Goal: Task Accomplishment & Management: Use online tool/utility

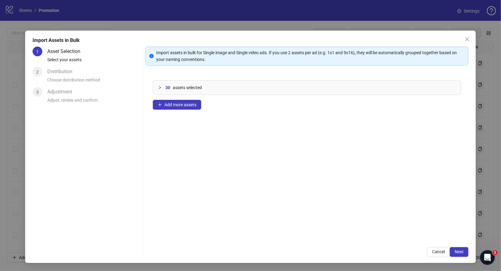
scroll to position [244, 0]
click at [466, 41] on icon "close" at bounding box center [466, 39] width 5 height 5
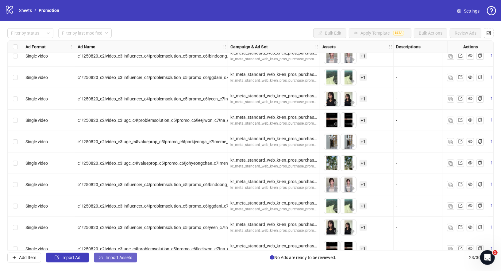
click at [126, 260] on span "Import Assets" at bounding box center [118, 257] width 27 height 5
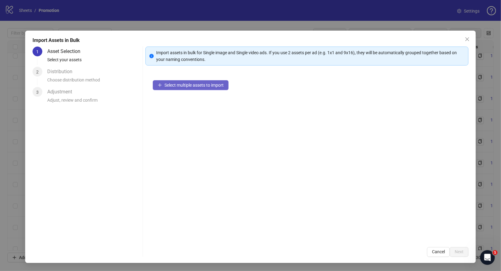
click at [215, 87] on span "Select multiple assets to import" at bounding box center [193, 85] width 59 height 5
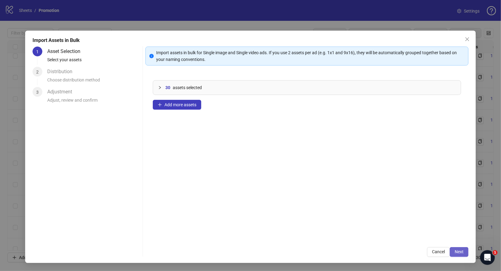
click at [465, 253] on button "Next" at bounding box center [458, 252] width 19 height 10
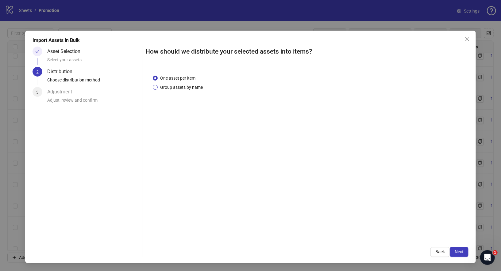
click at [178, 89] on span "Group assets by name" at bounding box center [182, 87] width 48 height 7
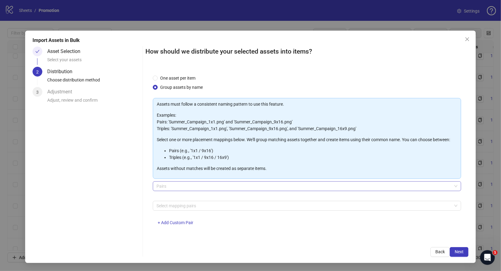
click at [192, 188] on span "Pairs" at bounding box center [306, 186] width 301 height 9
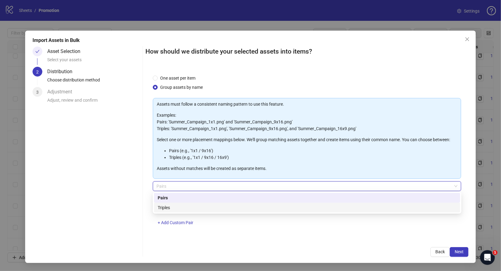
click at [181, 208] on div "Triples" at bounding box center [307, 207] width 299 height 7
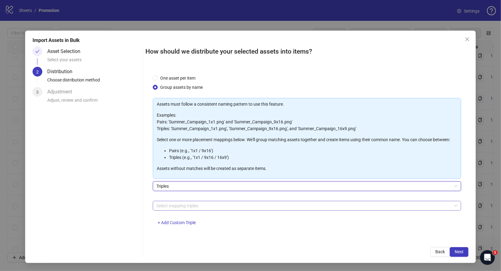
click at [202, 208] on div at bounding box center [303, 206] width 299 height 9
click at [191, 204] on div at bounding box center [303, 206] width 299 height 9
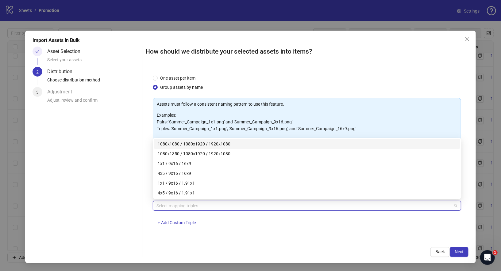
paste input "**********"
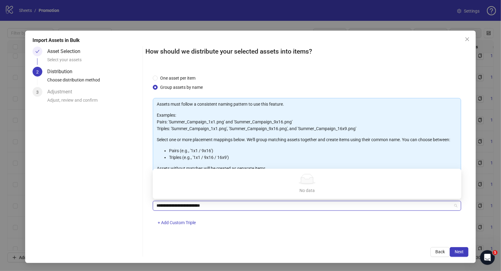
type input "**********"
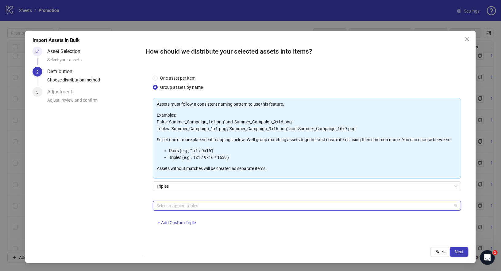
click at [227, 207] on div at bounding box center [303, 206] width 299 height 9
click at [200, 207] on div at bounding box center [303, 206] width 299 height 9
click at [202, 202] on div at bounding box center [303, 206] width 299 height 9
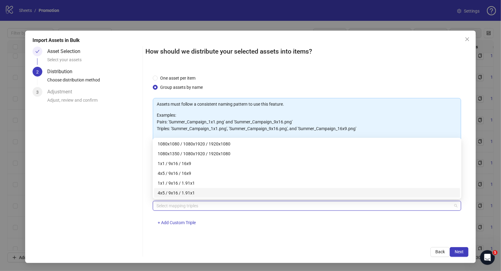
paste input "**********"
type input "**********"
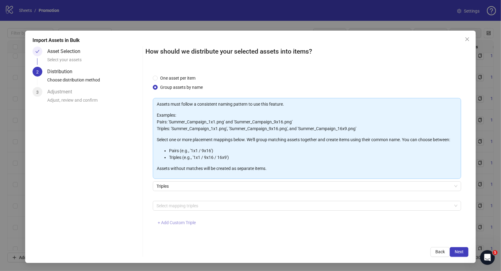
click at [164, 221] on span "+ Add Custom Triple" at bounding box center [177, 222] width 38 height 5
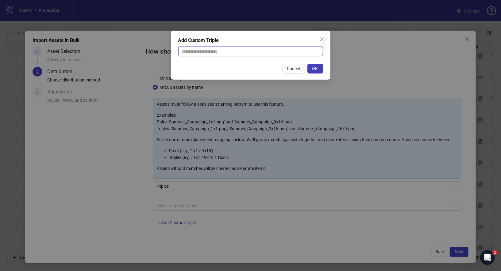
drag, startPoint x: 275, startPoint y: 52, endPoint x: 278, endPoint y: 51, distance: 3.1
click at [275, 51] on input "text" at bounding box center [250, 52] width 145 height 10
click at [233, 54] on input "text" at bounding box center [250, 52] width 145 height 10
click at [274, 51] on input "text" at bounding box center [250, 52] width 145 height 10
paste input "**********"
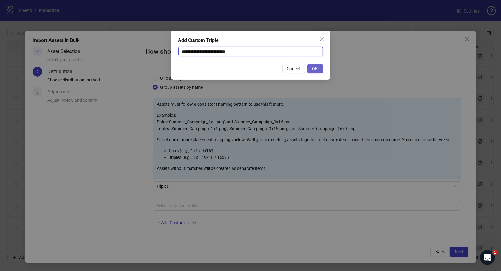
type input "**********"
click at [313, 67] on span "OK" at bounding box center [315, 68] width 6 height 5
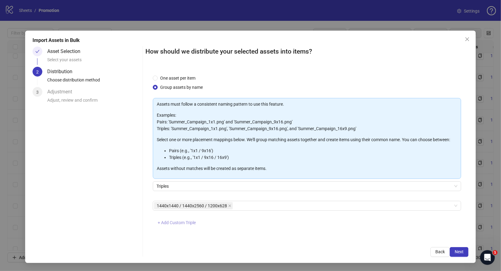
click at [180, 226] on button "+ Add Custom Triple" at bounding box center [177, 223] width 48 height 10
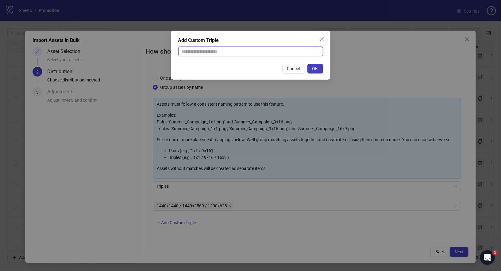
click at [243, 51] on input "text" at bounding box center [250, 52] width 145 height 10
click at [231, 52] on input "text" at bounding box center [250, 52] width 145 height 10
paste input "**********"
type input "**********"
click at [320, 69] on button "OK" at bounding box center [315, 69] width 16 height 10
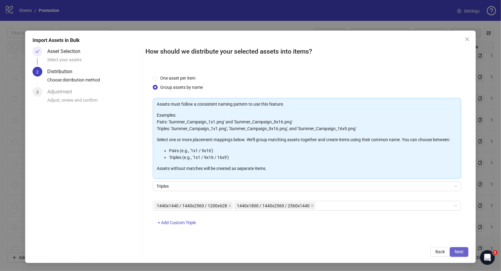
click at [463, 251] on span "Next" at bounding box center [458, 251] width 9 height 5
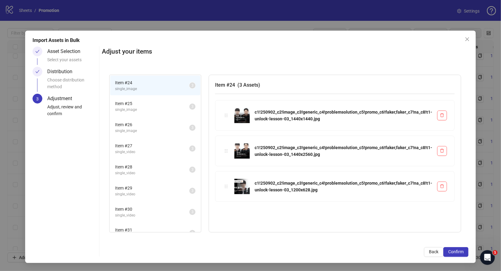
click at [148, 108] on span "single_image" at bounding box center [152, 110] width 74 height 6
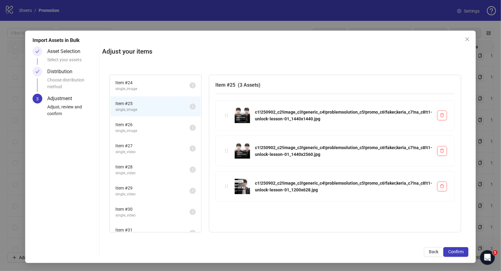
click at [150, 125] on span "Item # 26" at bounding box center [152, 124] width 74 height 7
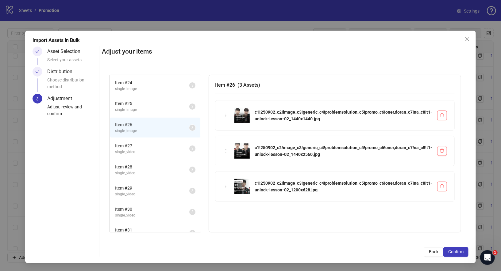
click at [152, 146] on span "Item # 27" at bounding box center [152, 146] width 74 height 7
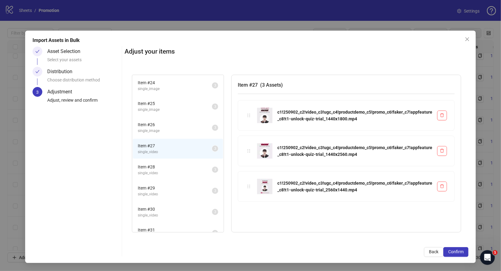
click at [160, 167] on span "Item # 28" at bounding box center [175, 167] width 74 height 7
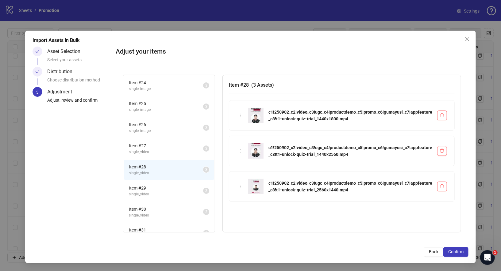
click at [164, 190] on span "Item # 29" at bounding box center [166, 188] width 74 height 7
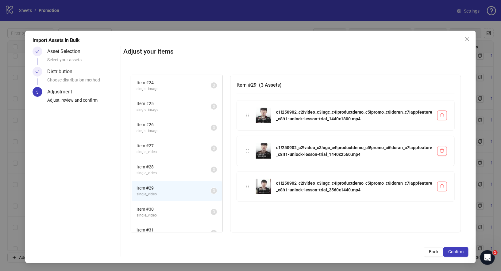
scroll to position [30, 0]
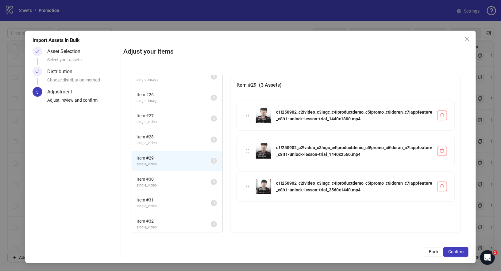
click at [166, 187] on li "Item # 30 single_video 3" at bounding box center [176, 182] width 90 height 20
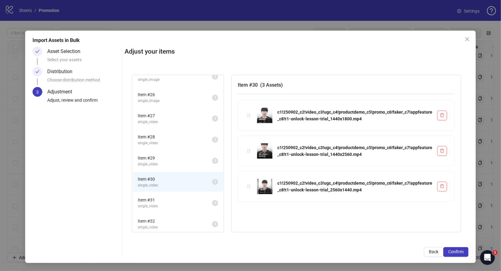
click at [166, 200] on span "Item # 31" at bounding box center [175, 200] width 74 height 7
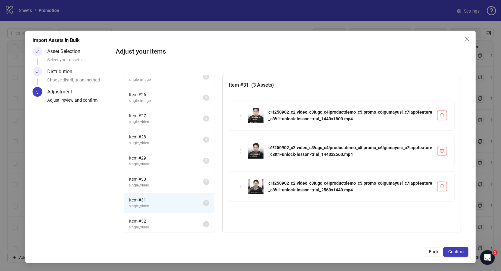
scroll to position [51, 0]
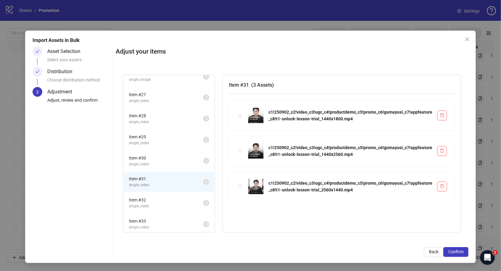
click at [164, 198] on span "Item # 32" at bounding box center [166, 200] width 74 height 7
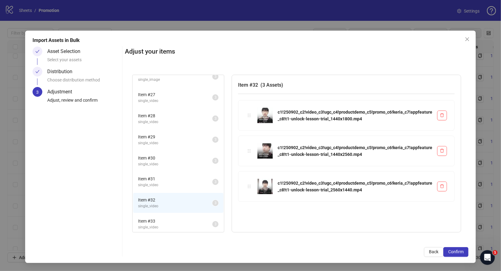
click at [170, 225] on span "single_video" at bounding box center [175, 228] width 74 height 6
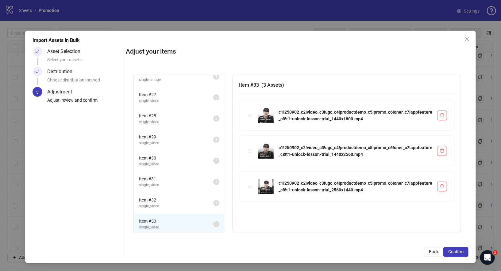
scroll to position [0, 0]
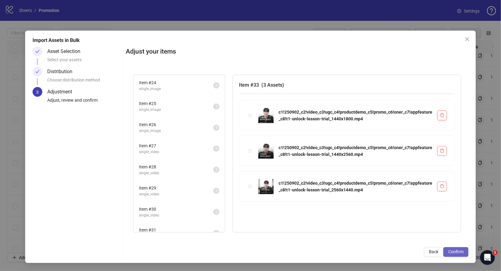
click at [461, 253] on span "Confirm" at bounding box center [455, 251] width 15 height 5
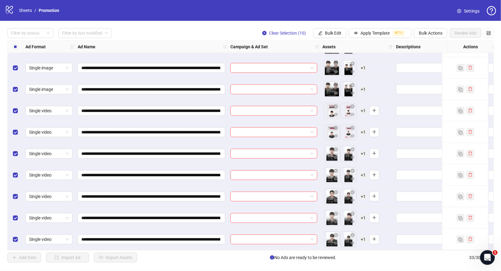
scroll to position [512, 0]
click at [389, 36] on button "Apply Template BETA" at bounding box center [379, 33] width 63 height 10
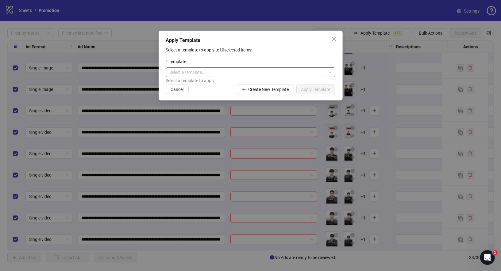
click at [245, 72] on input "search" at bounding box center [247, 72] width 156 height 9
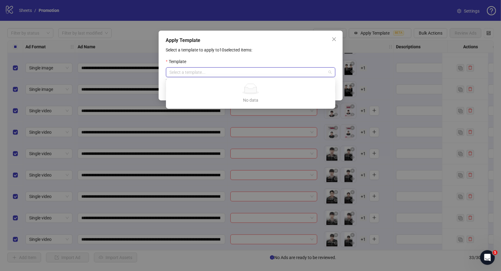
click at [295, 59] on div "Template" at bounding box center [250, 62] width 169 height 9
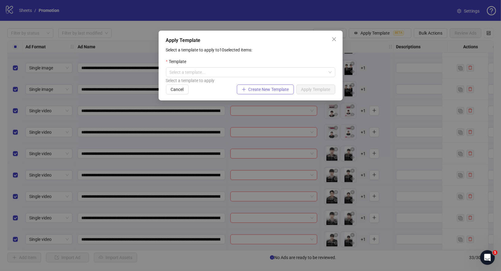
click at [272, 92] on span "Create New Template" at bounding box center [268, 89] width 40 height 5
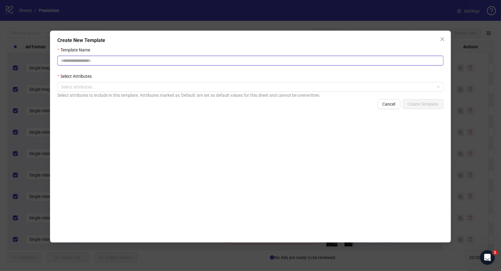
click at [119, 63] on input "Template Name" at bounding box center [250, 61] width 386 height 10
type input "*"
click at [295, 89] on div at bounding box center [247, 87] width 377 height 9
type input "*********"
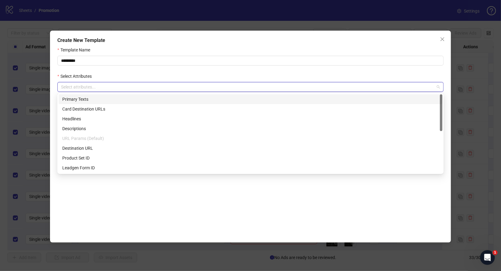
click at [108, 101] on div "Primary Texts" at bounding box center [250, 99] width 376 height 7
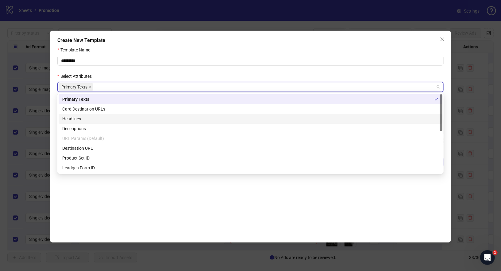
click at [93, 121] on div "Headlines" at bounding box center [250, 119] width 376 height 7
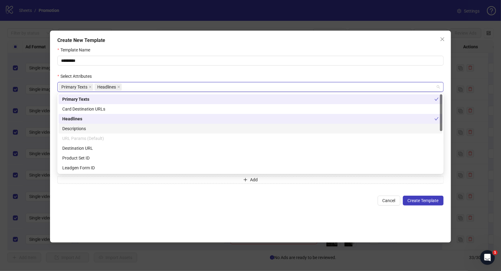
click at [87, 128] on div "Descriptions" at bounding box center [250, 128] width 376 height 7
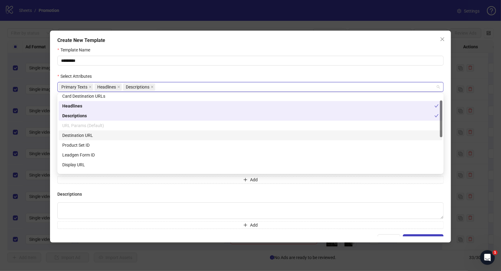
click at [96, 136] on div "Destination URL" at bounding box center [250, 135] width 376 height 7
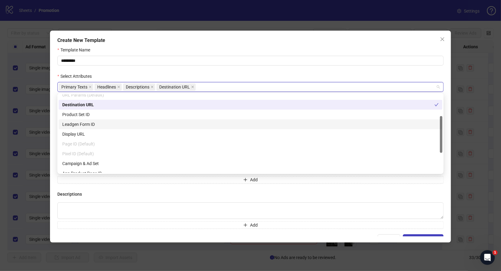
scroll to position [46, 0]
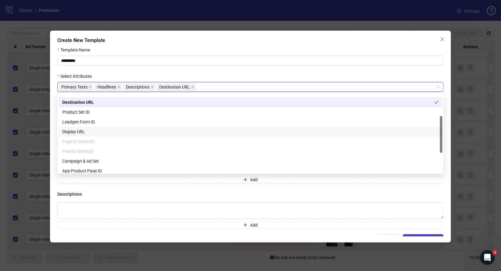
click at [86, 131] on div "Display URL" at bounding box center [250, 131] width 376 height 7
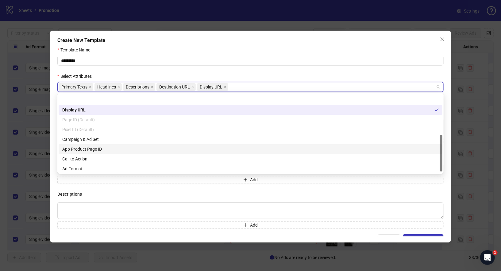
scroll to position [86, 0]
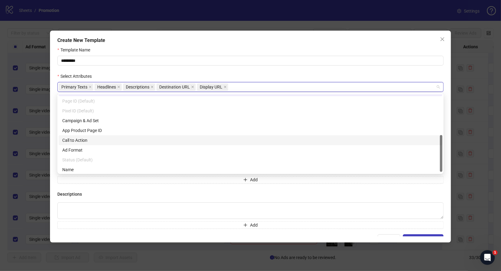
click at [90, 141] on div "Call to Action" at bounding box center [250, 140] width 376 height 7
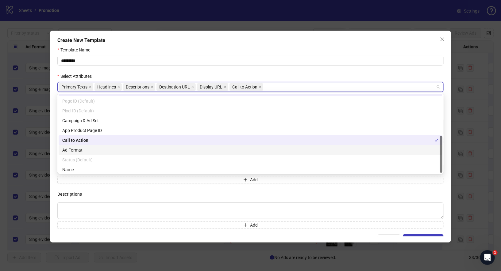
scroll to position [88, 0]
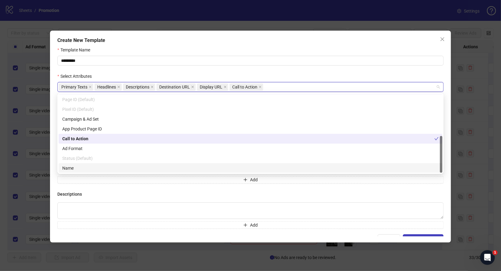
click at [117, 168] on div "Name" at bounding box center [250, 168] width 376 height 7
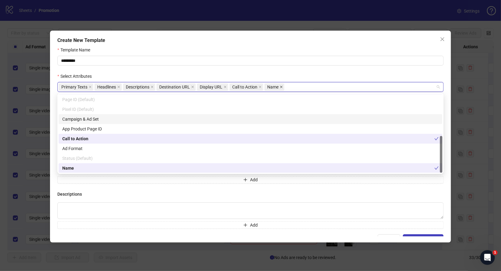
click at [280, 88] on icon "close" at bounding box center [281, 87] width 3 height 3
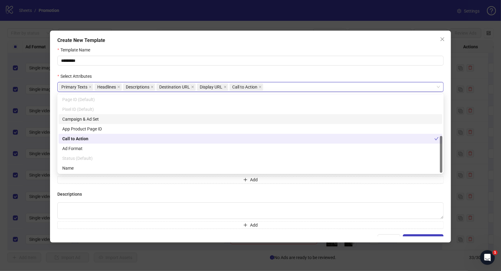
click at [328, 70] on form "Template Name ********* Select Attributes Primary Texts, Headlines, Description…" at bounding box center [250, 146] width 386 height 198
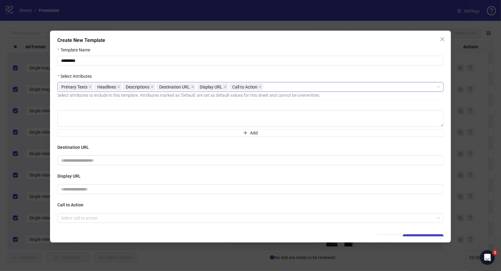
scroll to position [0, 0]
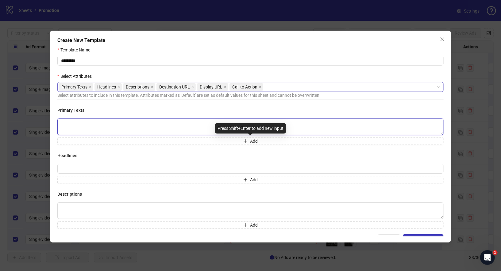
click at [196, 129] on textarea at bounding box center [250, 127] width 386 height 17
click at [130, 127] on textarea at bounding box center [250, 127] width 386 height 17
paste textarea "**********"
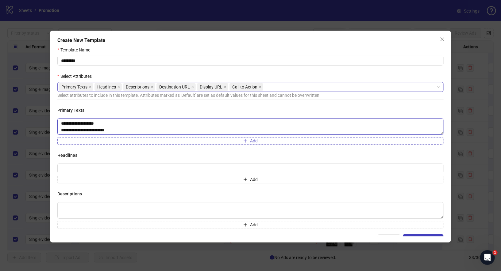
type textarea "**********"
click at [181, 143] on button "Add" at bounding box center [250, 140] width 386 height 7
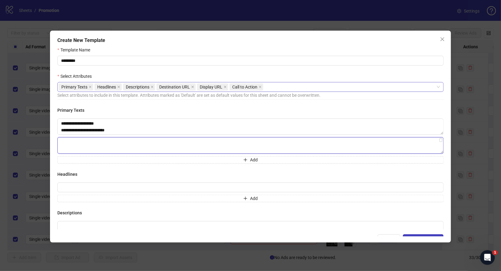
paste textarea "**********"
type textarea "**********"
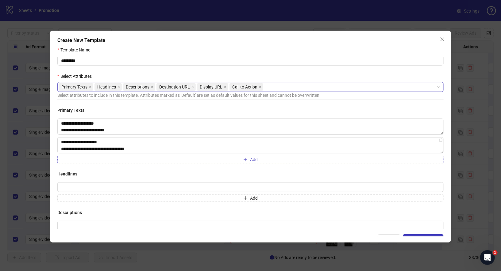
click at [87, 159] on button "Add" at bounding box center [250, 159] width 386 height 7
type textarea "**********"
click at [111, 178] on button "Add" at bounding box center [250, 178] width 386 height 7
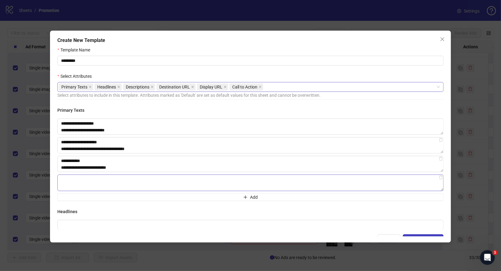
click at [119, 179] on textarea at bounding box center [250, 183] width 386 height 17
type textarea "**********"
click at [89, 197] on button "Add" at bounding box center [250, 196] width 386 height 7
click at [95, 202] on textarea at bounding box center [250, 201] width 386 height 17
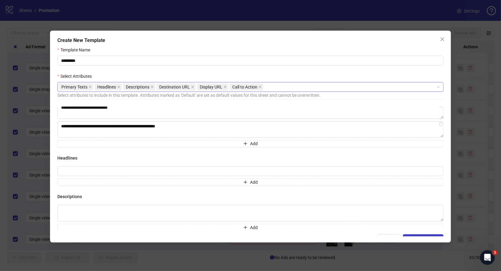
scroll to position [73, 0]
type textarea "**********"
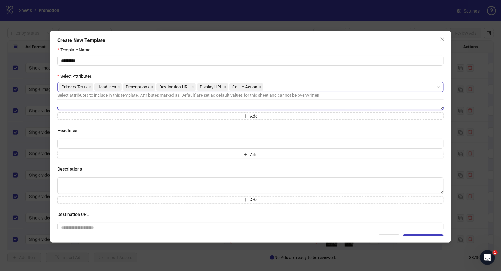
scroll to position [102, 0]
click at [130, 139] on input "text" at bounding box center [250, 141] width 386 height 10
type input "**********"
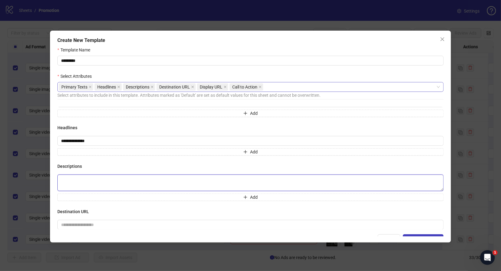
click at [172, 187] on textarea at bounding box center [250, 183] width 386 height 17
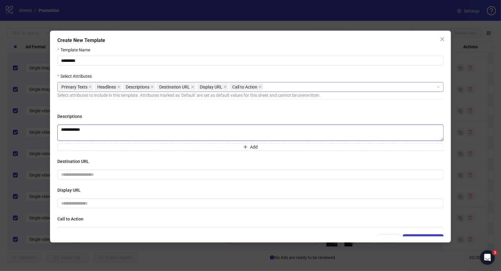
scroll to position [158, 0]
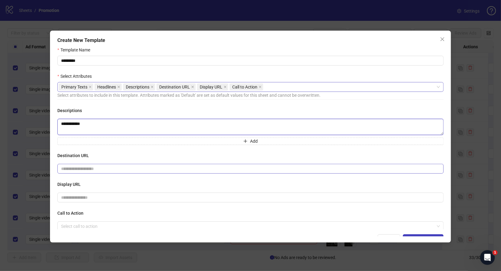
type textarea "**********"
click at [135, 169] on input "text" at bounding box center [247, 169] width 373 height 7
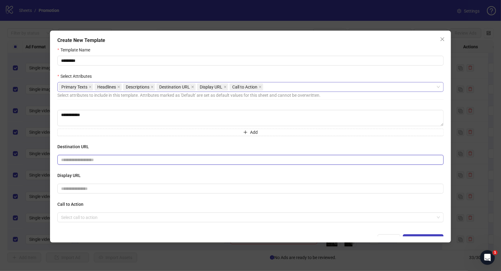
click at [118, 161] on input "text" at bounding box center [247, 160] width 373 height 7
paste input "**********"
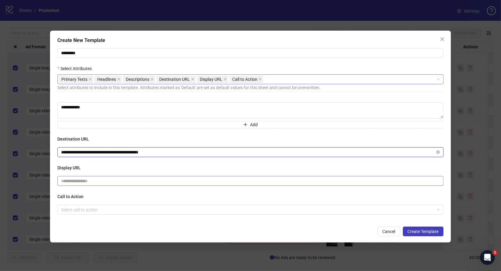
type input "**********"
click at [138, 181] on input "text" at bounding box center [250, 181] width 386 height 10
click at [135, 181] on input "text" at bounding box center [250, 181] width 386 height 10
drag, startPoint x: 86, startPoint y: 151, endPoint x: 107, endPoint y: 151, distance: 21.2
click at [107, 151] on input "**********" at bounding box center [247, 152] width 373 height 7
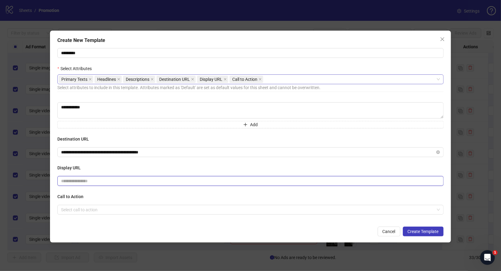
click at [100, 180] on input "text" at bounding box center [250, 181] width 386 height 10
paste input "*********"
type input "*********"
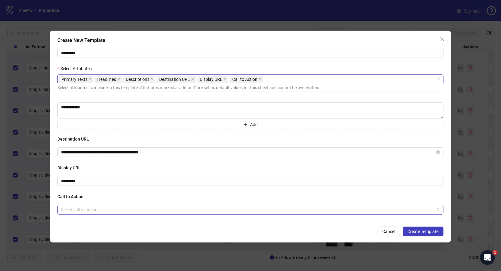
click at [141, 208] on input "search" at bounding box center [247, 209] width 373 height 9
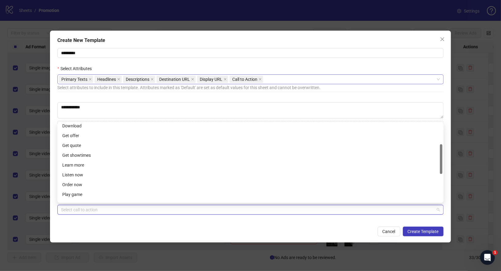
scroll to position [54, 0]
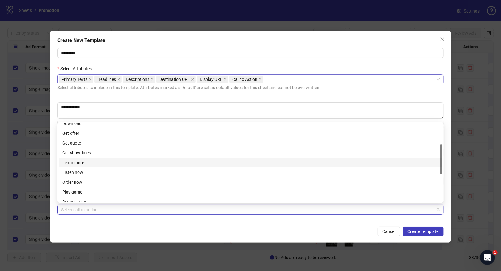
click at [91, 159] on div "Learn more" at bounding box center [250, 163] width 383 height 10
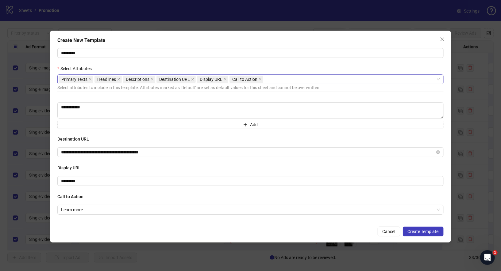
click at [291, 224] on form "**********" at bounding box center [250, 138] width 386 height 198
click at [424, 231] on span "Create Template" at bounding box center [422, 231] width 31 height 5
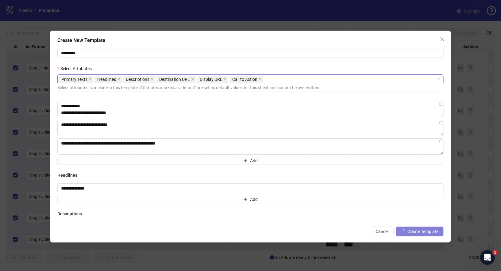
scroll to position [0, 0]
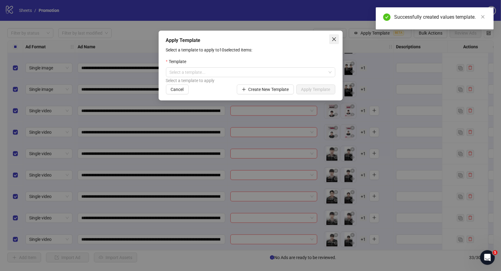
click at [335, 41] on icon "close" at bounding box center [333, 39] width 5 height 5
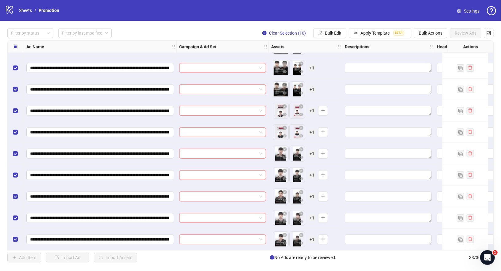
scroll to position [512, 50]
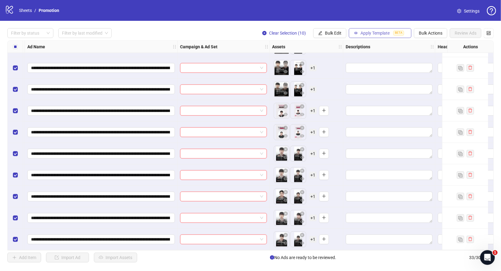
click at [381, 30] on button "Apply Template BETA" at bounding box center [379, 33] width 63 height 10
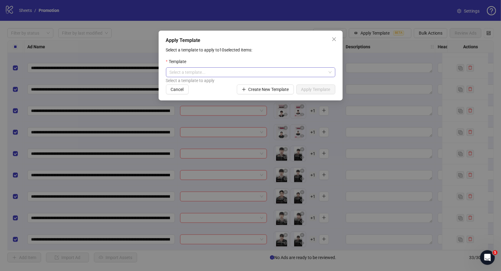
click at [289, 69] on input "search" at bounding box center [247, 72] width 156 height 9
click at [201, 85] on div "T1_Unlock" at bounding box center [250, 84] width 159 height 7
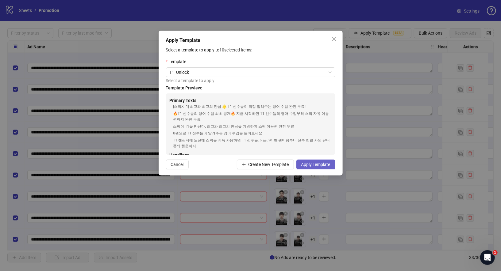
click at [314, 164] on span "Apply Template" at bounding box center [315, 164] width 29 height 5
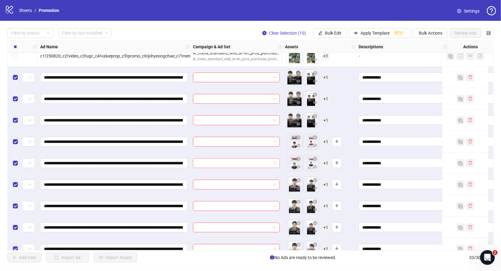
scroll to position [479, 36]
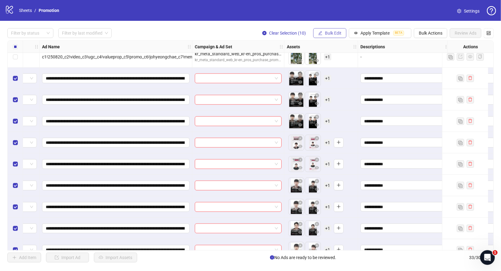
click at [327, 32] on span "Bulk Edit" at bounding box center [333, 33] width 17 height 5
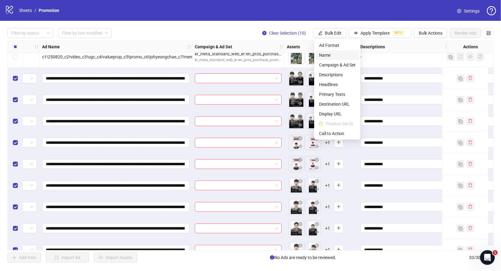
click at [337, 56] on span "Name" at bounding box center [337, 55] width 36 height 7
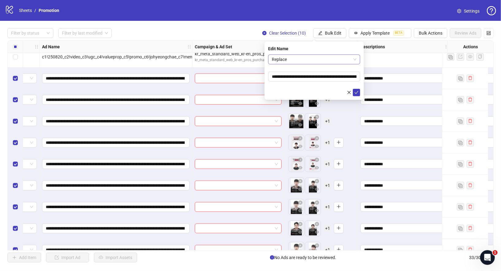
click at [296, 60] on span "Replace" at bounding box center [314, 59] width 85 height 9
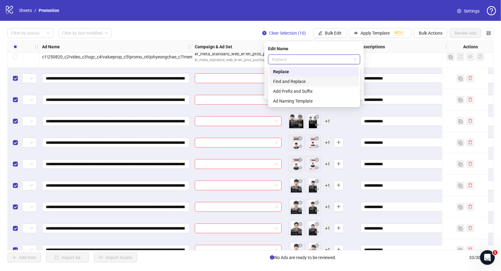
click at [294, 78] on div "Find and Replace" at bounding box center [314, 81] width 82 height 7
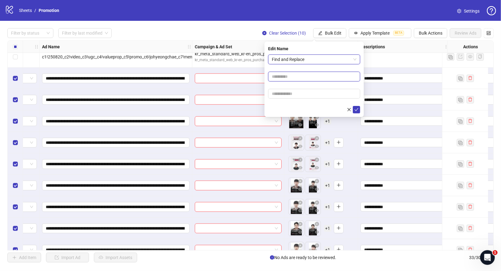
click at [293, 75] on input "text" at bounding box center [314, 77] width 92 height 10
type input "*"
click at [290, 92] on input "text" at bounding box center [314, 94] width 92 height 10
type input "*"
click at [357, 108] on icon "check" at bounding box center [356, 110] width 4 height 4
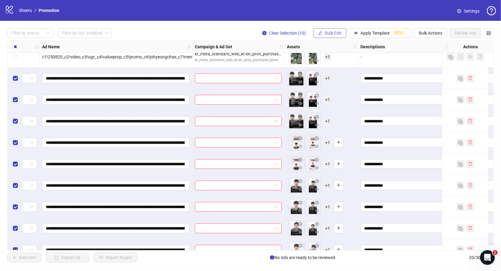
click at [330, 34] on span "Bulk Edit" at bounding box center [333, 33] width 17 height 5
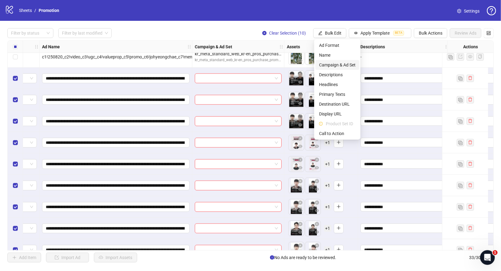
click at [344, 63] on span "Campaign & Ad Set" at bounding box center [337, 65] width 36 height 7
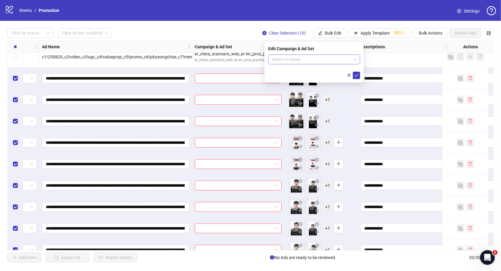
click at [312, 56] on input "search" at bounding box center [311, 59] width 79 height 9
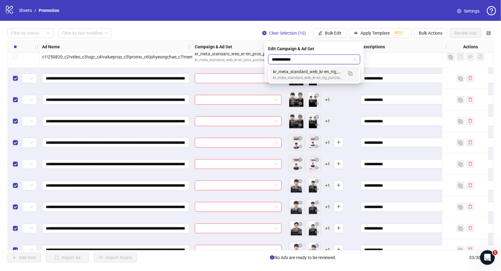
type input "**********"
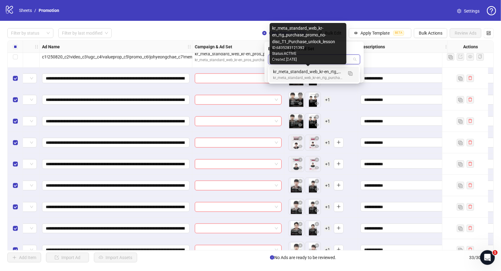
click at [312, 74] on div "kr_meta_standard_web_kr-en_rtg_purchase_promo_no-disc_T1_Purchase_unlock_lesson" at bounding box center [308, 71] width 70 height 7
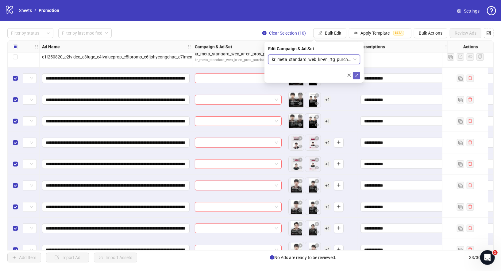
click at [358, 75] on button "submit" at bounding box center [355, 75] width 7 height 7
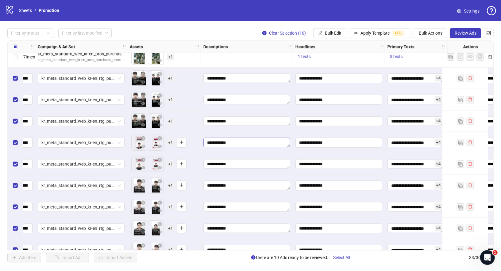
scroll to position [479, 0]
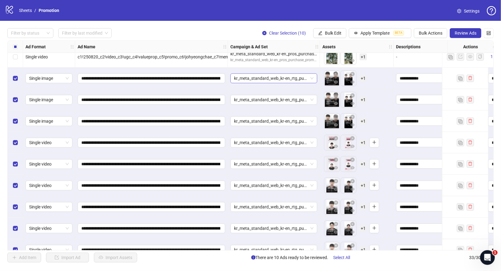
click at [297, 76] on span "kr_meta_standard_web_kr-en_rtg_purchase_promo_no-disc_T1_Purchase_unlock_lesson" at bounding box center [273, 78] width 79 height 9
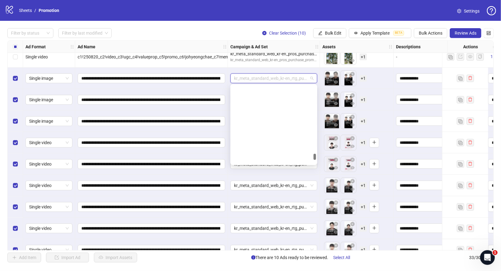
scroll to position [2808, 0]
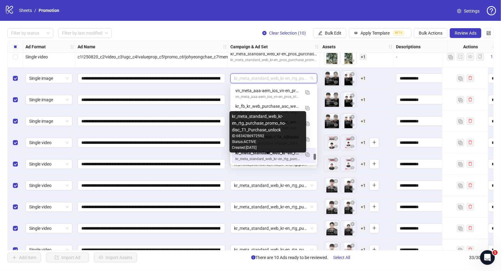
click at [280, 156] on div "kr_meta_standard_web_kr-en_rtg_purchase_promo_no-disc_T1_Purchase_unlock_lesson" at bounding box center [267, 153] width 65 height 7
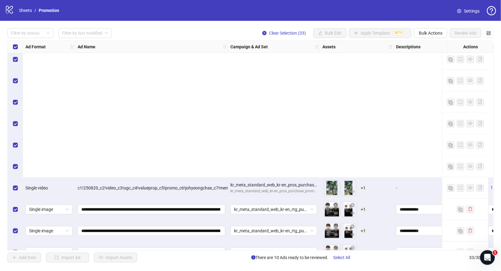
scroll to position [512, 0]
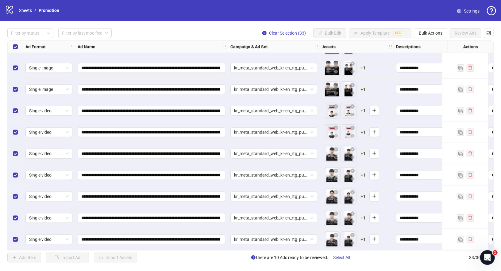
click at [11, 48] on div "Select all rows" at bounding box center [15, 47] width 15 height 12
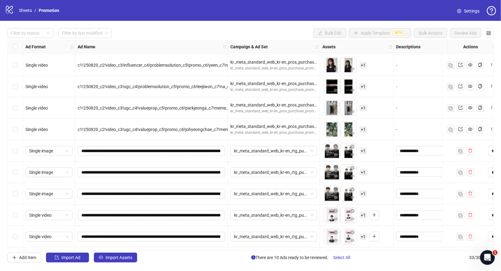
scroll to position [419, 0]
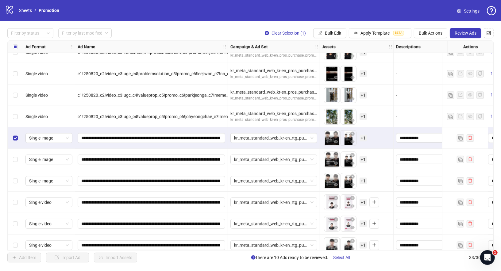
click at [14, 153] on div "Select row 25" at bounding box center [15, 159] width 15 height 21
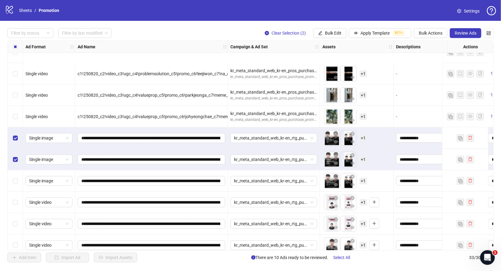
scroll to position [477, 0]
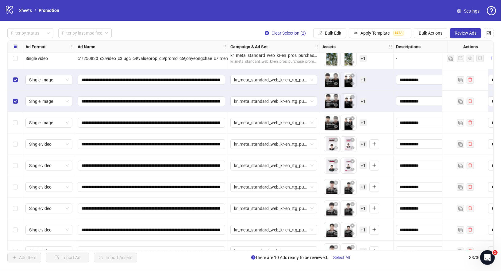
click at [15, 119] on div "Select row 26" at bounding box center [15, 122] width 15 height 21
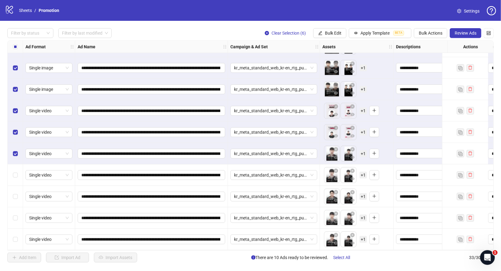
scroll to position [512, 0]
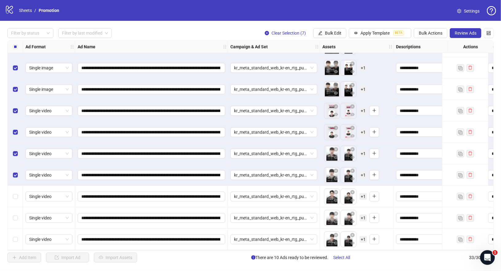
click at [17, 199] on div "Select row 31" at bounding box center [15, 196] width 15 height 21
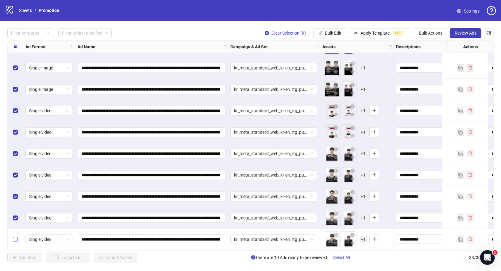
click at [13, 241] on label "Select row 33" at bounding box center [15, 239] width 5 height 7
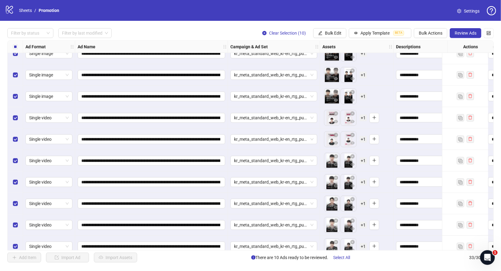
scroll to position [512, 0]
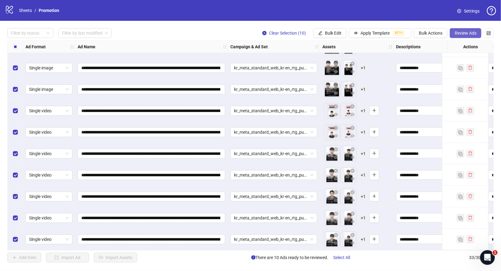
click at [471, 35] on span "Review Ads" at bounding box center [465, 33] width 22 height 5
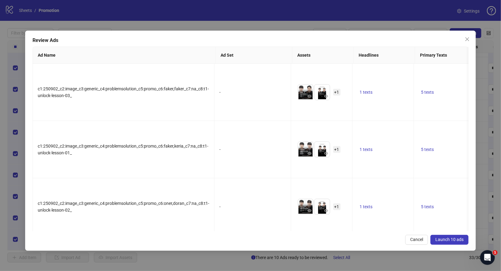
click at [445, 237] on button "Launch 10 ads" at bounding box center [449, 240] width 38 height 10
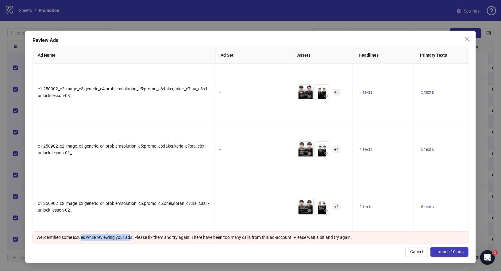
drag, startPoint x: 82, startPoint y: 236, endPoint x: 141, endPoint y: 238, distance: 58.9
click at [141, 238] on div "We identified some issues while reviewing your ads. Please fix them and try aga…" at bounding box center [250, 237] width 428 height 7
drag, startPoint x: 149, startPoint y: 238, endPoint x: 192, endPoint y: 238, distance: 42.6
click at [192, 238] on div "We identified some issues while reviewing your ads. Please fix them and try aga…" at bounding box center [250, 237] width 428 height 7
click at [448, 246] on div "Review Ads Ad Name Ad Set Assets Headlines Primary Texts Descriptions Destinati…" at bounding box center [250, 147] width 451 height 233
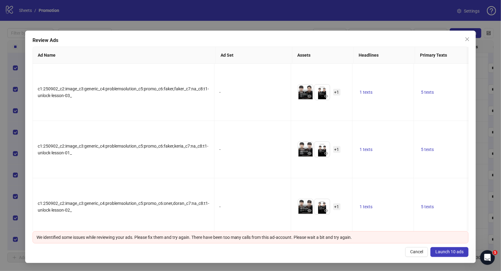
click at [453, 250] on span "Launch 10 ads" at bounding box center [449, 251] width 28 height 5
click at [464, 41] on icon "close" at bounding box center [466, 39] width 5 height 5
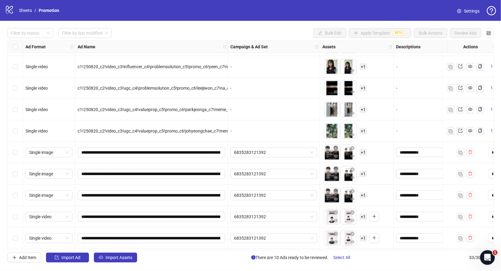
scroll to position [420, 0]
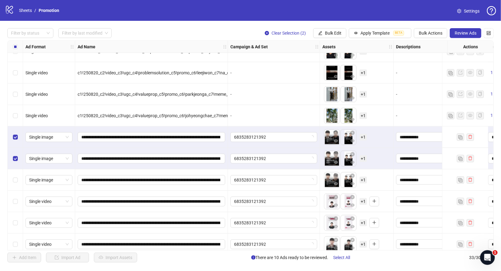
click at [14, 183] on div "Select row 26" at bounding box center [15, 179] width 15 height 21
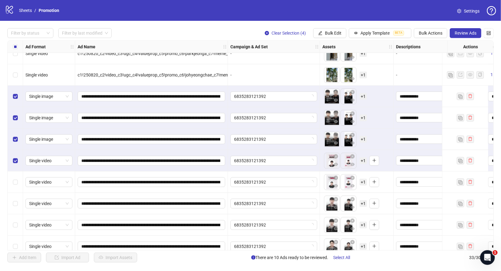
click at [17, 185] on label "Select row 28" at bounding box center [15, 182] width 5 height 7
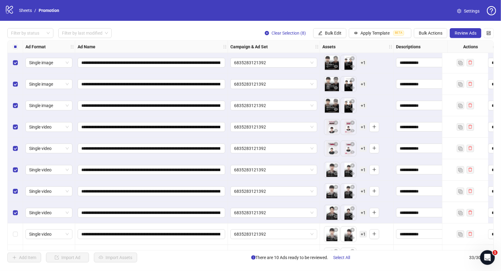
scroll to position [512, 0]
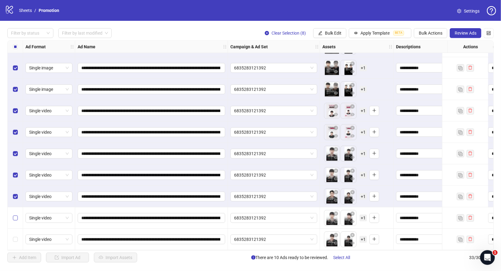
click at [17, 215] on label "Select row 32" at bounding box center [15, 218] width 5 height 7
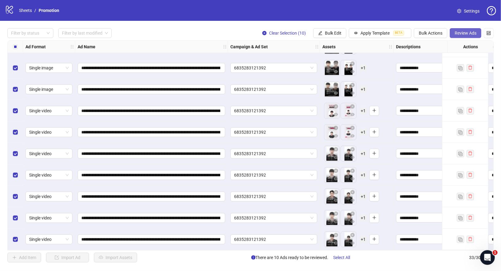
click at [466, 33] on span "Review Ads" at bounding box center [465, 33] width 22 height 5
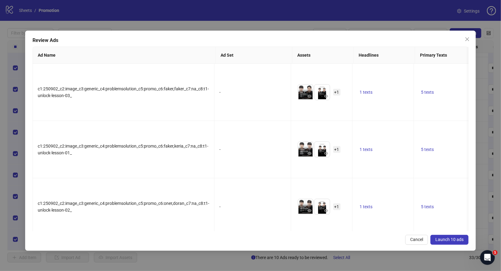
click at [451, 235] on button "Launch 10 ads" at bounding box center [449, 240] width 38 height 10
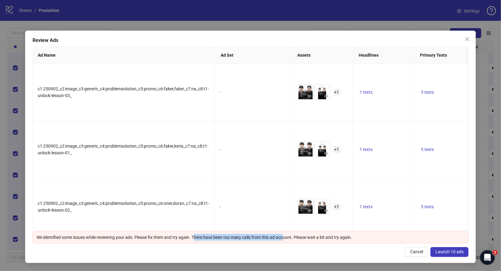
drag, startPoint x: 196, startPoint y: 237, endPoint x: 286, endPoint y: 237, distance: 89.8
click at [286, 237] on div "We identified some issues while reviewing your ads. Please fix them and try aga…" at bounding box center [250, 237] width 428 height 7
click at [320, 237] on div "We identified some issues while reviewing your ads. Please fix them and try aga…" at bounding box center [250, 237] width 428 height 7
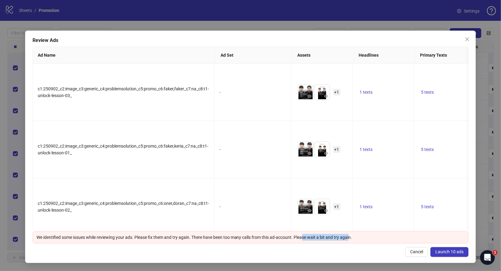
drag, startPoint x: 350, startPoint y: 237, endPoint x: 300, endPoint y: 237, distance: 50.6
click at [300, 237] on div "We identified some issues while reviewing your ads. Please fix them and try aga…" at bounding box center [250, 237] width 428 height 7
click at [417, 253] on span "Cancel" at bounding box center [416, 251] width 13 height 5
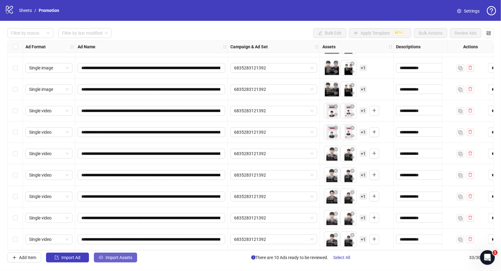
click at [112, 257] on span "Import Assets" at bounding box center [118, 257] width 27 height 5
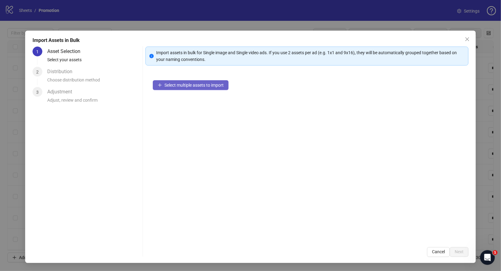
click at [190, 89] on button "Select multiple assets to import" at bounding box center [191, 85] width 76 height 10
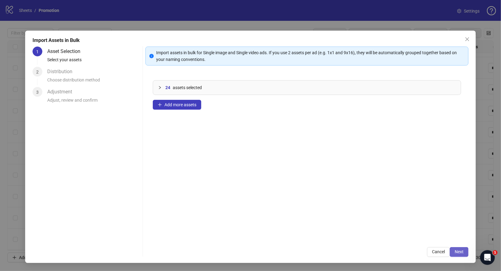
click at [455, 252] on span "Next" at bounding box center [458, 251] width 9 height 5
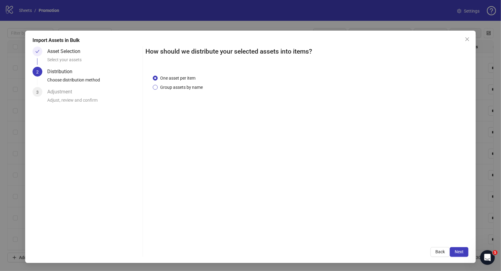
click at [190, 88] on span "Group assets by name" at bounding box center [182, 87] width 48 height 7
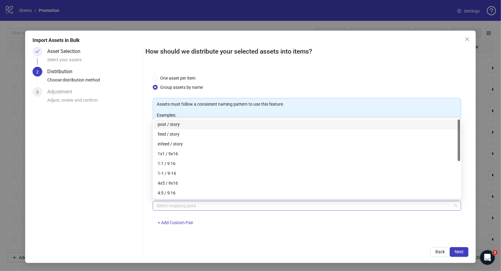
click at [182, 206] on div at bounding box center [303, 206] width 299 height 9
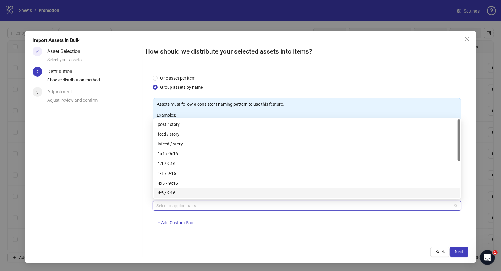
click at [126, 200] on div "Asset Selection Select your assets 2 Distribution Choose distribution method 3 …" at bounding box center [86, 152] width 108 height 211
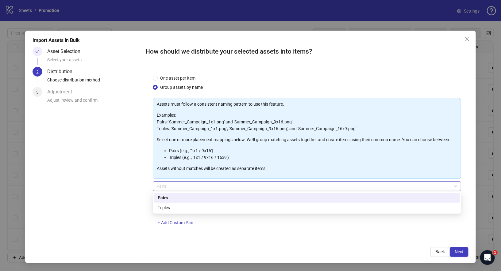
click at [185, 188] on span "Pairs" at bounding box center [306, 186] width 301 height 9
click at [194, 206] on div "Triples" at bounding box center [307, 207] width 299 height 7
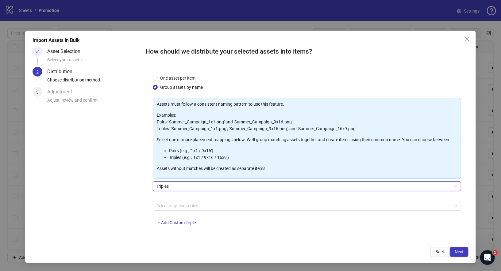
click at [189, 211] on div "Select mapping triples + Add Custom Triple" at bounding box center [307, 217] width 308 height 32
click at [189, 207] on div at bounding box center [303, 206] width 299 height 9
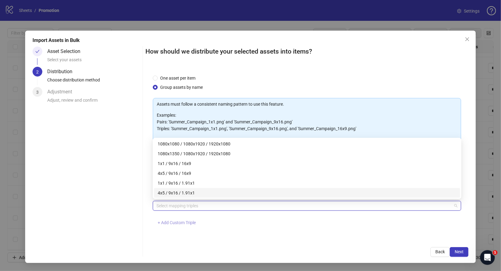
click at [179, 219] on button "+ Add Custom Triple" at bounding box center [177, 223] width 48 height 10
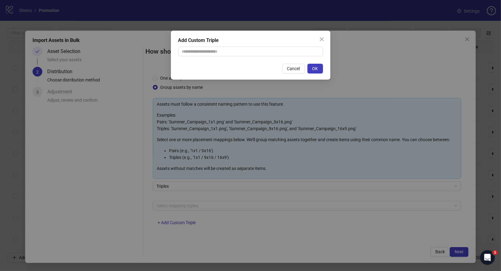
click at [197, 61] on div "Add Custom Triple Cancel OK" at bounding box center [250, 55] width 159 height 49
click at [203, 54] on input "text" at bounding box center [250, 52] width 145 height 10
paste input "*********"
type input "*********"
click at [249, 50] on input "text" at bounding box center [250, 52] width 145 height 10
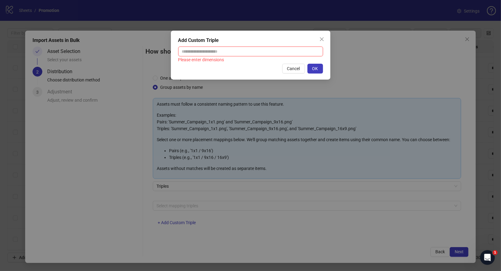
paste input "**********"
type input "**********"
click at [310, 69] on button "OK" at bounding box center [315, 69] width 16 height 10
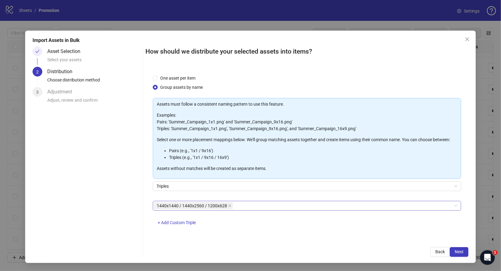
click at [246, 206] on div "1440x1440 / 1440x2560 / 1200x628" at bounding box center [303, 206] width 299 height 9
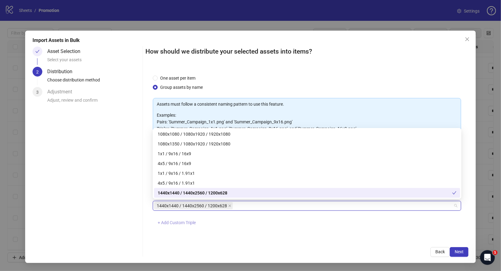
click at [184, 223] on span "+ Add Custom Triple" at bounding box center [177, 222] width 38 height 5
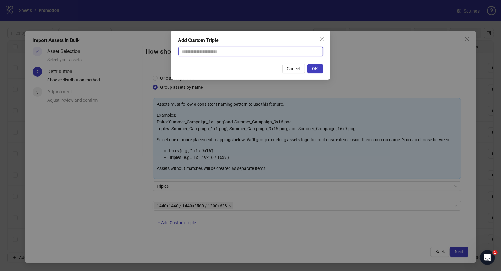
click at [231, 52] on input "text" at bounding box center [250, 52] width 145 height 10
paste input "**********"
type input "**********"
click at [316, 71] on button "OK" at bounding box center [315, 69] width 16 height 10
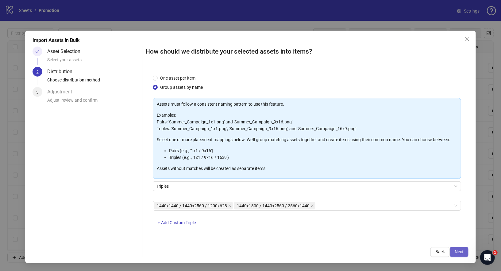
click at [463, 253] on span "Next" at bounding box center [458, 251] width 9 height 5
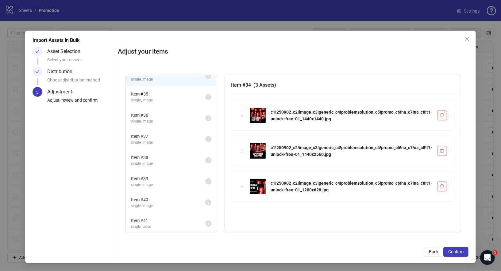
scroll to position [0, 0]
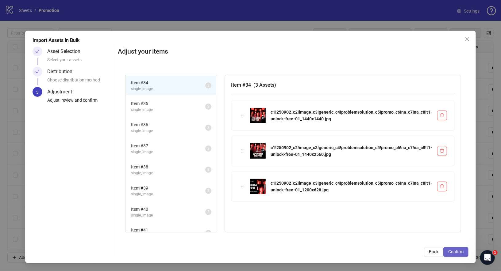
click at [459, 253] on span "Confirm" at bounding box center [455, 251] width 15 height 5
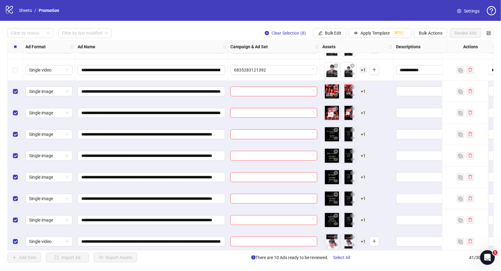
scroll to position [684, 0]
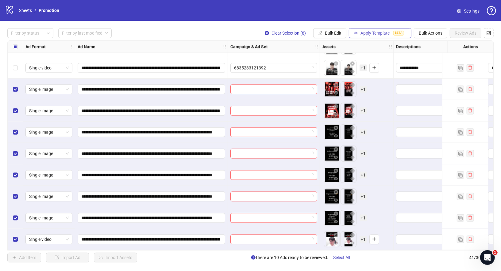
click at [393, 32] on button "Apply Template BETA" at bounding box center [379, 33] width 63 height 10
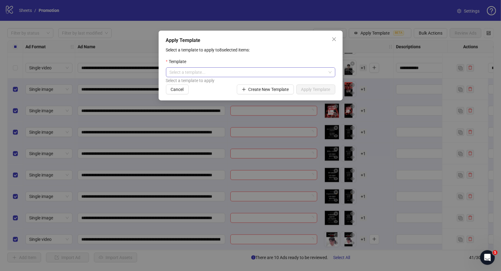
click at [246, 73] on input "search" at bounding box center [247, 72] width 156 height 9
click at [216, 84] on div "T1_Unlock" at bounding box center [250, 84] width 159 height 7
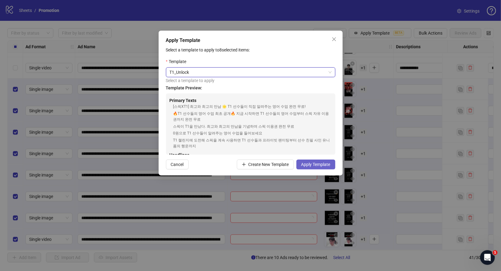
click at [308, 167] on span "Apply Template" at bounding box center [315, 164] width 29 height 5
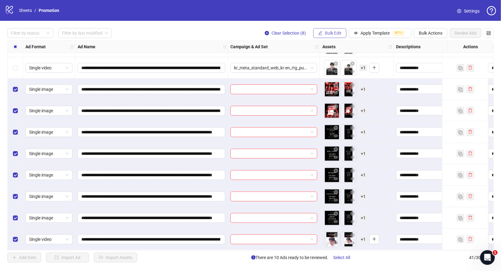
click at [339, 35] on span "Bulk Edit" at bounding box center [333, 33] width 17 height 5
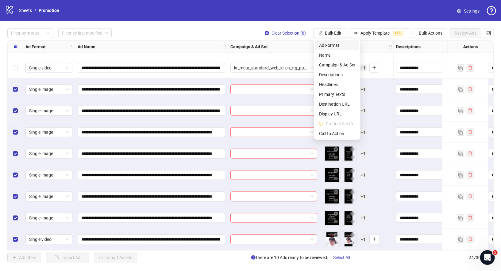
click at [332, 47] on span "Ad Format" at bounding box center [337, 45] width 36 height 7
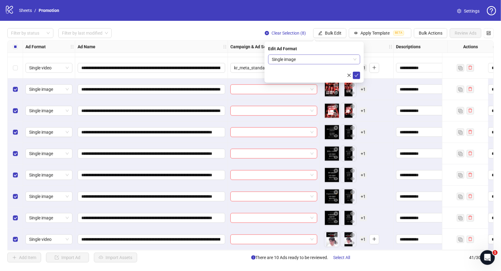
click at [300, 62] on span "Single image" at bounding box center [314, 59] width 85 height 9
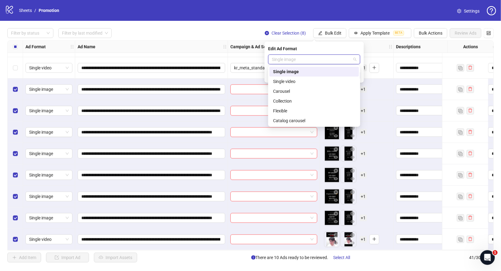
click at [312, 48] on div "Edit Ad Format" at bounding box center [314, 48] width 92 height 7
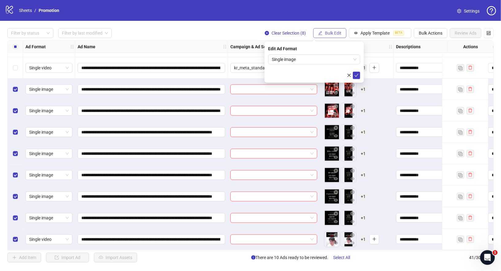
click at [332, 35] on span "Bulk Edit" at bounding box center [333, 33] width 17 height 5
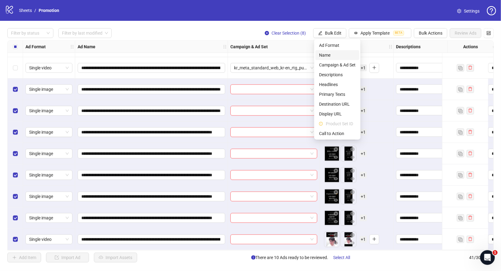
click at [333, 56] on span "Name" at bounding box center [337, 55] width 36 height 7
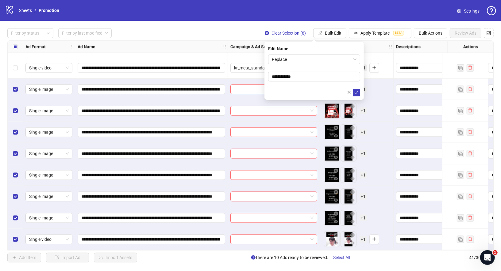
click at [302, 64] on form "**********" at bounding box center [314, 76] width 92 height 42
click at [302, 62] on span "Replace" at bounding box center [314, 59] width 85 height 9
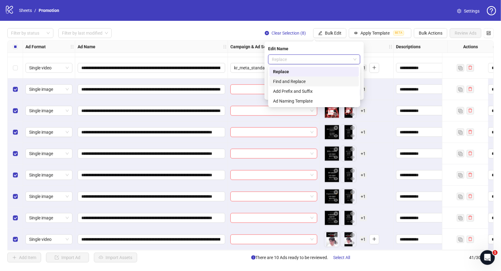
click at [302, 85] on div "Find and Replace" at bounding box center [314, 81] width 82 height 7
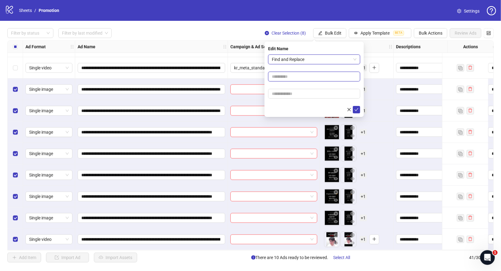
click at [307, 72] on input "text" at bounding box center [314, 77] width 92 height 10
type input "*"
click at [296, 95] on input "text" at bounding box center [314, 94] width 92 height 10
type input "*"
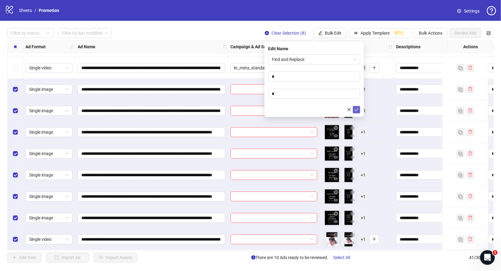
click at [357, 109] on icon "check" at bounding box center [356, 109] width 4 height 3
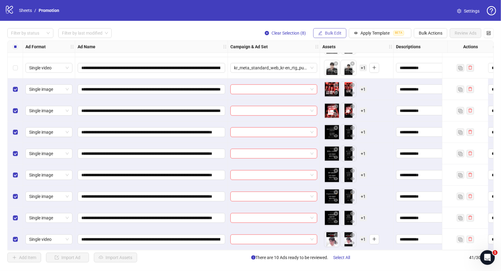
click at [335, 36] on button "Bulk Edit" at bounding box center [329, 33] width 33 height 10
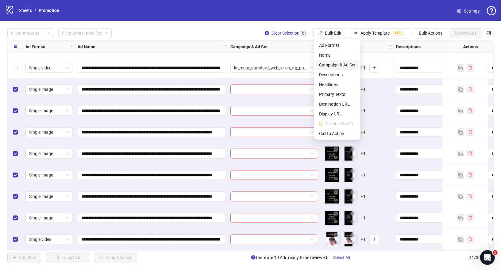
click at [344, 65] on span "Campaign & Ad Set" at bounding box center [337, 65] width 36 height 7
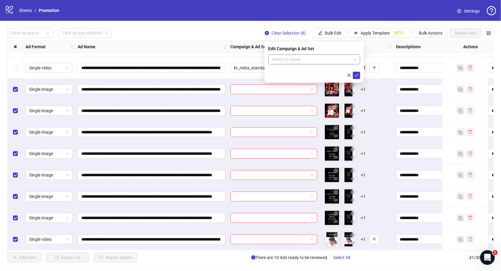
click at [303, 58] on input "search" at bounding box center [311, 59] width 79 height 9
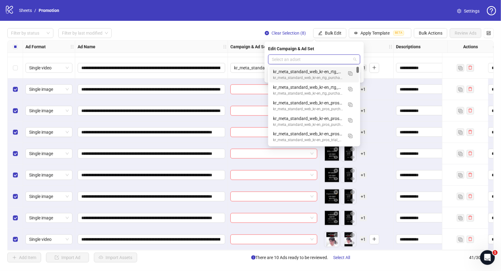
click at [307, 55] on input "search" at bounding box center [311, 59] width 79 height 9
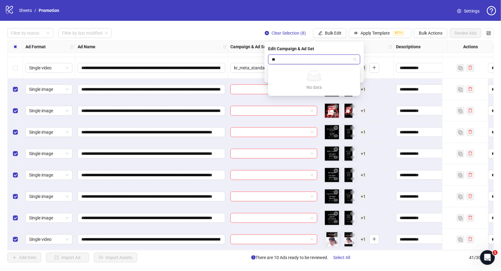
type input "*"
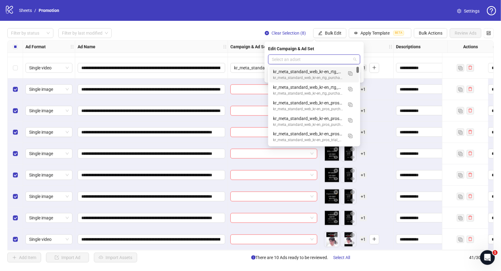
type input "*"
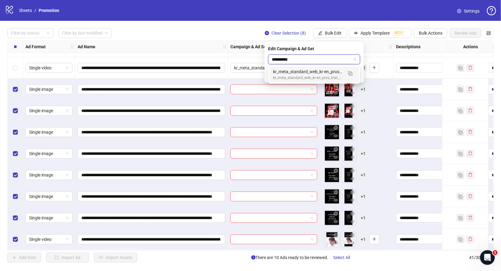
type input "**********"
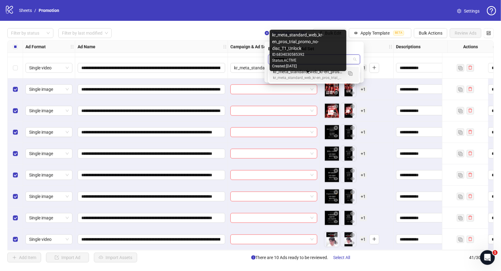
click at [307, 76] on div "kr_meta_standard_web_kr-en_pros_trial_promo_no-disc_T1_Unlock" at bounding box center [308, 78] width 70 height 6
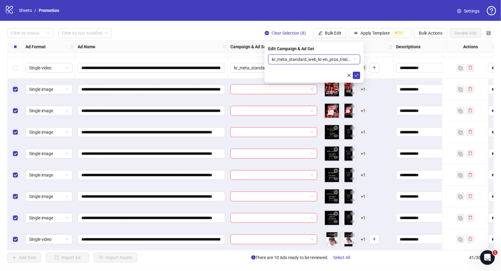
click at [360, 75] on div "Edit Campaign & Ad Set kr_meta_standard_web_kr-en_pros_trial_promo_no-disc_T1_U…" at bounding box center [313, 62] width 99 height 41
click at [358, 75] on icon "check" at bounding box center [356, 75] width 4 height 4
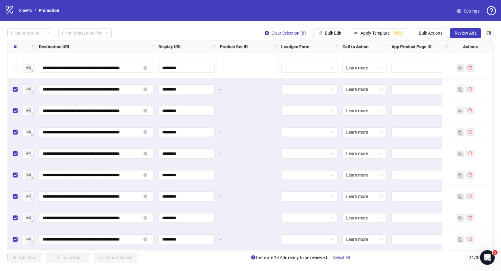
scroll to position [684, 610]
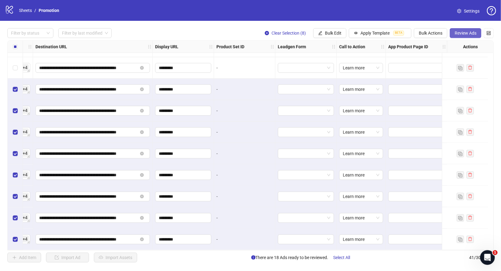
click at [466, 33] on span "Review Ads" at bounding box center [465, 33] width 22 height 5
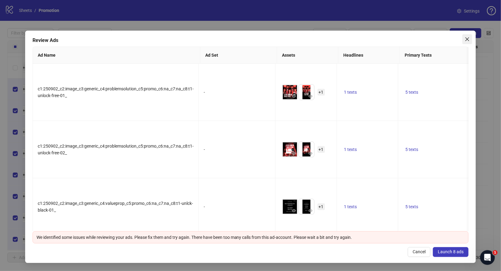
click at [464, 39] on icon "close" at bounding box center [466, 39] width 5 height 5
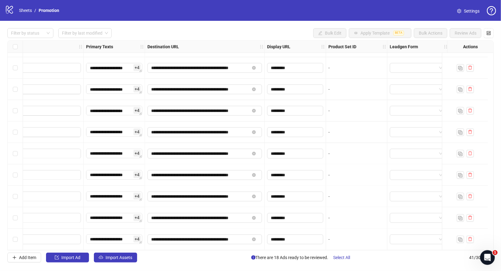
scroll to position [684, 349]
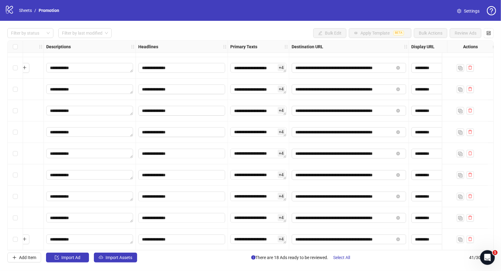
drag, startPoint x: 228, startPoint y: 247, endPoint x: 216, endPoint y: 248, distance: 12.3
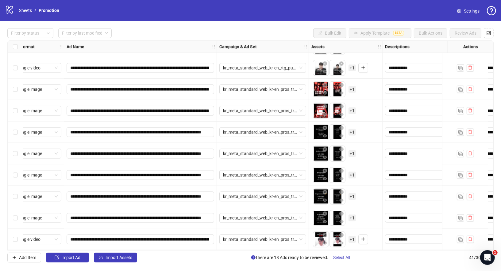
scroll to position [684, 0]
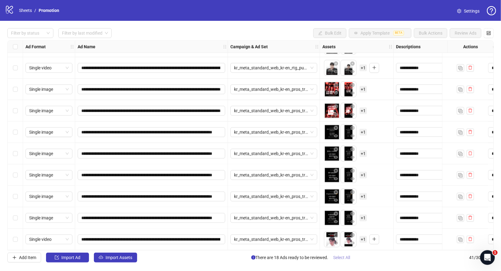
click at [337, 258] on span "Select All" at bounding box center [341, 257] width 17 height 5
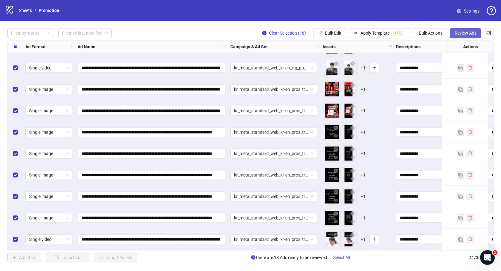
click at [473, 34] on span "Review Ads" at bounding box center [465, 33] width 22 height 5
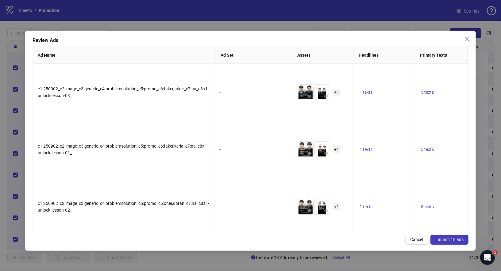
click at [455, 241] on span "Launch 18 ads" at bounding box center [449, 239] width 28 height 5
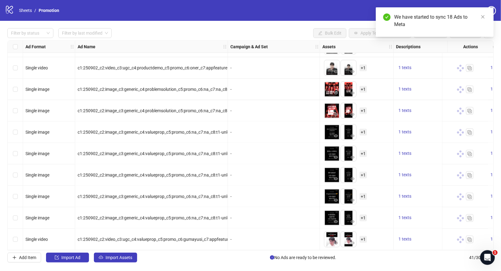
click at [114, 268] on div "Filter by status Filter by last modified Bulk Edit Apply Template BETA Bulk Act…" at bounding box center [250, 145] width 501 height 249
click at [115, 256] on span "Import Assets" at bounding box center [118, 257] width 27 height 5
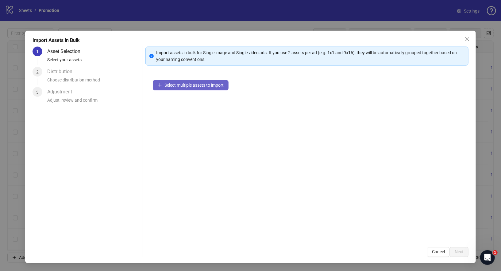
click at [211, 85] on span "Select multiple assets to import" at bounding box center [193, 85] width 59 height 5
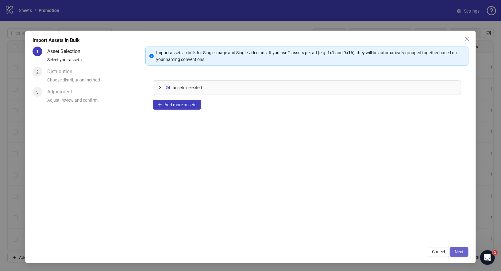
click at [457, 252] on span "Next" at bounding box center [458, 251] width 9 height 5
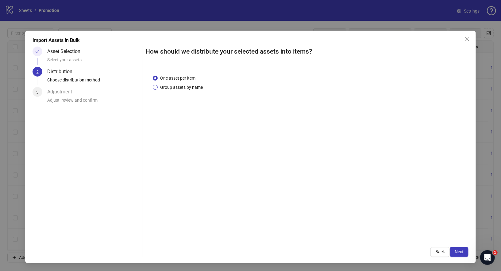
click at [188, 90] on span "Group assets by name" at bounding box center [182, 87] width 48 height 7
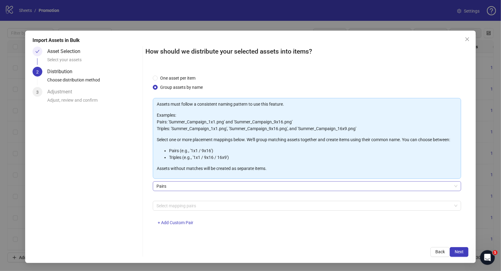
click at [188, 185] on span "Pairs" at bounding box center [306, 186] width 301 height 9
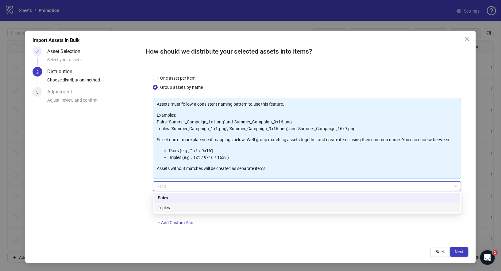
click at [207, 208] on div "Triples" at bounding box center [307, 207] width 299 height 7
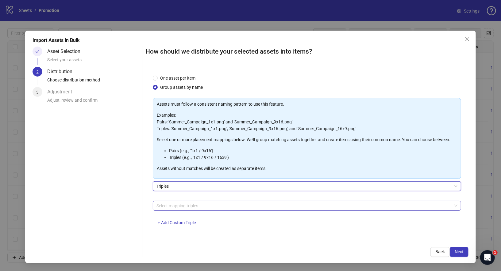
click at [191, 205] on div at bounding box center [303, 206] width 299 height 9
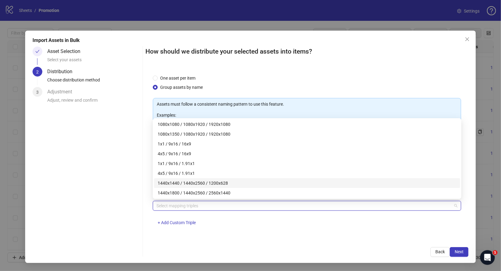
click at [202, 182] on div "1440x1440 / 1440x2560 / 1200x628" at bounding box center [307, 183] width 299 height 7
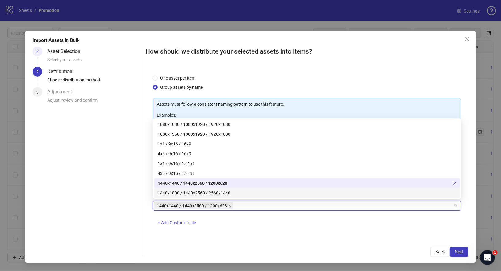
click at [214, 195] on div "1440x1800 / 1440x2560 / 2560x1440" at bounding box center [307, 193] width 299 height 7
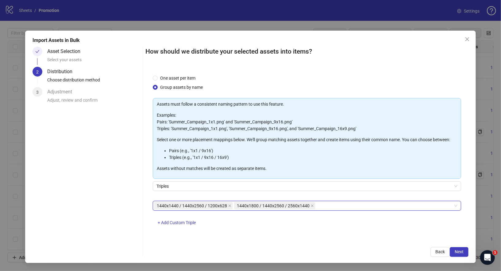
click at [295, 236] on div "One asset per item Group assets by name Assets must follow a consistent naming …" at bounding box center [306, 153] width 323 height 173
click at [460, 248] on button "Next" at bounding box center [458, 252] width 19 height 10
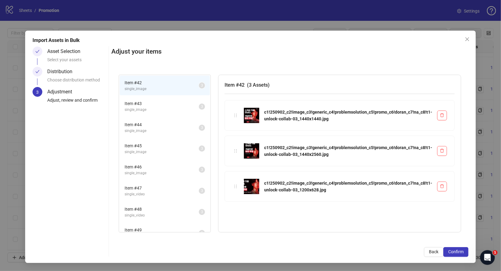
scroll to position [10, 0]
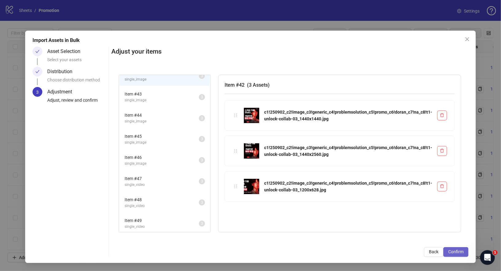
click at [461, 251] on span "Confirm" at bounding box center [455, 251] width 15 height 5
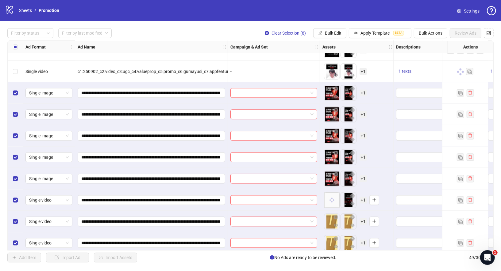
scroll to position [856, 0]
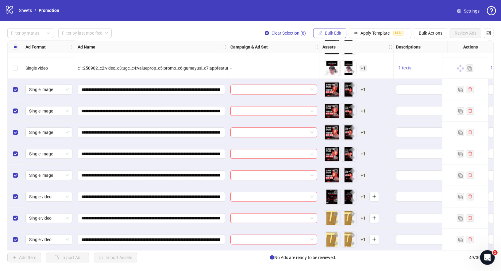
click at [329, 31] on span "Bulk Edit" at bounding box center [333, 33] width 17 height 5
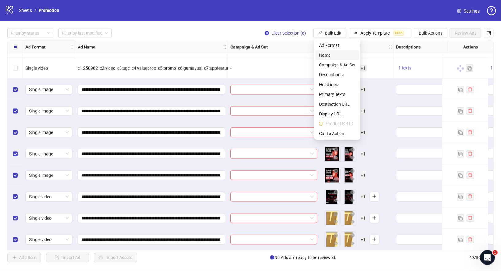
click at [339, 57] on span "Name" at bounding box center [337, 55] width 36 height 7
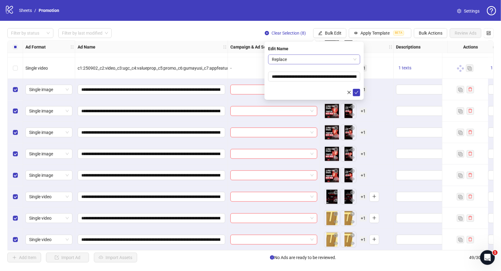
click at [308, 62] on span "Replace" at bounding box center [314, 59] width 85 height 9
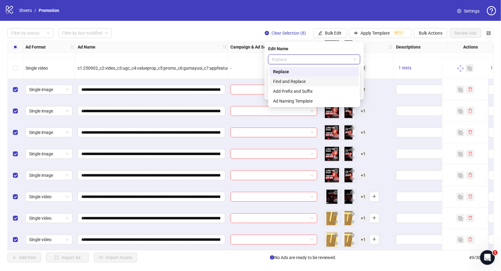
click at [300, 81] on div "Find and Replace" at bounding box center [314, 81] width 82 height 7
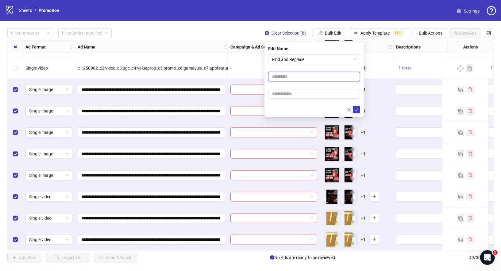
click at [290, 74] on input "text" at bounding box center [314, 77] width 92 height 10
type input "*"
click at [303, 96] on input "text" at bounding box center [314, 94] width 92 height 10
type input "*"
click at [302, 74] on input "*" at bounding box center [314, 77] width 92 height 10
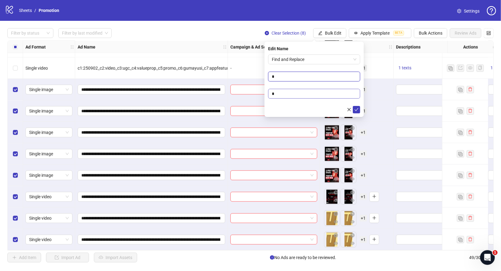
type input "*"
click at [293, 98] on input "*" at bounding box center [314, 94] width 92 height 10
type input "*"
click at [357, 108] on icon "check" at bounding box center [356, 110] width 4 height 4
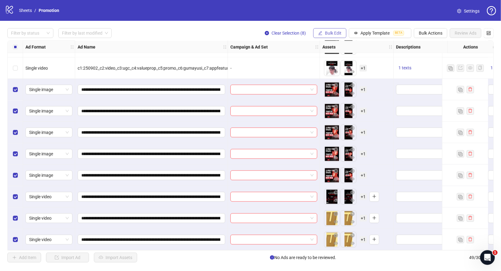
click at [336, 33] on span "Bulk Edit" at bounding box center [333, 33] width 17 height 5
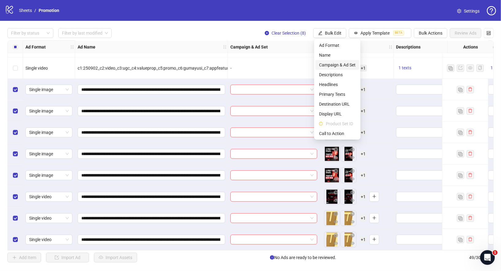
click at [339, 67] on span "Campaign & Ad Set" at bounding box center [337, 65] width 36 height 7
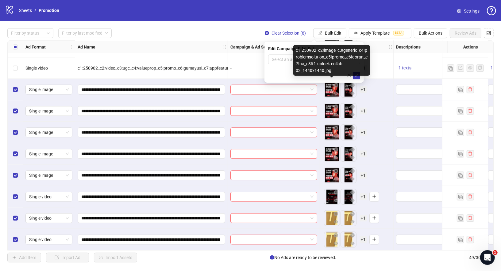
click at [293, 59] on div "c1!250902_c2!image_c3!generic_c4!problemsolution_c5!promo_c6!doran_c7!na_c8!t1-…" at bounding box center [331, 60] width 77 height 31
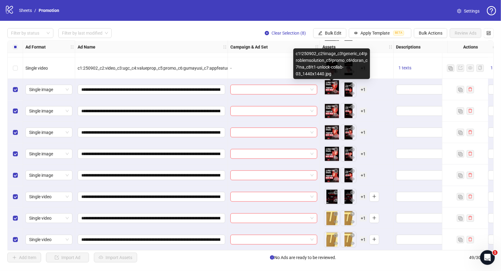
scroll to position [852, 0]
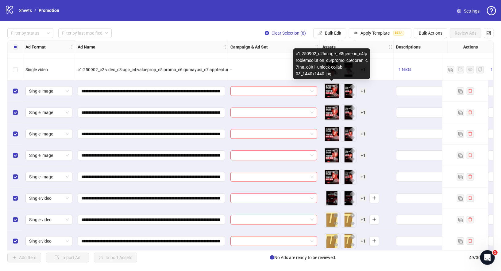
click at [277, 59] on div "-" at bounding box center [274, 69] width 92 height 21
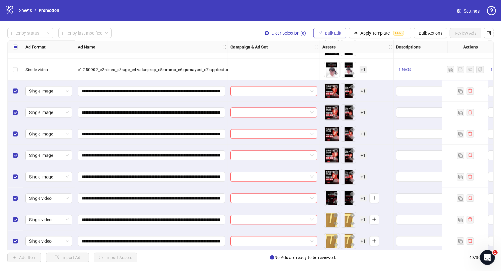
click at [325, 37] on button "Bulk Edit" at bounding box center [329, 33] width 33 height 10
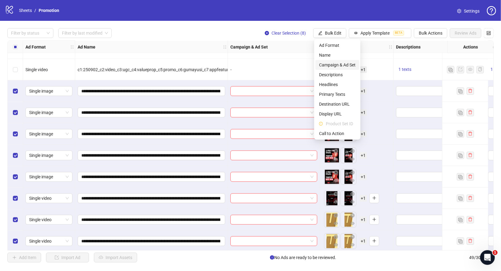
click at [335, 65] on span "Campaign & Ad Set" at bounding box center [337, 65] width 36 height 7
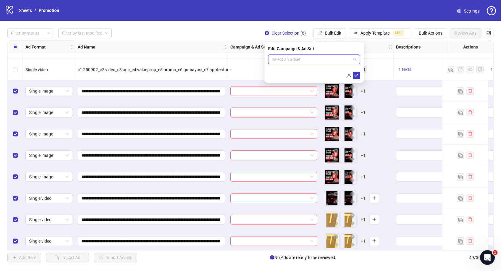
click at [321, 61] on input "search" at bounding box center [311, 59] width 79 height 9
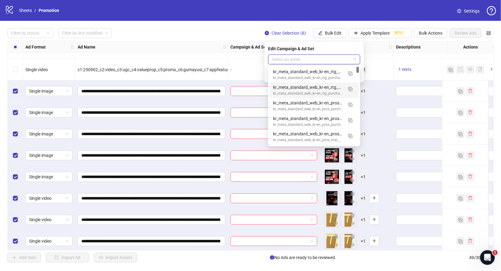
click at [346, 60] on input "search" at bounding box center [311, 59] width 79 height 9
type input "*******"
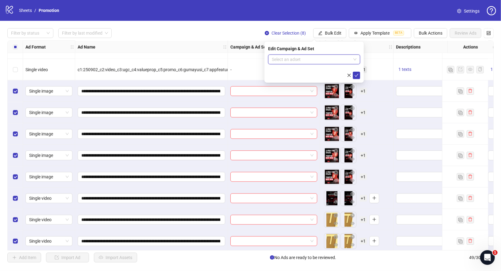
click at [297, 55] on div "Select an adset" at bounding box center [314, 60] width 92 height 10
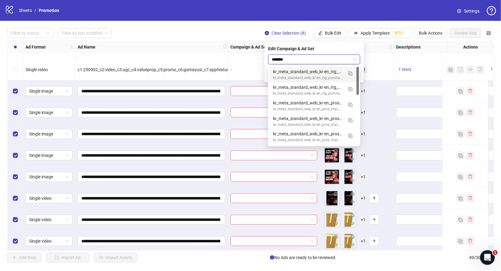
type input "*******"
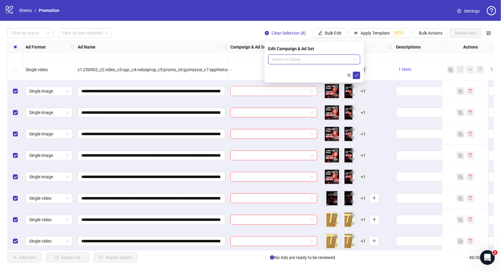
type input "*"
type input "**********"
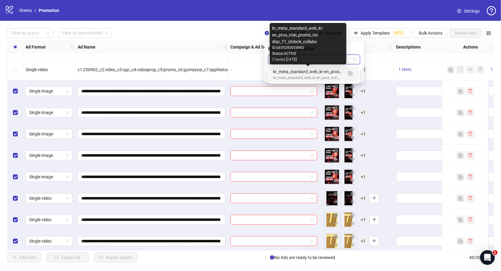
click at [315, 73] on div "kr_meta_standard_web_kr-en_pros_trial_promo_no-disc_T1_Unlock_collabo" at bounding box center [308, 71] width 70 height 7
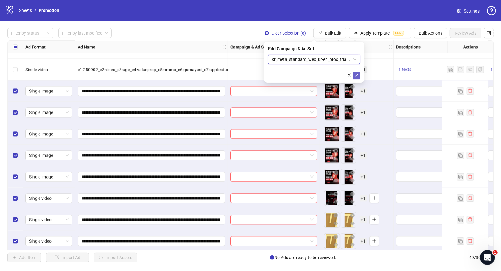
click at [357, 74] on icon "check" at bounding box center [356, 75] width 4 height 4
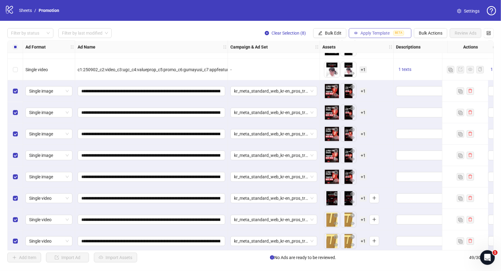
click at [378, 33] on span "Apply Template" at bounding box center [374, 33] width 29 height 5
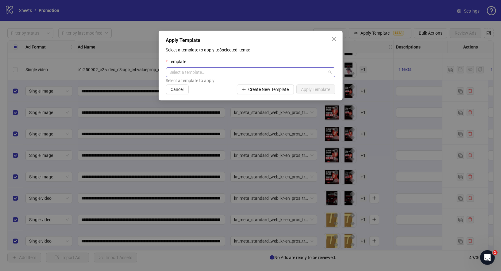
click at [230, 75] on input "search" at bounding box center [247, 72] width 156 height 9
click at [216, 86] on div "T1_Unlock" at bounding box center [250, 84] width 159 height 7
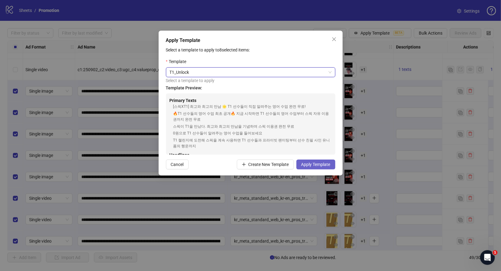
click at [325, 168] on button "Apply Template" at bounding box center [315, 165] width 39 height 10
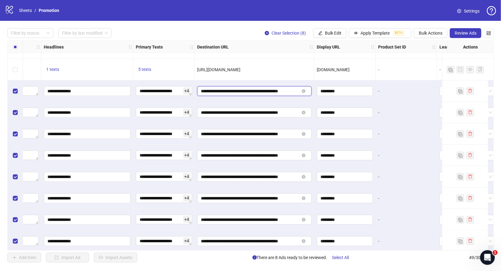
scroll to position [0, 9]
drag, startPoint x: 282, startPoint y: 91, endPoint x: 313, endPoint y: 91, distance: 30.3
click at [313, 91] on div "**********" at bounding box center [255, 90] width 120 height 21
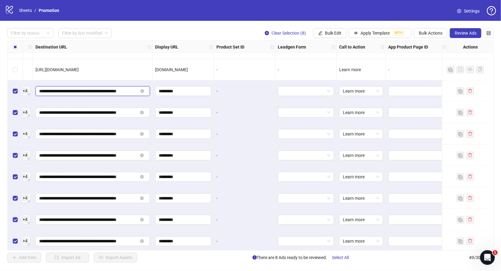
scroll to position [0, 0]
click at [253, 105] on div "-" at bounding box center [244, 112] width 61 height 21
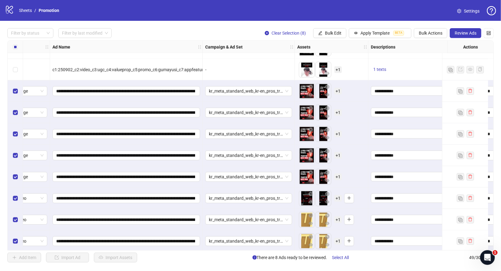
scroll to position [852, 0]
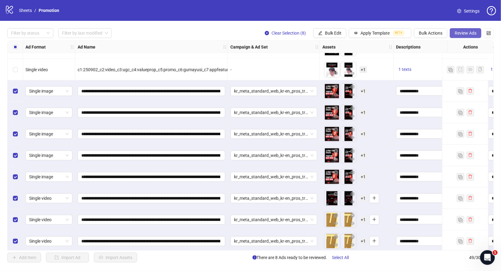
click at [463, 32] on span "Review Ads" at bounding box center [465, 33] width 22 height 5
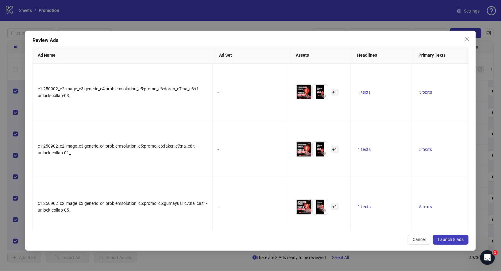
click at [457, 238] on span "Launch 8 ads" at bounding box center [450, 239] width 26 height 5
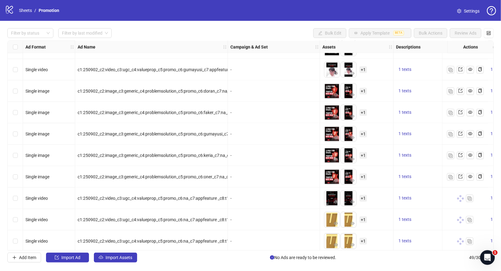
scroll to position [856, 0]
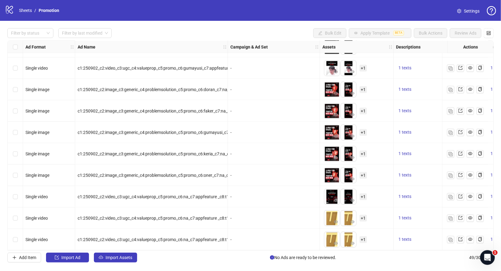
click at [256, 21] on div "logo/logo-mobile Sheets / Promotion Settings" at bounding box center [250, 10] width 501 height 21
click at [105, 261] on button "Import Assets" at bounding box center [115, 258] width 43 height 10
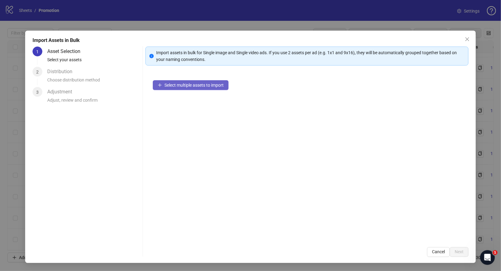
click at [195, 89] on button "Select multiple assets to import" at bounding box center [191, 85] width 76 height 10
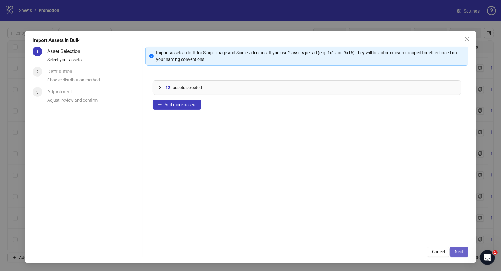
click at [463, 252] on span "Next" at bounding box center [458, 251] width 9 height 5
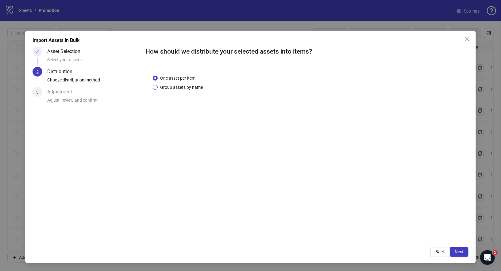
click at [189, 84] on span "Group assets by name" at bounding box center [182, 87] width 48 height 7
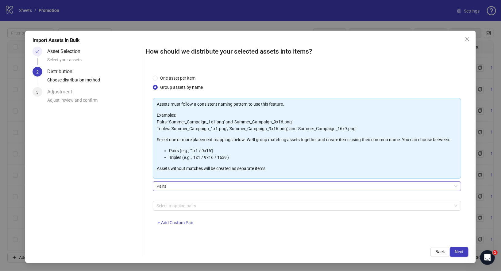
click at [191, 184] on span "Pairs" at bounding box center [306, 186] width 301 height 9
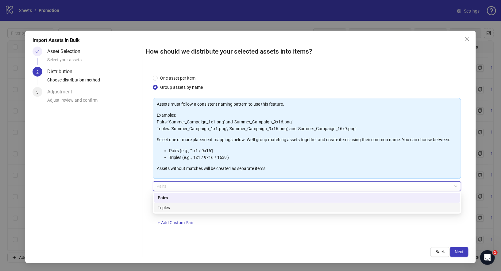
click at [174, 206] on div "Triples" at bounding box center [307, 207] width 299 height 7
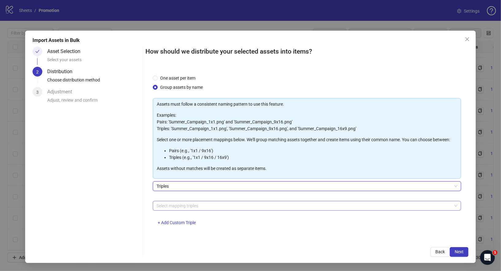
click at [187, 205] on div at bounding box center [303, 206] width 299 height 9
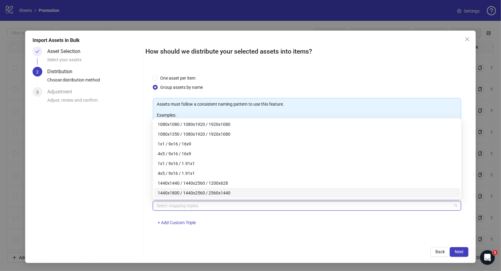
click at [191, 184] on div "1440x1440 / 1440x2560 / 1200x628" at bounding box center [307, 183] width 299 height 7
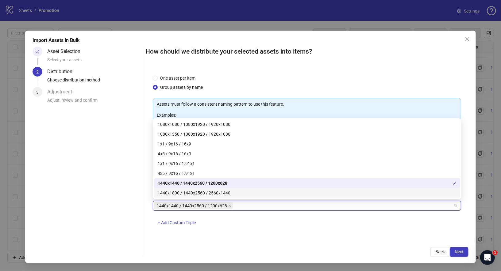
click at [190, 196] on div "1440x1800 / 1440x2560 / 2560x1440" at bounding box center [307, 193] width 299 height 7
click at [266, 225] on div "1440x1440 / 1440x2560 / 1200x628 1440x1800 / 1440x2560 / 2560x1440 + Add Custom…" at bounding box center [307, 217] width 308 height 32
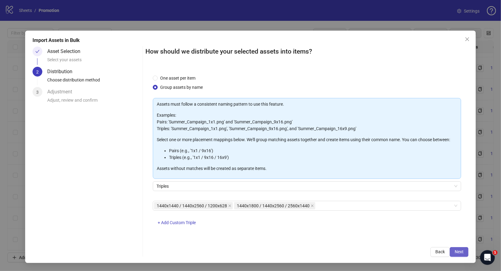
click at [458, 250] on span "Next" at bounding box center [458, 251] width 9 height 5
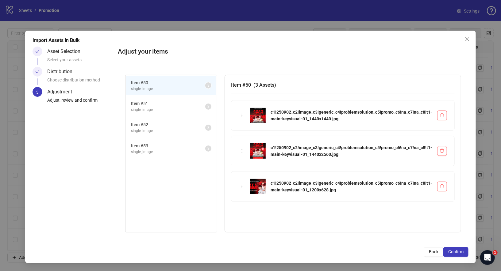
click at [164, 110] on span "single_image" at bounding box center [168, 110] width 74 height 6
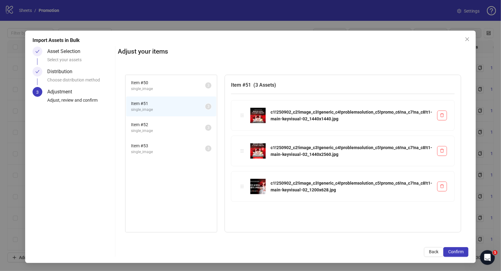
click at [164, 129] on span "single_image" at bounding box center [168, 131] width 74 height 6
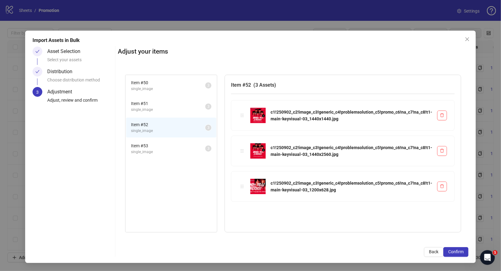
click at [164, 146] on span "Item # 53" at bounding box center [168, 146] width 74 height 7
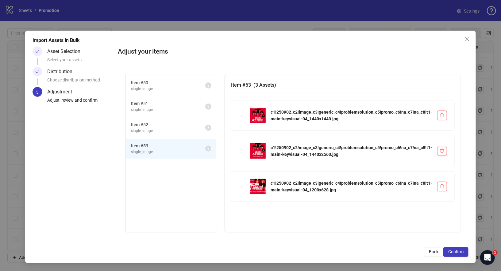
click at [165, 91] on span "single_image" at bounding box center [168, 89] width 74 height 6
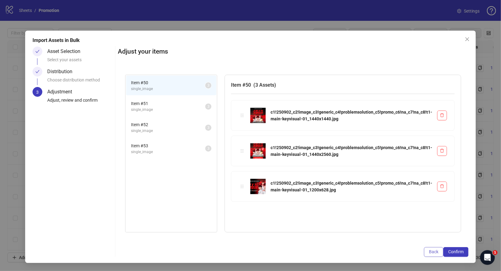
click at [430, 253] on span "Back" at bounding box center [433, 251] width 10 height 5
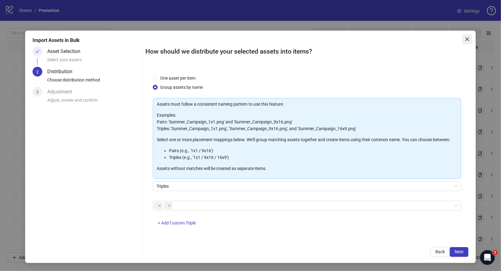
click at [463, 43] on button "Close" at bounding box center [467, 39] width 10 height 10
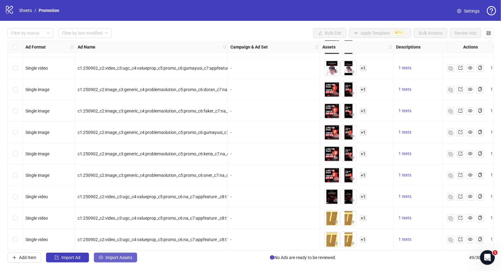
click at [119, 259] on span "Import Assets" at bounding box center [118, 257] width 27 height 5
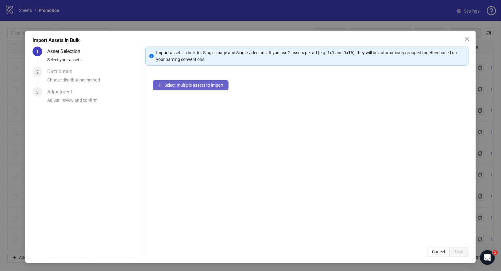
click at [189, 89] on button "Select multiple assets to import" at bounding box center [191, 85] width 76 height 10
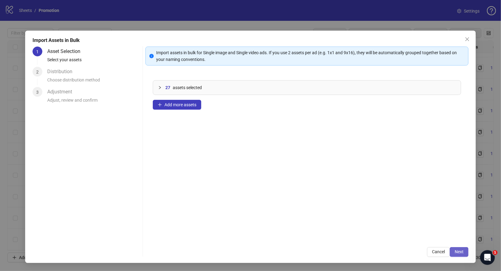
click at [462, 253] on span "Next" at bounding box center [458, 251] width 9 height 5
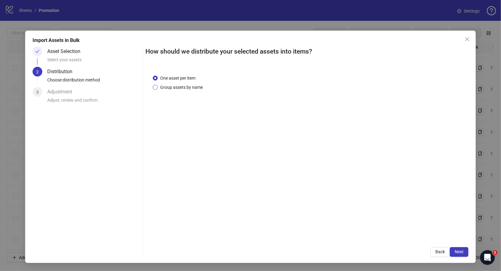
click at [186, 90] on span "Group assets by name" at bounding box center [182, 87] width 48 height 7
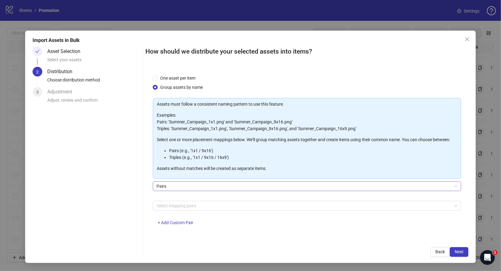
click at [201, 184] on span "Pairs" at bounding box center [306, 186] width 301 height 9
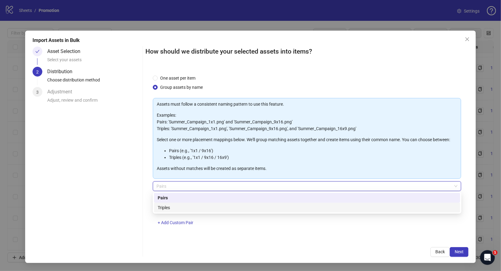
click at [178, 210] on div "Triples" at bounding box center [307, 207] width 299 height 7
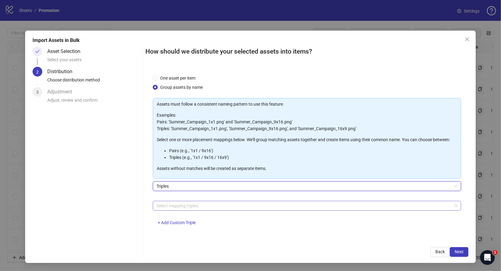
click at [181, 205] on div at bounding box center [303, 206] width 299 height 9
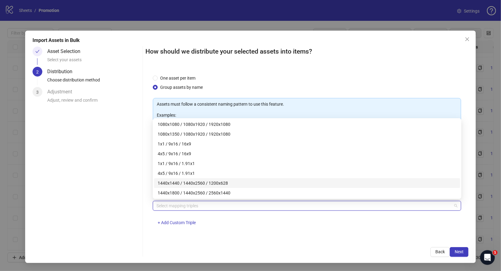
click at [202, 184] on div "1440x1440 / 1440x2560 / 1200x628" at bounding box center [307, 183] width 299 height 7
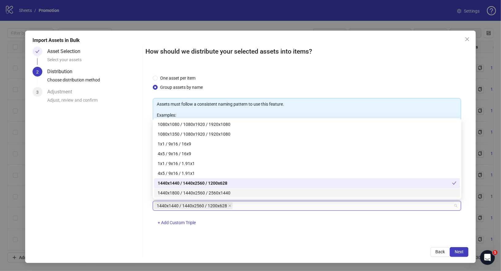
click at [205, 195] on div "1440x1800 / 1440x2560 / 2560x1440" at bounding box center [307, 193] width 299 height 7
click at [270, 224] on div "1440x1440 / 1440x2560 / 1200x628 1440x1800 / 1440x2560 / 2560x1440 + Add Custom…" at bounding box center [307, 217] width 308 height 32
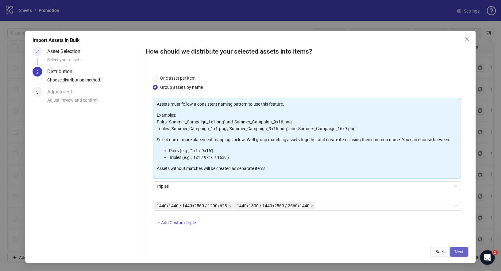
click at [454, 256] on button "Next" at bounding box center [458, 252] width 19 height 10
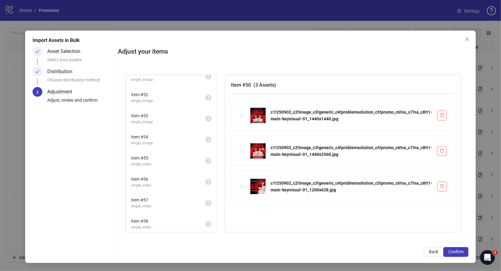
scroll to position [0, 0]
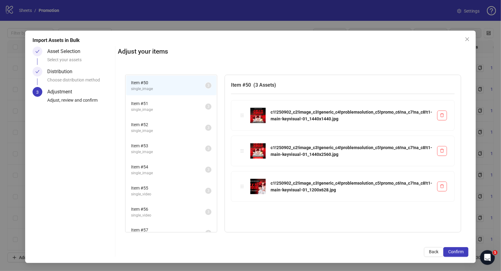
click at [162, 105] on span "Item # 51" at bounding box center [168, 103] width 74 height 7
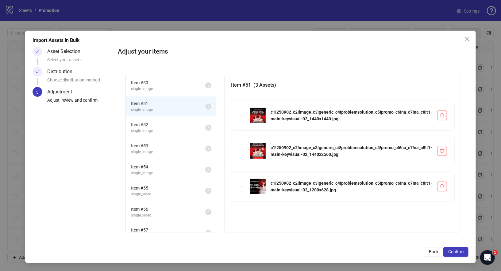
click at [162, 123] on span "Item # 52" at bounding box center [168, 124] width 74 height 7
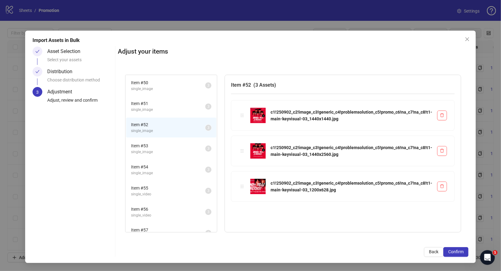
click at [162, 144] on span "Item # 53" at bounding box center [168, 146] width 74 height 7
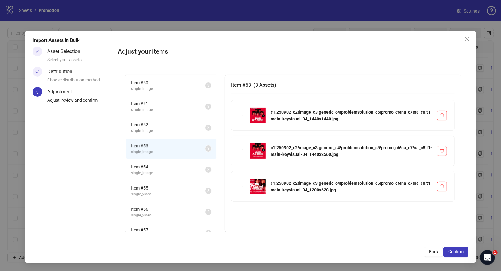
click at [162, 170] on span "single_image" at bounding box center [168, 173] width 74 height 6
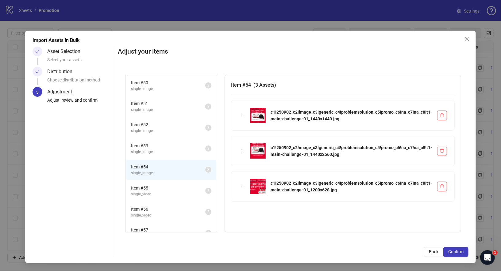
click at [156, 89] on span "single_image" at bounding box center [168, 89] width 74 height 6
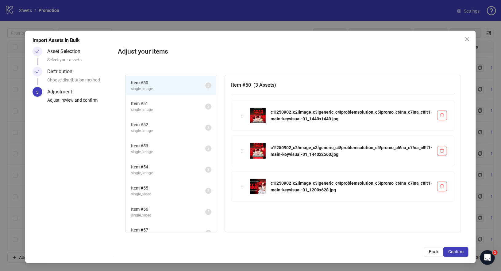
scroll to position [30, 0]
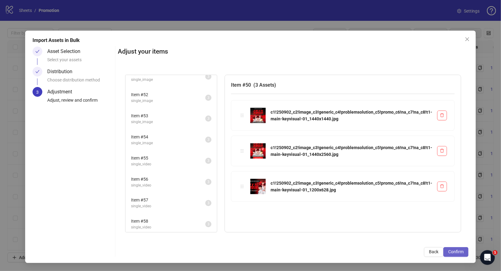
click at [464, 248] on button "Confirm" at bounding box center [455, 252] width 25 height 10
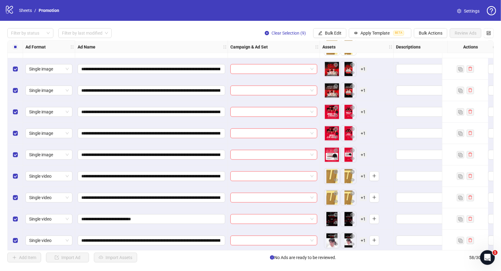
scroll to position [1049, 0]
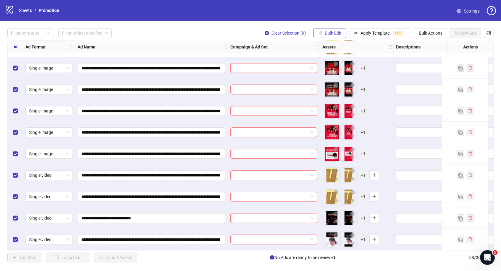
click at [337, 36] on button "Bulk Edit" at bounding box center [329, 33] width 33 height 10
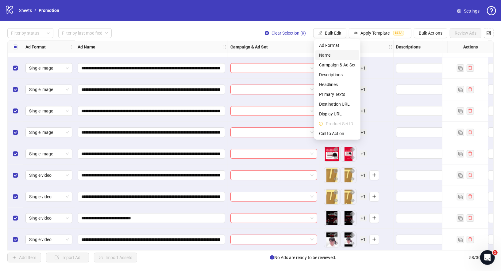
click at [336, 55] on span "Name" at bounding box center [337, 55] width 36 height 7
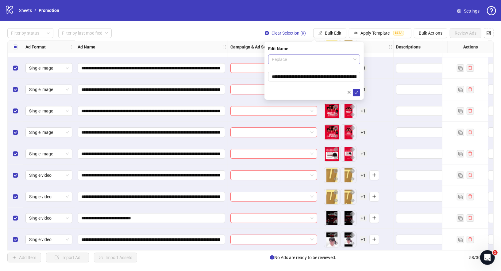
click at [299, 57] on span "Replace" at bounding box center [314, 59] width 85 height 9
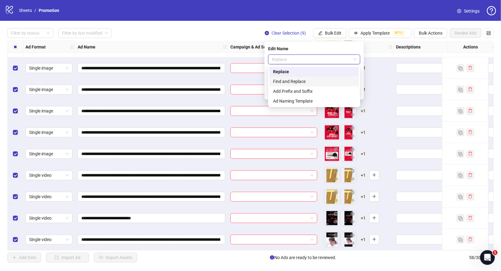
click at [298, 83] on div "Find and Replace" at bounding box center [314, 81] width 82 height 7
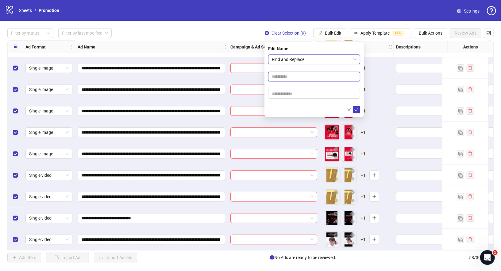
click at [305, 77] on input "text" at bounding box center [314, 77] width 92 height 10
type input "*"
click at [298, 97] on input "text" at bounding box center [314, 94] width 92 height 10
type input "*"
click at [356, 111] on span "submit" at bounding box center [356, 109] width 4 height 5
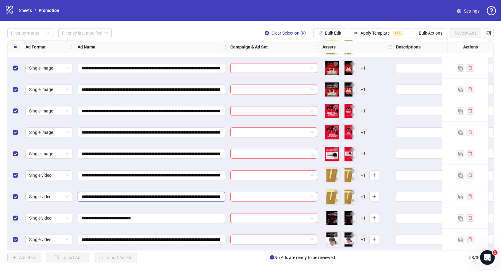
click at [187, 193] on input "**********" at bounding box center [150, 196] width 139 height 7
drag, startPoint x: 189, startPoint y: 193, endPoint x: 237, endPoint y: 193, distance: 47.2
click at [193, 195] on input "**********" at bounding box center [150, 196] width 139 height 7
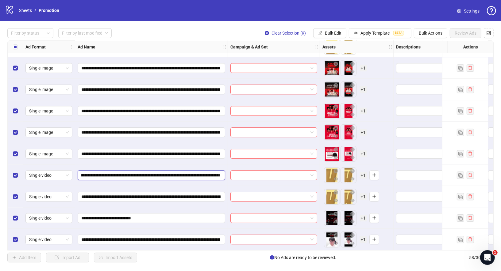
scroll to position [0, 68]
drag, startPoint x: 188, startPoint y: 172, endPoint x: 230, endPoint y: 170, distance: 42.4
click at [176, 173] on input "**********" at bounding box center [150, 175] width 139 height 7
drag, startPoint x: 150, startPoint y: 173, endPoint x: 131, endPoint y: 174, distance: 19.4
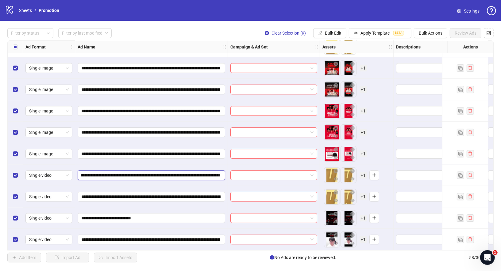
click at [131, 174] on input "**********" at bounding box center [150, 175] width 139 height 7
click at [154, 174] on input "**********" at bounding box center [150, 175] width 139 height 7
click at [369, 33] on span "Apply Template" at bounding box center [374, 33] width 29 height 5
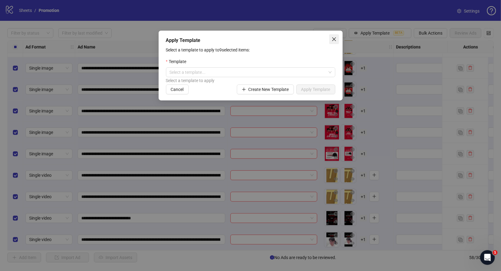
click at [331, 42] on button "Close" at bounding box center [334, 39] width 10 height 10
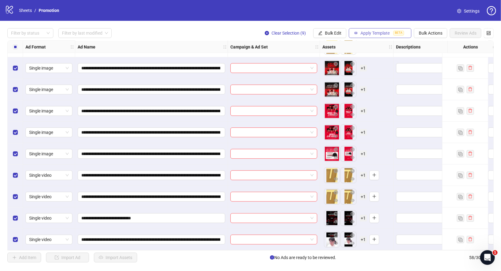
click at [371, 34] on span "Apply Template" at bounding box center [374, 33] width 29 height 5
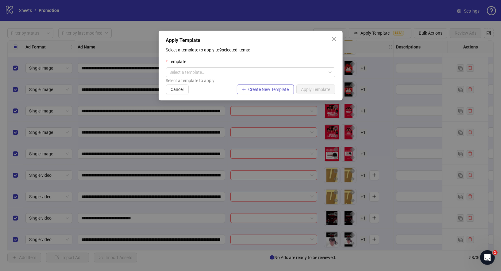
click at [280, 90] on span "Create New Template" at bounding box center [268, 89] width 40 height 5
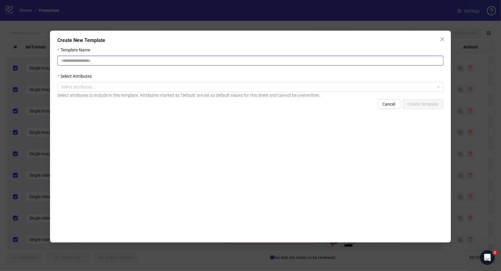
click at [177, 64] on input "Template Name" at bounding box center [250, 61] width 386 height 10
type input "*"
click at [143, 88] on div at bounding box center [247, 87] width 377 height 9
type input "*******"
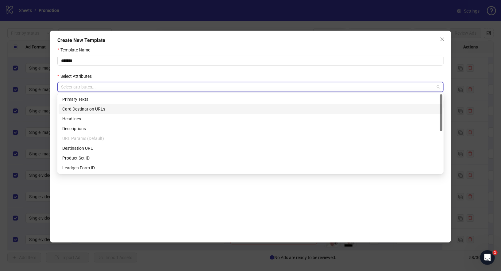
click at [178, 107] on div "Card Destination URLs" at bounding box center [250, 109] width 376 height 7
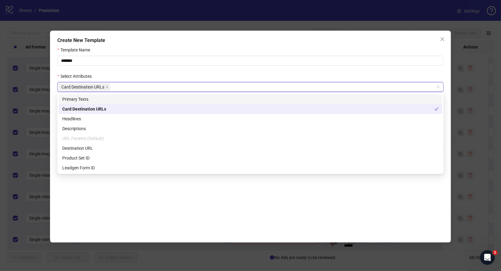
click at [87, 98] on div "Primary Texts" at bounding box center [250, 99] width 376 height 7
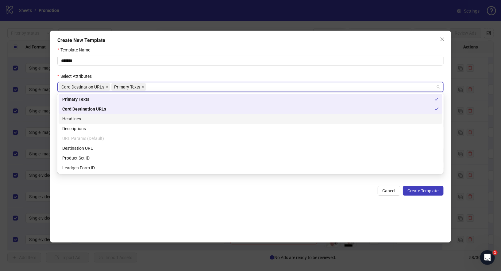
click at [82, 119] on div "Headlines" at bounding box center [250, 119] width 376 height 7
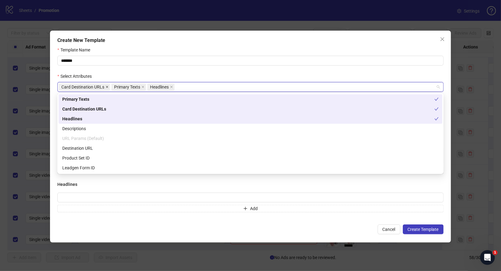
click at [106, 87] on icon "close" at bounding box center [106, 87] width 3 height 3
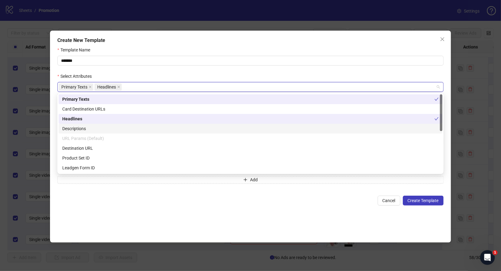
click at [81, 130] on div "Descriptions" at bounding box center [250, 128] width 376 height 7
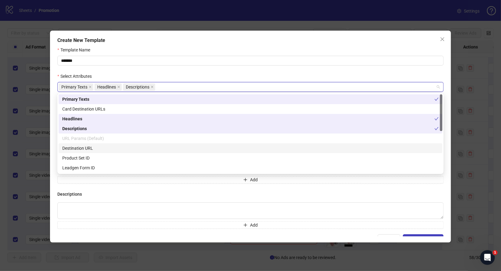
click at [89, 147] on div "Destination URL" at bounding box center [250, 148] width 376 height 7
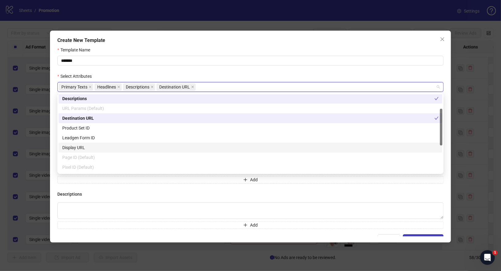
click at [85, 151] on div "Display URL" at bounding box center [250, 148] width 383 height 10
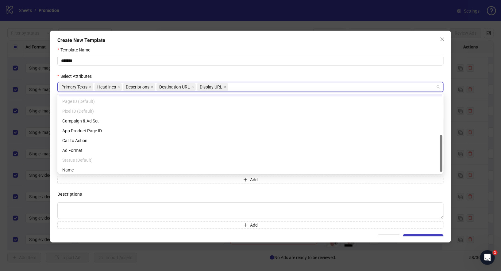
scroll to position [88, 0]
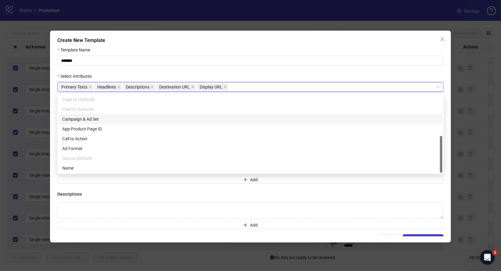
click at [96, 121] on div "Campaign & Ad Set" at bounding box center [250, 119] width 376 height 7
drag, startPoint x: 99, startPoint y: 119, endPoint x: 107, endPoint y: 119, distance: 8.6
click at [98, 119] on div "Campaign & Ad Set" at bounding box center [248, 119] width 372 height 7
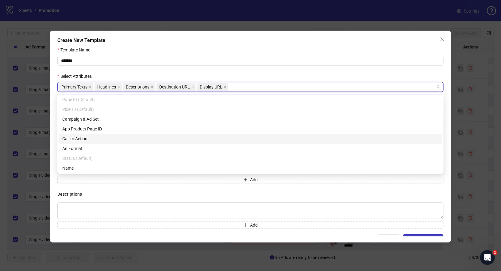
click at [93, 139] on div "Call to Action" at bounding box center [250, 138] width 376 height 7
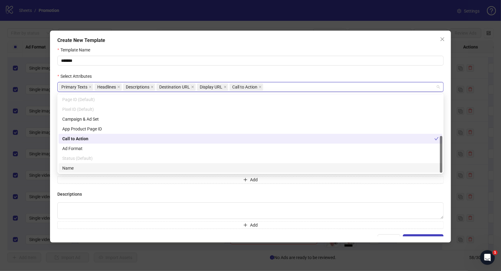
click at [403, 193] on h4 "Descriptions" at bounding box center [250, 194] width 386 height 7
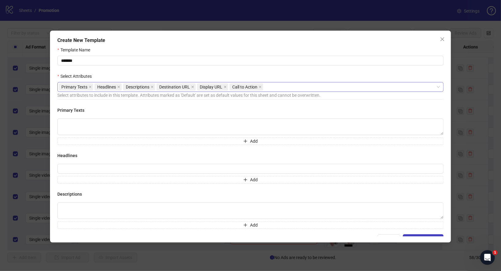
scroll to position [8, 0]
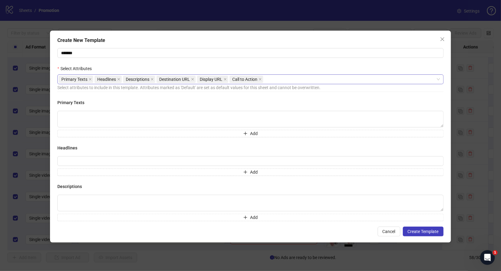
click at [164, 42] on div "Create New Template" at bounding box center [250, 40] width 386 height 7
drag, startPoint x: 57, startPoint y: 40, endPoint x: 116, endPoint y: 40, distance: 59.8
click at [116, 40] on div "Create New Template Template Name ******* Select Attributes Primary Texts Headl…" at bounding box center [250, 137] width 400 height 212
click at [117, 40] on div "Create New Template" at bounding box center [250, 40] width 386 height 7
click at [106, 109] on div "Primary Texts Add" at bounding box center [250, 118] width 386 height 38
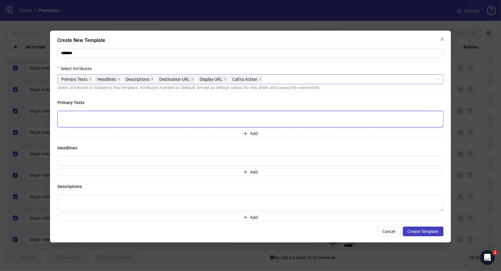
click at [124, 117] on textarea at bounding box center [250, 119] width 386 height 17
paste textarea "**********"
type textarea "**********"
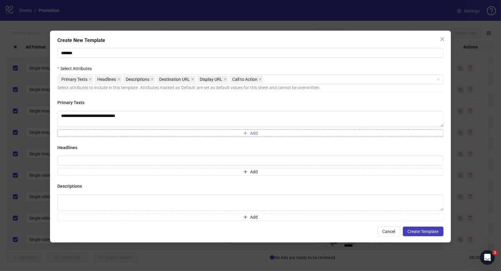
click at [145, 136] on button "Add" at bounding box center [250, 133] width 386 height 7
click at [140, 135] on textarea at bounding box center [250, 138] width 386 height 17
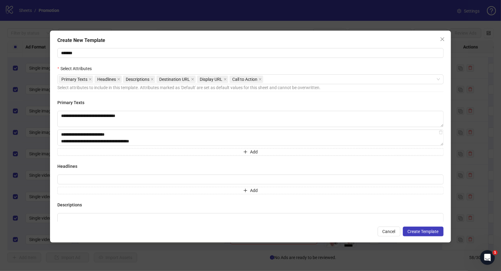
type textarea "**********"
click at [183, 155] on button "Add" at bounding box center [250, 151] width 386 height 7
click at [169, 155] on textarea at bounding box center [250, 156] width 386 height 17
type textarea "**********"
click at [149, 174] on button "Add" at bounding box center [250, 170] width 386 height 7
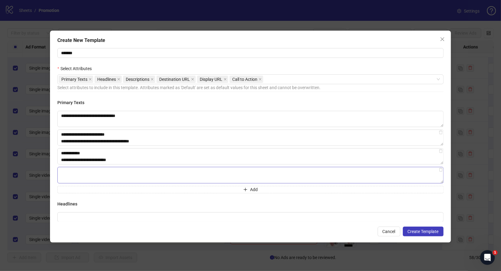
click at [142, 174] on textarea at bounding box center [250, 175] width 386 height 17
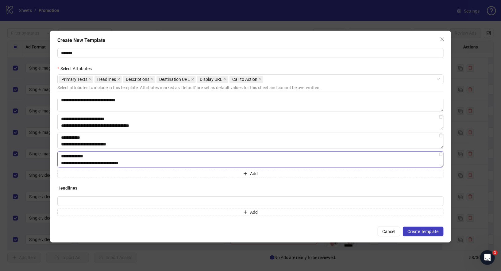
scroll to position [17, 0]
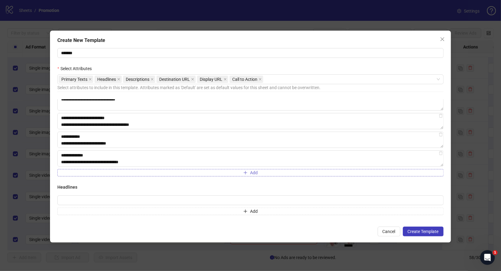
type textarea "**********"
click at [172, 173] on button "Add" at bounding box center [250, 172] width 386 height 7
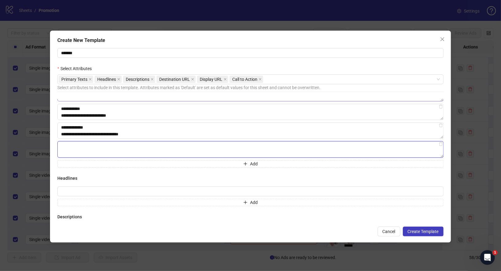
scroll to position [45, 0]
click at [95, 153] on textarea at bounding box center [250, 149] width 386 height 17
paste textarea "**********"
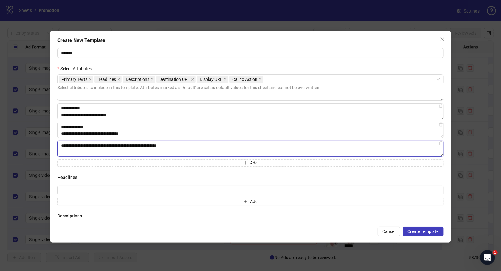
type textarea "**********"
click at [159, 63] on form "**********" at bounding box center [250, 138] width 386 height 198
click at [181, 58] on form "**********" at bounding box center [250, 138] width 386 height 198
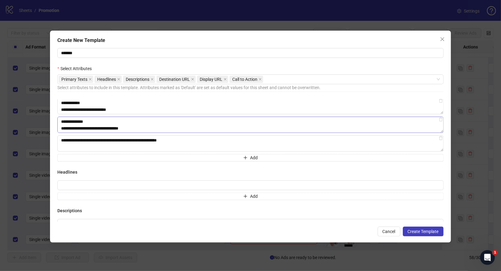
scroll to position [100, 0]
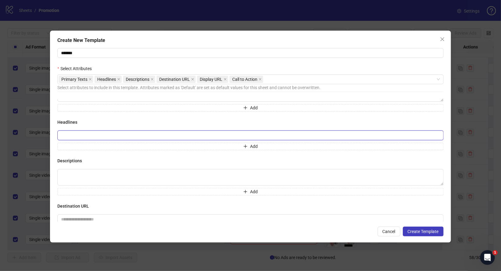
click at [148, 134] on input "text" at bounding box center [250, 136] width 386 height 10
type input "*"
type input "**********"
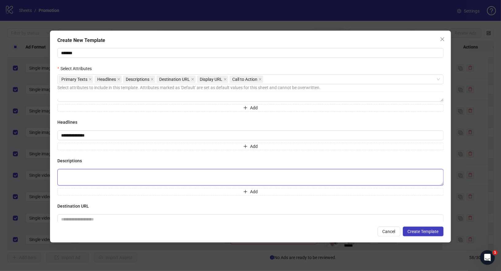
click at [130, 172] on textarea at bounding box center [250, 177] width 386 height 17
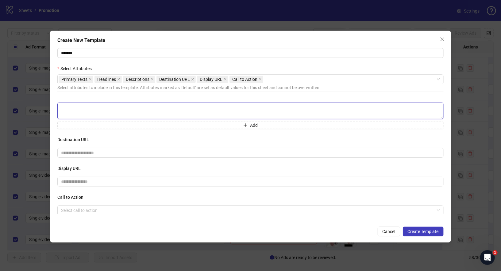
scroll to position [167, 0]
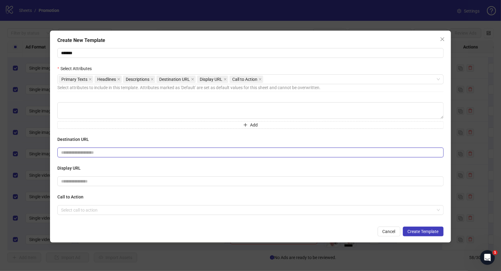
click at [139, 151] on input "text" at bounding box center [247, 152] width 373 height 7
paste input "**********"
drag, startPoint x: 86, startPoint y: 152, endPoint x: 106, endPoint y: 152, distance: 19.6
click at [106, 152] on input "**********" at bounding box center [247, 152] width 373 height 7
type input "**********"
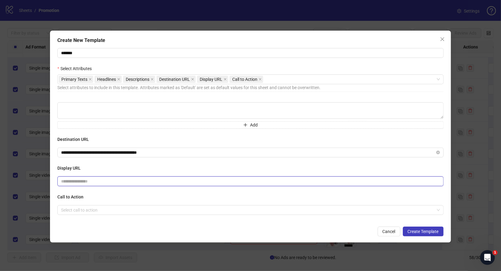
click at [89, 180] on input "text" at bounding box center [250, 182] width 386 height 10
paste input "*********"
type input "*********"
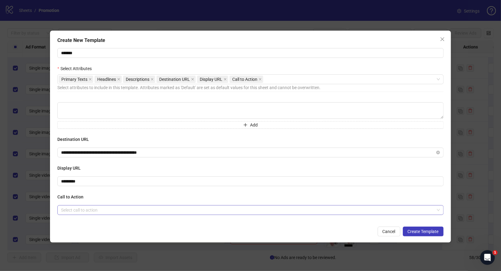
click at [103, 208] on input "search" at bounding box center [247, 210] width 373 height 9
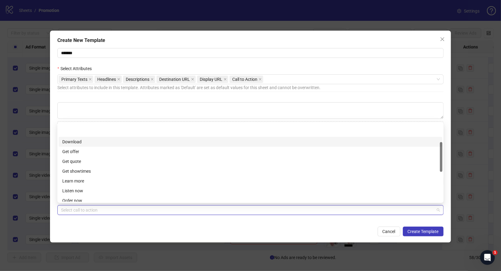
scroll to position [50, 0]
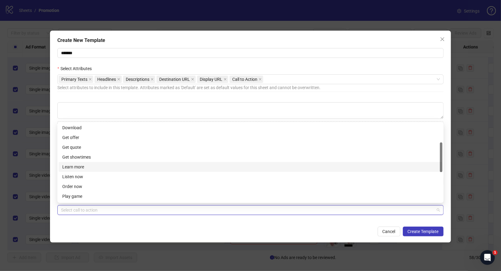
click at [86, 167] on div "Learn more" at bounding box center [250, 167] width 376 height 7
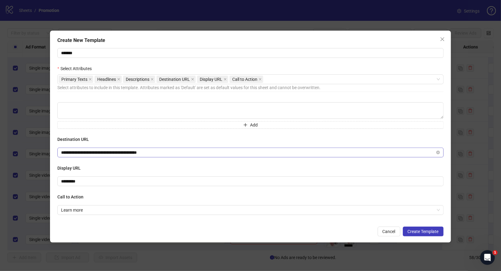
drag, startPoint x: 427, startPoint y: 230, endPoint x: 269, endPoint y: 153, distance: 175.9
click at [269, 153] on form "**********" at bounding box center [250, 138] width 386 height 198
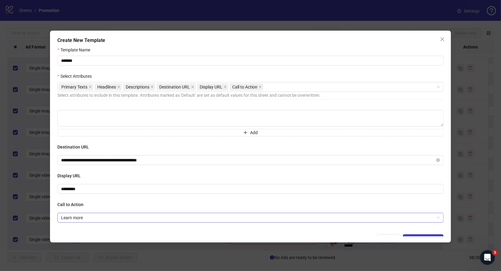
scroll to position [8, 0]
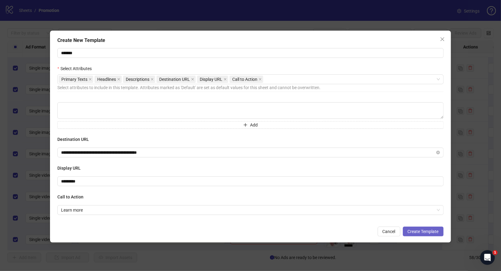
click at [427, 230] on span "Create Template" at bounding box center [422, 231] width 31 height 5
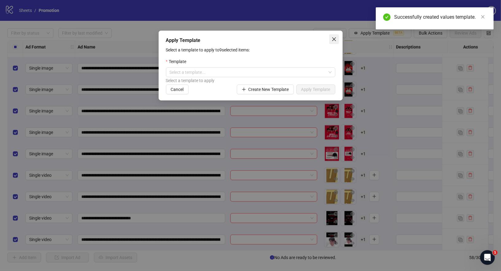
click at [334, 41] on icon "close" at bounding box center [333, 39] width 5 height 5
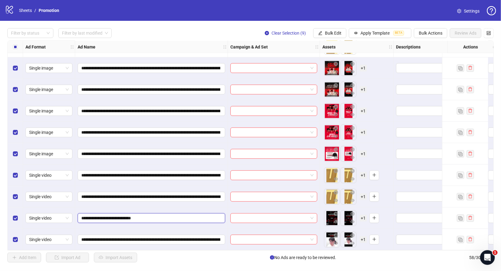
click at [164, 216] on input "**********" at bounding box center [150, 218] width 139 height 7
paste input "**********"
type input "**********"
click at [204, 207] on div "**********" at bounding box center [151, 217] width 153 height 21
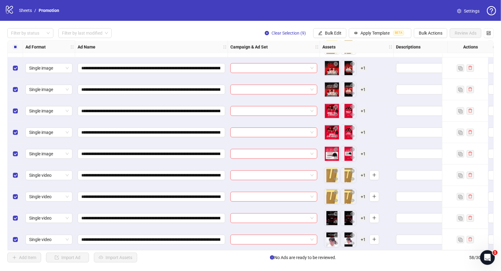
scroll to position [1049, 34]
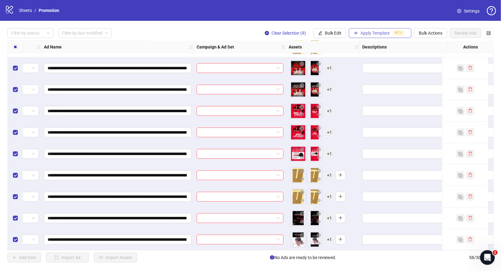
click at [393, 32] on button "Apply Template BETA" at bounding box center [379, 33] width 63 height 10
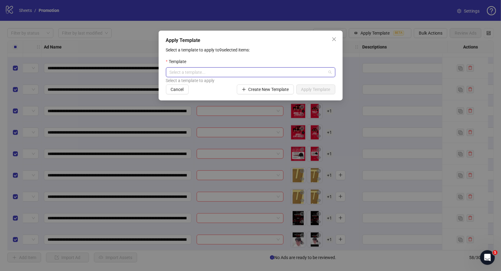
click at [256, 76] on input "search" at bounding box center [247, 72] width 156 height 9
click at [190, 86] on div "T1_Main" at bounding box center [250, 84] width 159 height 7
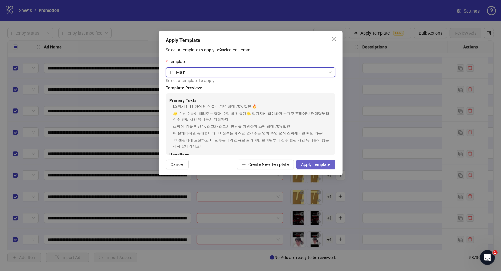
click at [318, 164] on span "Apply Template" at bounding box center [315, 164] width 29 height 5
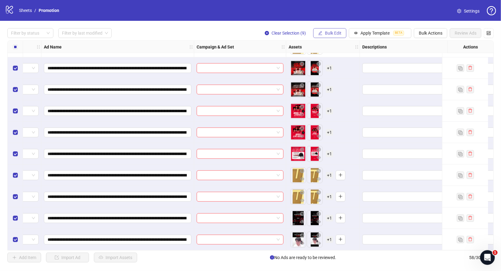
click at [343, 35] on button "Bulk Edit" at bounding box center [329, 33] width 33 height 10
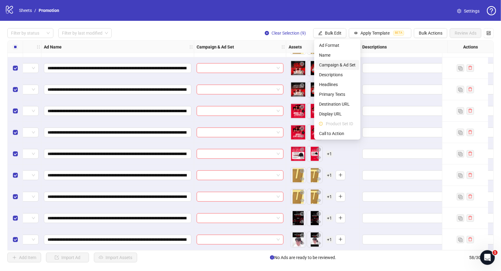
click at [342, 66] on span "Campaign & Ad Set" at bounding box center [337, 65] width 36 height 7
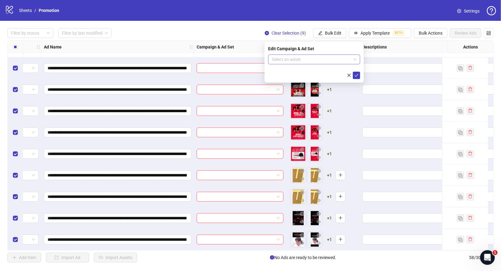
click at [311, 60] on input "search" at bounding box center [311, 59] width 79 height 9
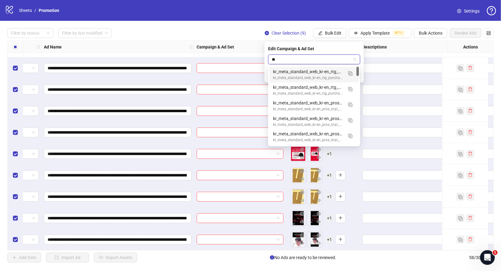
type input "*"
type input "******"
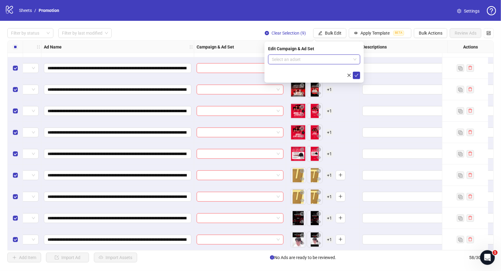
click at [291, 62] on input "search" at bounding box center [311, 59] width 79 height 9
type input "**********"
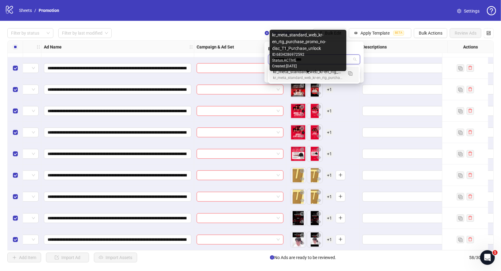
click at [329, 75] on div "kr_meta_standard_web_kr-en_rtg_purchase_promo_no-disc_T1_Purchase_unlock" at bounding box center [308, 78] width 70 height 6
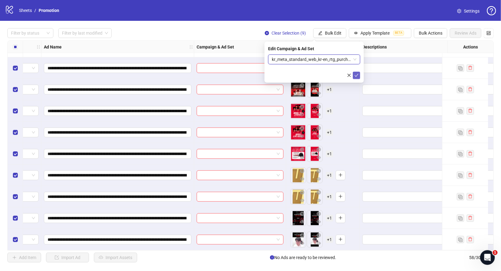
click at [357, 78] on button "submit" at bounding box center [355, 75] width 7 height 7
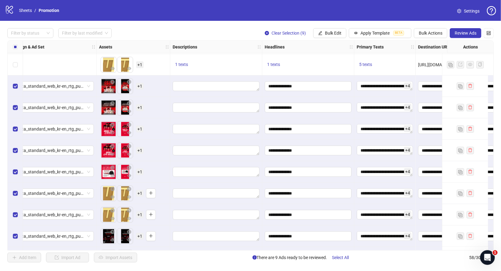
scroll to position [1049, 223]
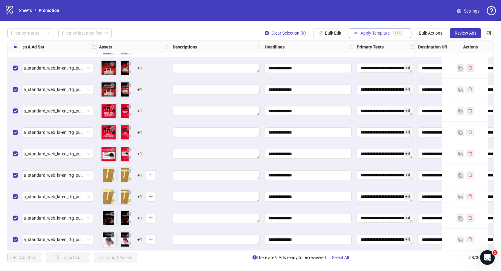
click at [389, 32] on span "Apply Template" at bounding box center [374, 33] width 29 height 5
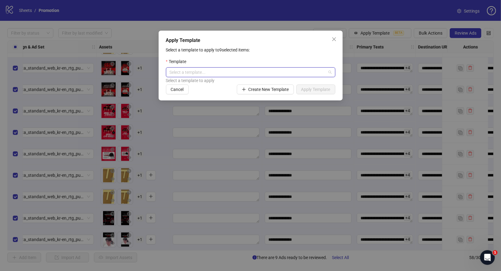
click at [261, 72] on input "search" at bounding box center [247, 72] width 156 height 9
click at [255, 49] on p "Select a template to apply to 9 selected items:" at bounding box center [250, 50] width 169 height 7
click at [203, 69] on input "search" at bounding box center [247, 72] width 156 height 9
click at [213, 85] on div "T1_Main" at bounding box center [250, 84] width 159 height 7
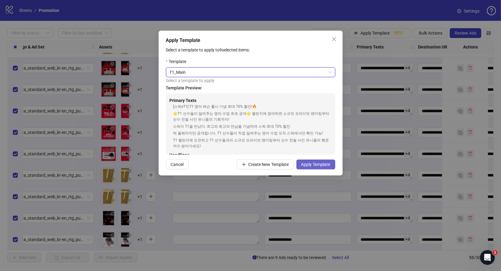
click at [321, 167] on button "Apply Template" at bounding box center [315, 165] width 39 height 10
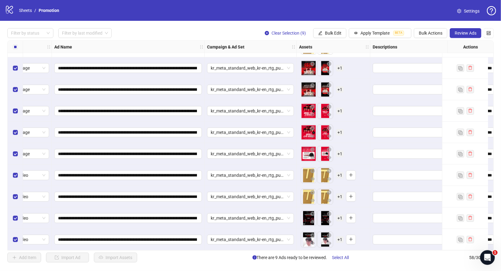
scroll to position [1049, 17]
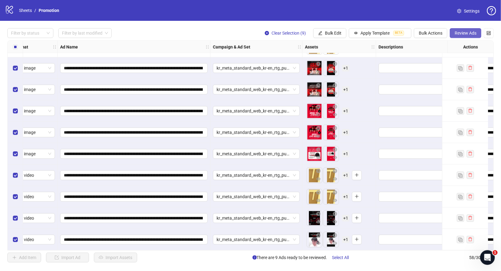
click at [473, 33] on span "Review Ads" at bounding box center [465, 33] width 22 height 5
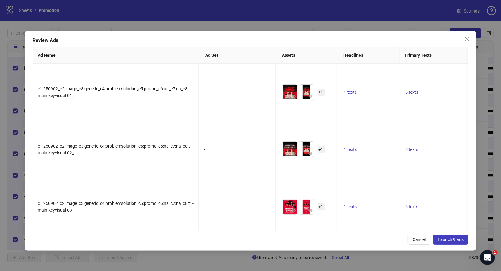
click at [448, 238] on span "Launch 9 ads" at bounding box center [450, 239] width 26 height 5
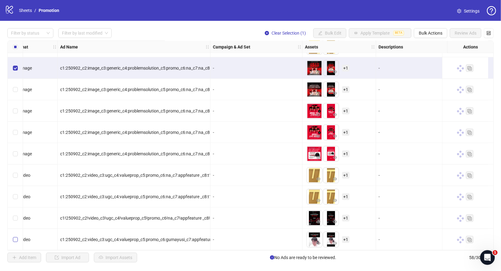
click at [15, 236] on label "Select row 58" at bounding box center [15, 239] width 5 height 7
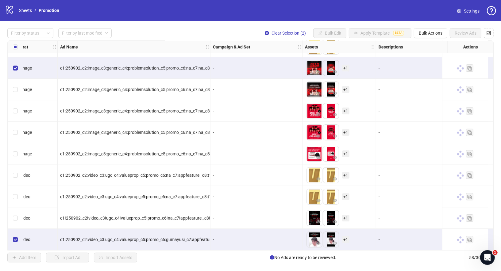
click at [14, 81] on div "Select row 51" at bounding box center [15, 89] width 15 height 21
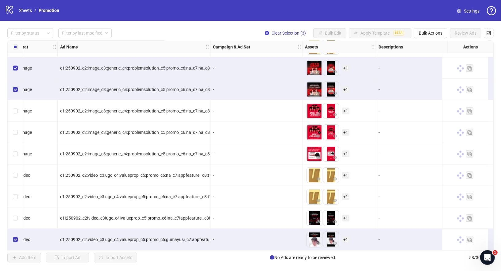
click at [17, 112] on div "Select row 52" at bounding box center [15, 110] width 15 height 21
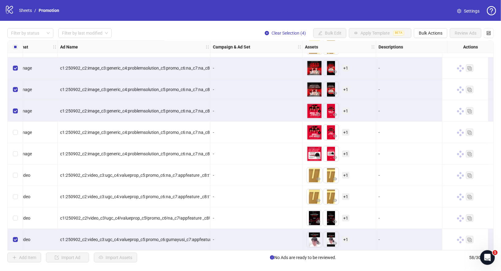
click at [17, 134] on div "Select row 53" at bounding box center [15, 132] width 15 height 21
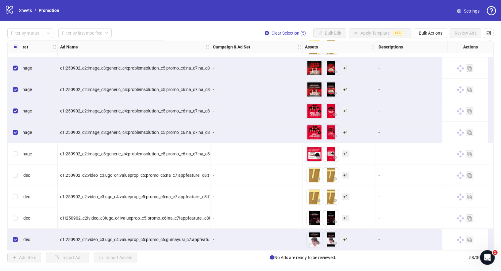
click at [17, 156] on div "Select row 54" at bounding box center [15, 153] width 15 height 21
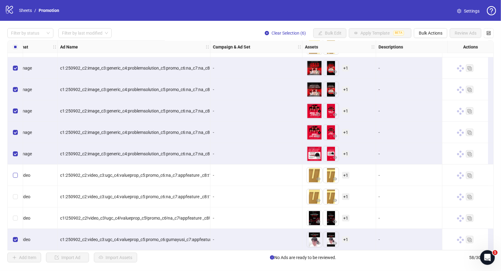
click at [17, 176] on label "Select row 55" at bounding box center [15, 175] width 5 height 7
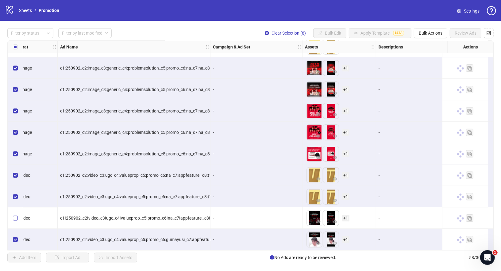
click at [17, 215] on label "Select row 57" at bounding box center [15, 218] width 5 height 7
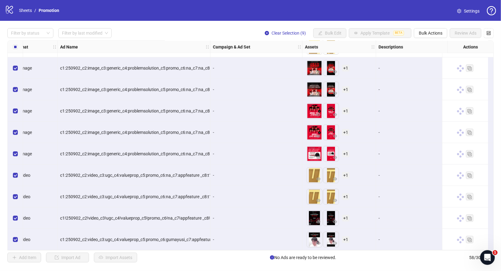
click at [444, 28] on div "Filter by status Filter by last modified Clear Selection (9) Bulk Edit Apply Te…" at bounding box center [250, 145] width 501 height 249
click at [433, 30] on button "Bulk Actions" at bounding box center [429, 33] width 33 height 10
click at [448, 64] on span "Duplicate with assets" at bounding box center [440, 65] width 42 height 7
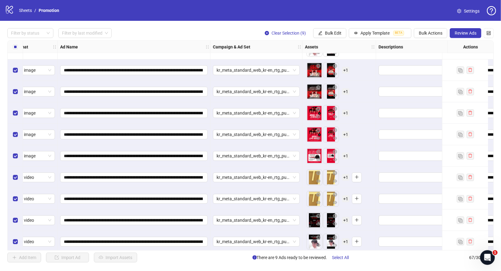
scroll to position [1242, 17]
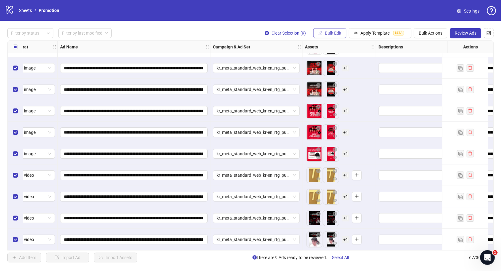
click at [338, 30] on button "Bulk Edit" at bounding box center [329, 33] width 33 height 10
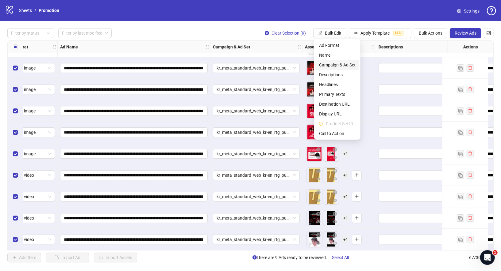
click at [343, 64] on span "Campaign & Ad Set" at bounding box center [337, 65] width 36 height 7
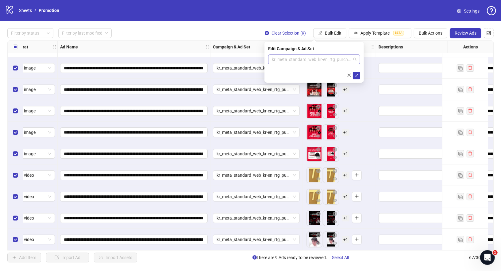
click at [337, 59] on span "kr_meta_standard_web_kr-en_rtg_purchase_promo_no-disc_T1_Purchase_unlock_keyvis…" at bounding box center [314, 59] width 85 height 9
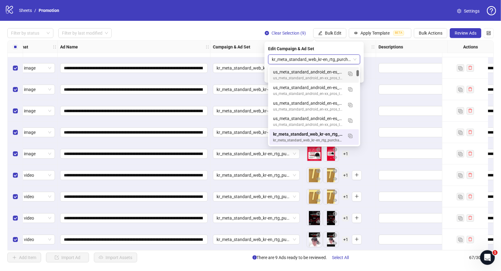
click at [329, 58] on span "kr_meta_standard_web_kr-en_rtg_purchase_promo_no-disc_T1_Purchase_unlock_keyvis…" at bounding box center [314, 59] width 85 height 9
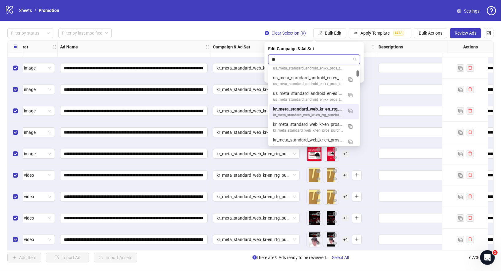
scroll to position [62, 0]
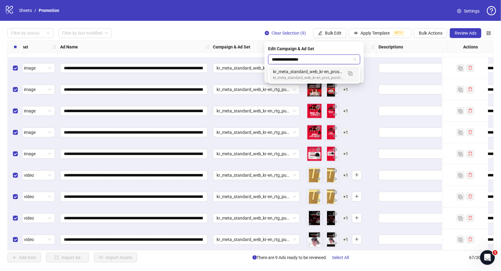
type input "**********"
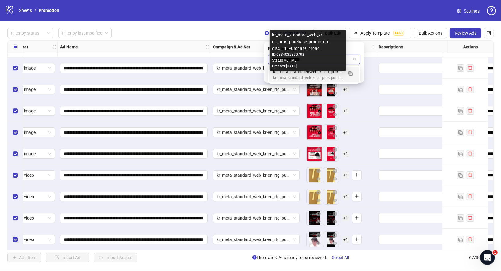
click at [322, 76] on div "kr_meta_standard_web_kr-en_pros_purchase_promo_no-disc_T1_Purchase_broad" at bounding box center [308, 78] width 70 height 6
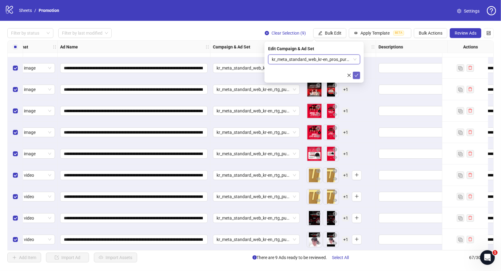
click at [357, 76] on icon "check" at bounding box center [356, 75] width 4 height 4
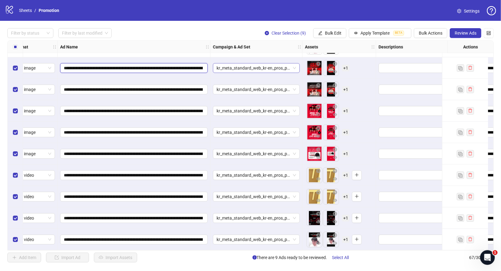
scroll to position [0, 54]
drag, startPoint x: 171, startPoint y: 65, endPoint x: 237, endPoint y: 65, distance: 65.6
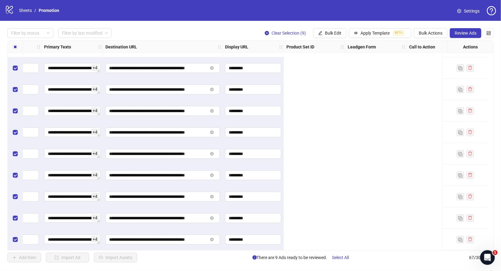
scroll to position [1242, 0]
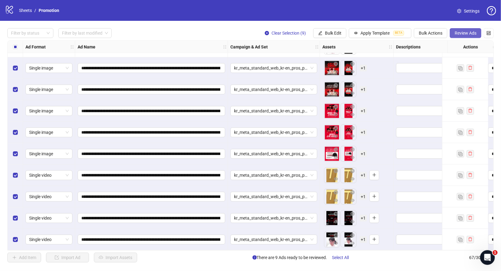
click at [457, 36] on span "Review Ads" at bounding box center [465, 33] width 22 height 5
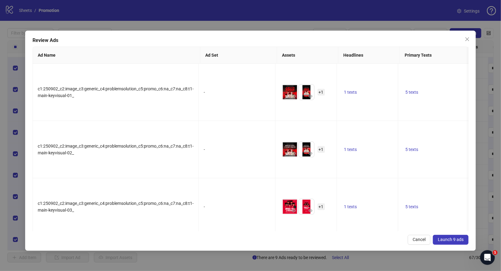
click at [455, 238] on span "Launch 9 ads" at bounding box center [450, 239] width 26 height 5
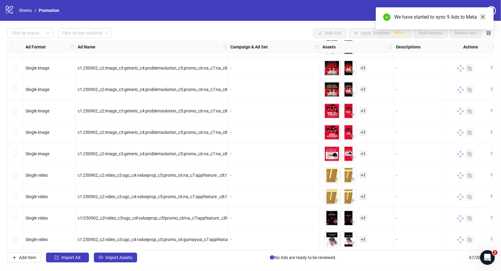
click at [482, 17] on icon "close" at bounding box center [482, 17] width 4 height 4
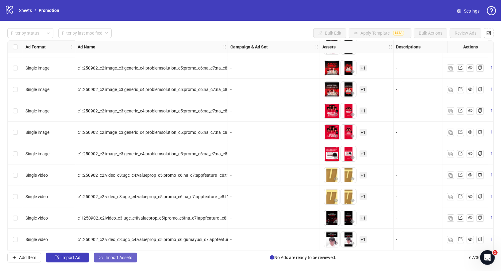
click at [127, 257] on span "Import Assets" at bounding box center [118, 257] width 27 height 5
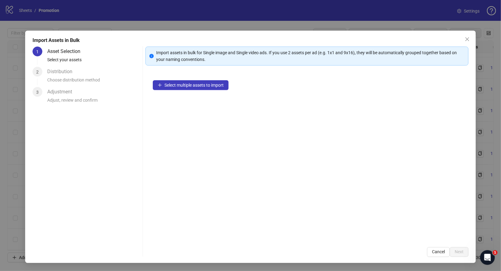
click at [201, 90] on div "Select multiple assets to import" at bounding box center [306, 156] width 323 height 167
click at [203, 86] on span "Select multiple assets to import" at bounding box center [193, 85] width 59 height 5
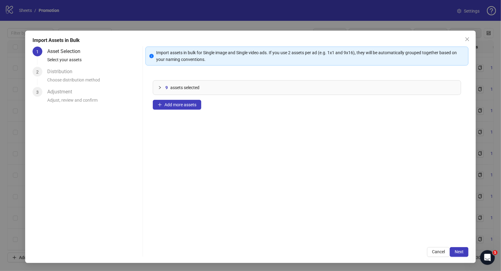
click at [457, 247] on div "Import assets in bulk for Single image and Single video ads. If you use 2 asset…" at bounding box center [306, 152] width 323 height 211
click at [462, 251] on span "Next" at bounding box center [458, 251] width 9 height 5
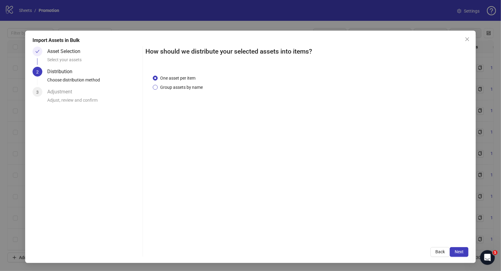
click at [186, 89] on span "Group assets by name" at bounding box center [182, 87] width 48 height 7
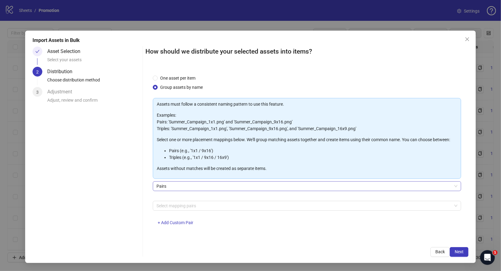
click at [191, 190] on span "Pairs" at bounding box center [306, 186] width 301 height 9
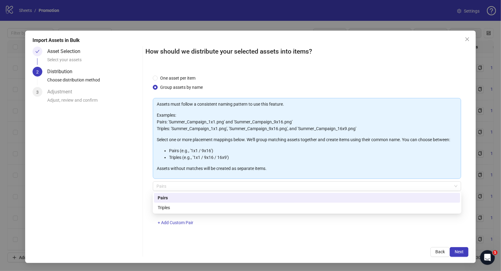
click at [196, 208] on div "Triples" at bounding box center [307, 207] width 299 height 7
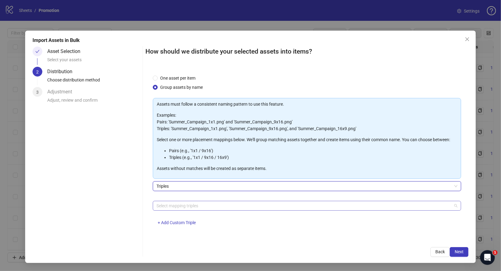
click at [192, 204] on div at bounding box center [303, 206] width 299 height 9
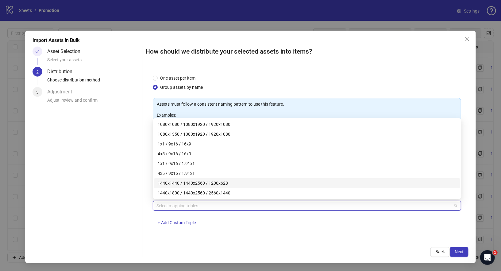
click at [198, 185] on div "1440x1440 / 1440x2560 / 1200x628" at bounding box center [307, 183] width 299 height 7
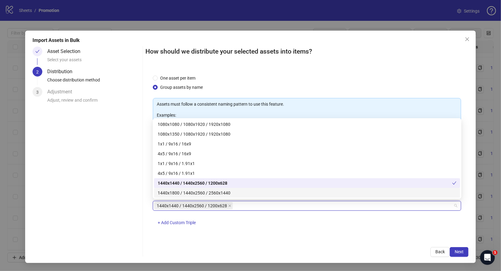
click at [196, 194] on div "1440x1800 / 1440x2560 / 2560x1440" at bounding box center [307, 193] width 299 height 7
click at [213, 235] on div "One asset per item Group assets by name Assets must follow a consistent naming …" at bounding box center [306, 153] width 323 height 173
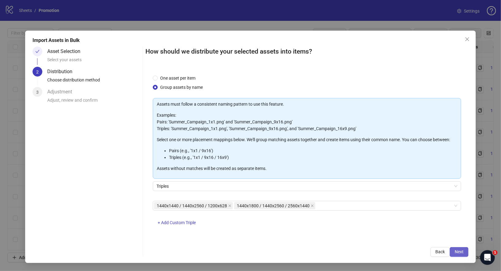
click at [461, 254] on span "Next" at bounding box center [458, 251] width 9 height 5
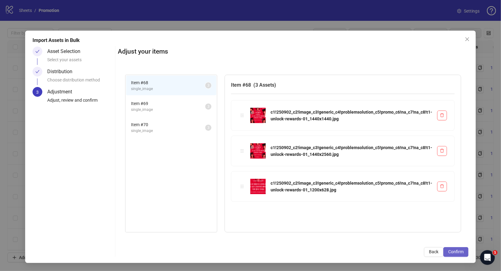
click at [452, 250] on span "Confirm" at bounding box center [455, 251] width 15 height 5
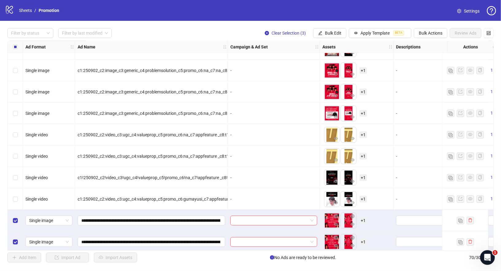
scroll to position [1306, 0]
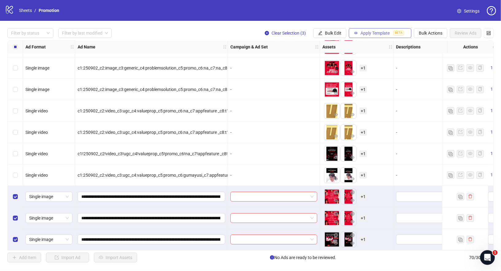
click at [367, 35] on span "Apply Template" at bounding box center [374, 33] width 29 height 5
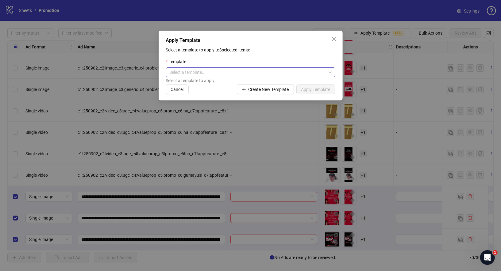
click at [330, 73] on span at bounding box center [250, 72] width 162 height 9
click at [185, 93] on div "T1_Unlock" at bounding box center [250, 94] width 159 height 7
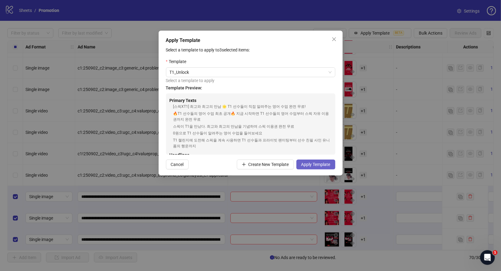
click at [322, 167] on span "Apply Template" at bounding box center [315, 164] width 29 height 5
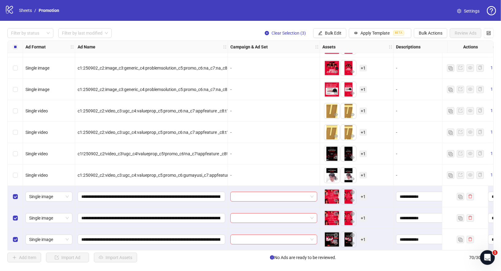
click at [141, 152] on span "c1!250902_c2!video_c3!ugc_c4!valueprop_c5!promo_c6!na_c7!appfeature _c8!t1-main…" at bounding box center [178, 153] width 201 height 5
click at [336, 32] on span "Bulk Edit" at bounding box center [333, 33] width 17 height 5
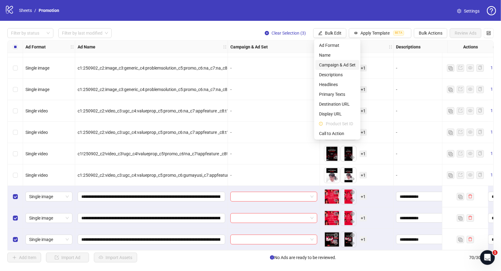
click at [348, 66] on span "Campaign & Ad Set" at bounding box center [337, 65] width 36 height 7
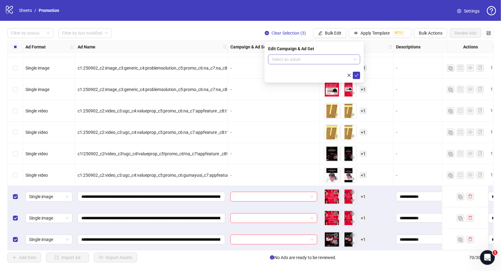
click at [310, 59] on input "search" at bounding box center [311, 59] width 79 height 9
type input "*"
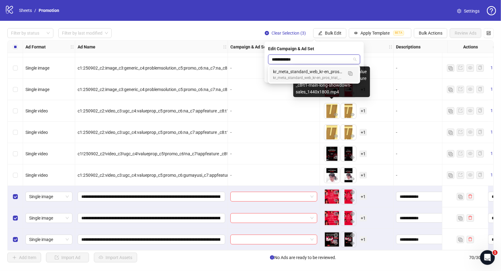
type input "**********"
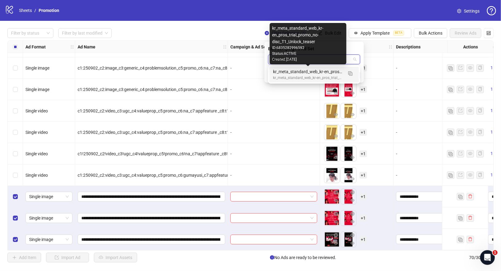
click at [318, 74] on div "kr_meta_standard_web_kr-en_pros_trial_promo_no-disc_T1_Unlock_teaser" at bounding box center [308, 71] width 70 height 7
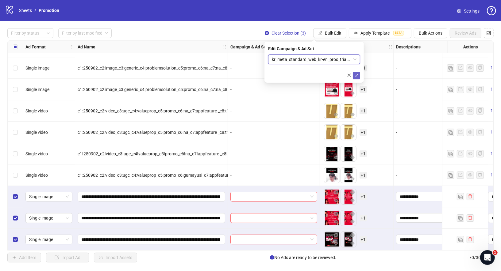
click at [356, 75] on icon "check" at bounding box center [356, 75] width 4 height 4
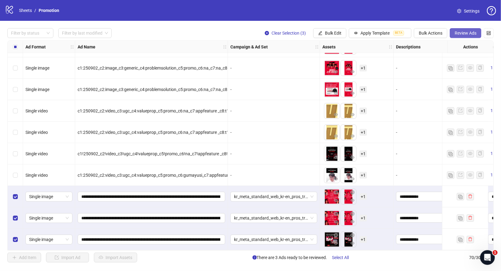
click at [468, 35] on span "Review Ads" at bounding box center [465, 33] width 22 height 5
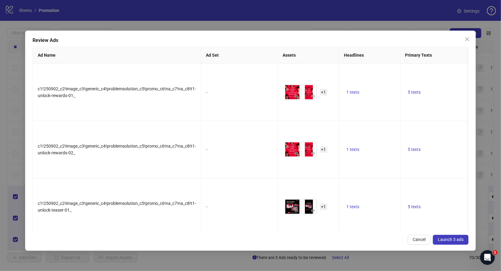
click at [451, 237] on span "Launch 3 ads" at bounding box center [450, 239] width 26 height 5
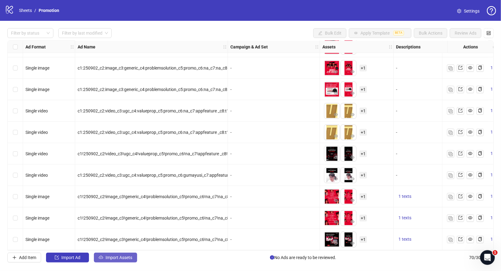
click at [127, 257] on span "Import Assets" at bounding box center [118, 257] width 27 height 5
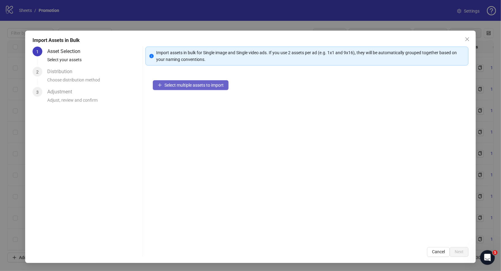
click at [215, 84] on span "Select multiple assets to import" at bounding box center [193, 85] width 59 height 5
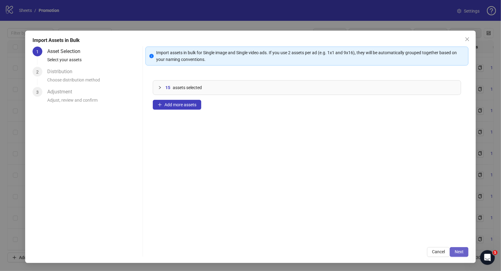
click at [462, 254] on span "Next" at bounding box center [458, 251] width 9 height 5
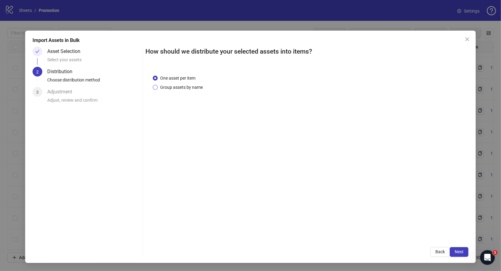
click at [173, 86] on span "Group assets by name" at bounding box center [182, 87] width 48 height 7
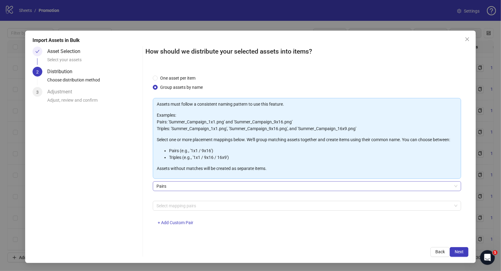
click at [186, 187] on span "Pairs" at bounding box center [306, 186] width 301 height 9
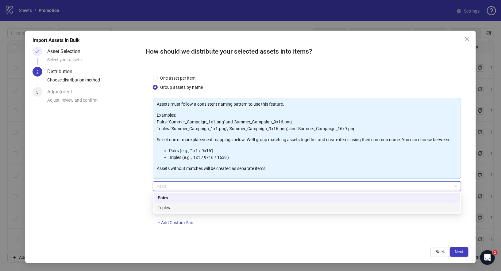
click at [196, 206] on div "Triples" at bounding box center [307, 207] width 299 height 7
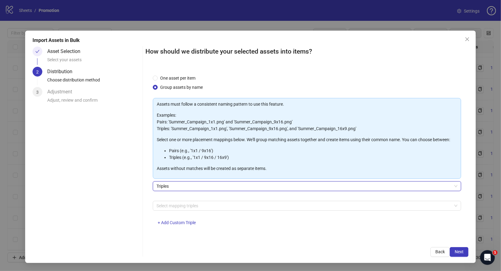
click at [287, 72] on div "One asset per item Group assets by name Assets must follow a consistent naming …" at bounding box center [306, 153] width 323 height 173
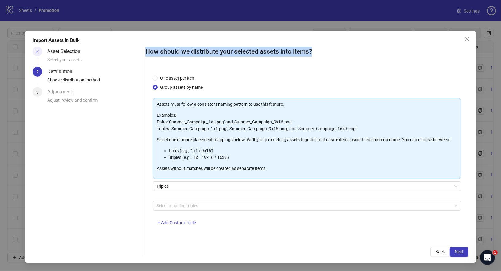
drag, startPoint x: 146, startPoint y: 52, endPoint x: 334, endPoint y: 51, distance: 187.9
click at [334, 51] on h2 "How should we distribute your selected assets into items?" at bounding box center [306, 52] width 323 height 10
drag, startPoint x: 148, startPoint y: 52, endPoint x: 326, endPoint y: 60, distance: 178.2
click at [325, 60] on div "How should we distribute your selected assets into items?" at bounding box center [306, 53] width 323 height 13
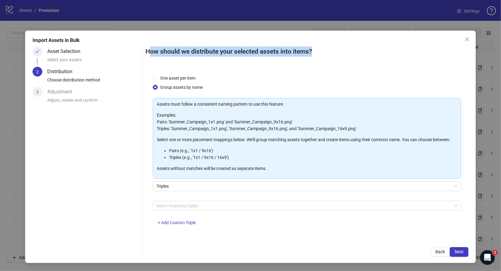
click at [326, 60] on div "How should we distribute your selected assets into items?" at bounding box center [306, 53] width 323 height 13
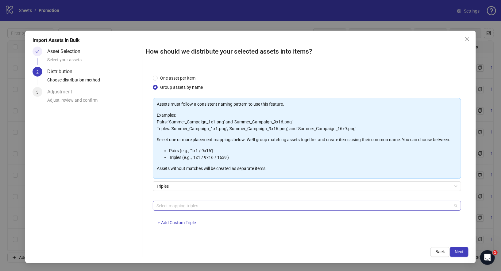
click at [174, 209] on div at bounding box center [303, 206] width 299 height 9
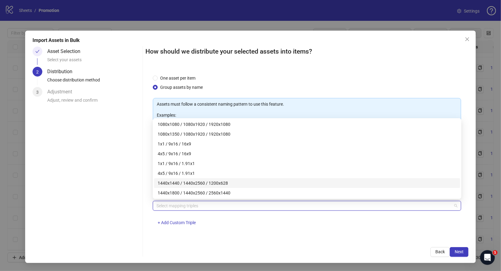
click at [188, 184] on div "1440x1440 / 1440x2560 / 1200x628" at bounding box center [307, 183] width 299 height 7
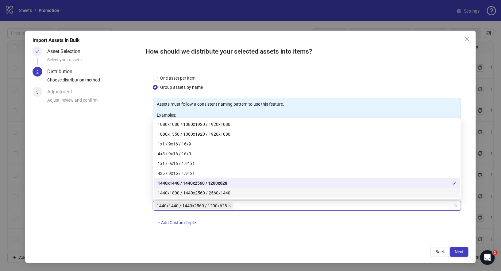
click at [194, 195] on div "1440x1800 / 1440x2560 / 2560x1440" at bounding box center [307, 193] width 299 height 7
click at [272, 234] on div "One asset per item Group assets by name Assets must follow a consistent naming …" at bounding box center [306, 153] width 323 height 173
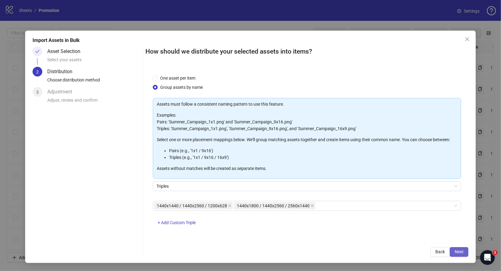
click at [458, 254] on span "Next" at bounding box center [458, 251] width 9 height 5
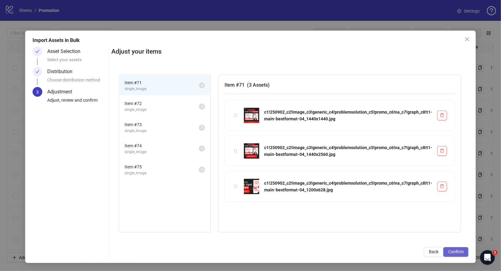
click at [462, 255] on button "Confirm" at bounding box center [455, 252] width 25 height 10
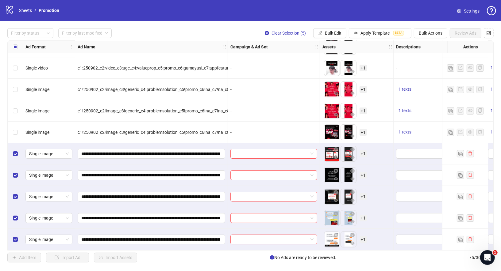
scroll to position [1414, 0]
click at [325, 35] on button "Bulk Edit" at bounding box center [329, 33] width 33 height 10
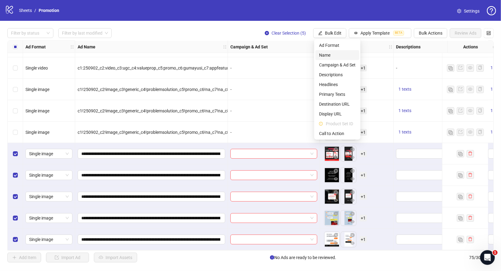
click at [335, 55] on span "Name" at bounding box center [337, 55] width 36 height 7
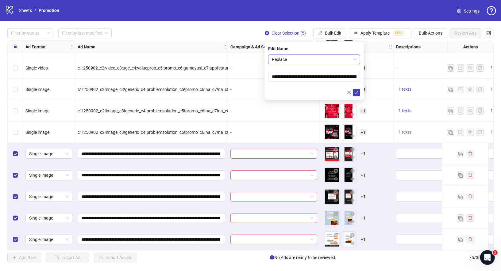
click at [314, 60] on span "Replace" at bounding box center [314, 59] width 85 height 9
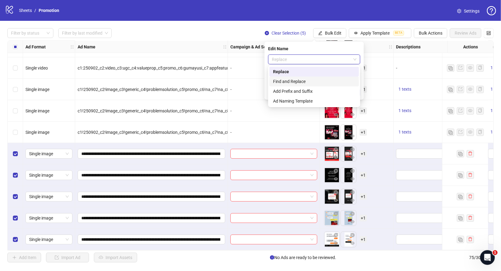
click at [295, 80] on div "Find and Replace" at bounding box center [314, 81] width 82 height 7
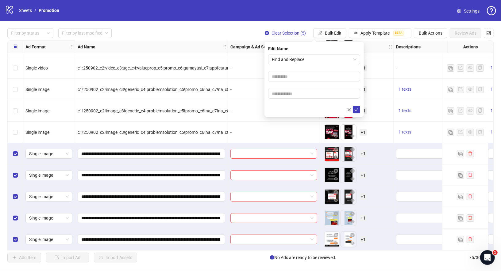
click at [287, 82] on form "Find and Replace" at bounding box center [314, 84] width 92 height 59
click at [295, 81] on div at bounding box center [314, 77] width 92 height 10
type input "*"
click at [284, 96] on input "text" at bounding box center [314, 94] width 92 height 10
type input "*"
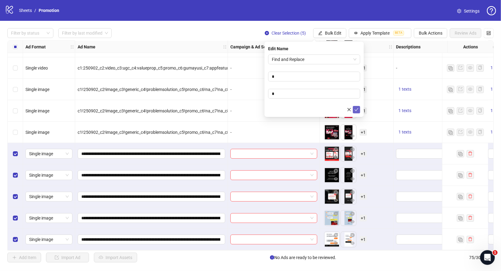
click at [356, 109] on icon "check" at bounding box center [356, 110] width 4 height 4
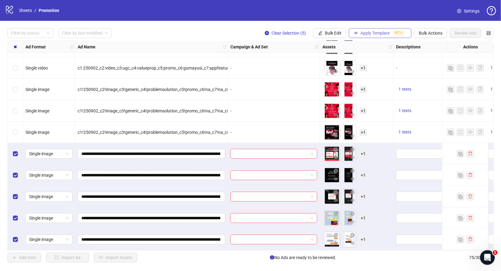
click at [383, 34] on span "Apply Template" at bounding box center [374, 33] width 29 height 5
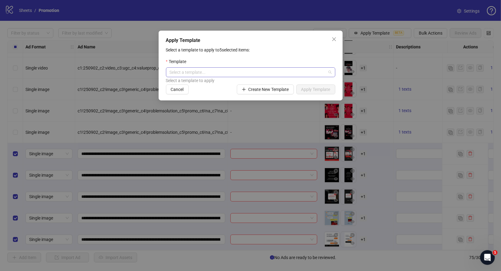
click at [288, 70] on input "search" at bounding box center [247, 72] width 156 height 9
click at [199, 83] on div "T1_Main" at bounding box center [250, 84] width 159 height 7
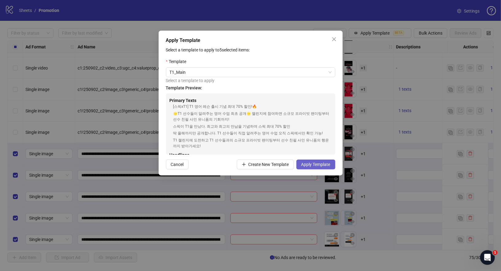
click at [320, 164] on span "Apply Template" at bounding box center [315, 164] width 29 height 5
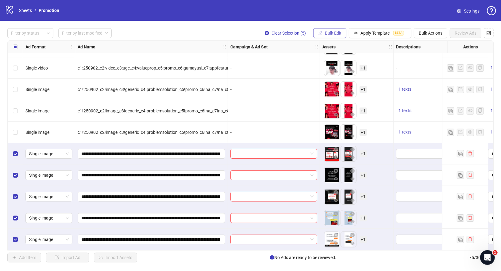
click at [332, 29] on button "Bulk Edit" at bounding box center [329, 33] width 33 height 10
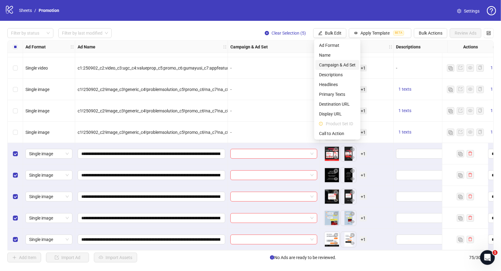
click at [339, 64] on span "Campaign & Ad Set" at bounding box center [337, 65] width 36 height 7
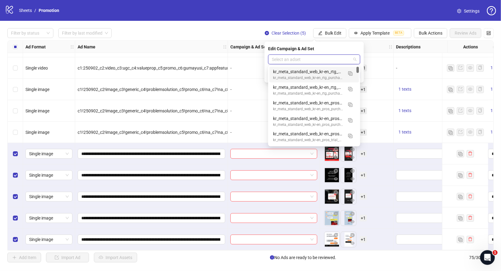
click at [318, 61] on input "search" at bounding box center [311, 59] width 79 height 9
type input "*"
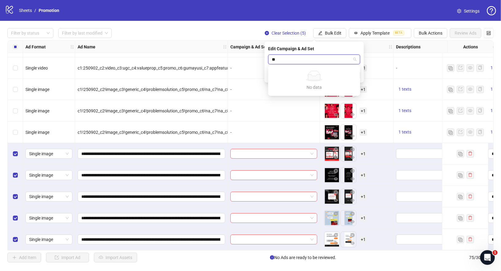
type input "*"
type input "**********"
click at [301, 62] on input "search" at bounding box center [311, 59] width 79 height 9
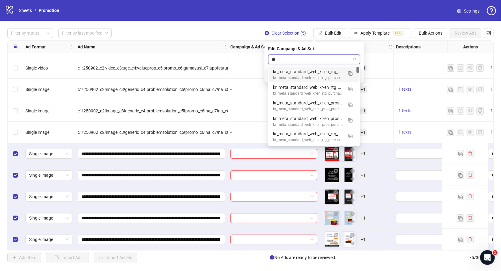
type input "*"
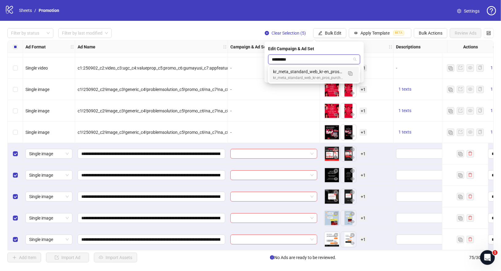
type input "**********"
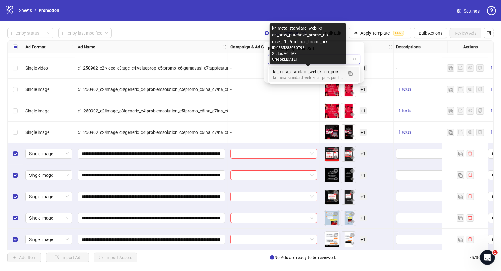
click at [326, 74] on div "kr_meta_standard_web_kr-en_pros_purchase_promo_no-disc_T1_Purchase_broad_best" at bounding box center [308, 71] width 70 height 7
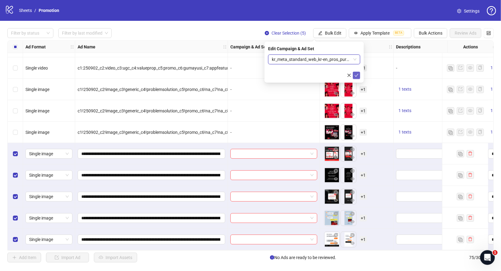
click at [358, 75] on icon "check" at bounding box center [356, 75] width 4 height 4
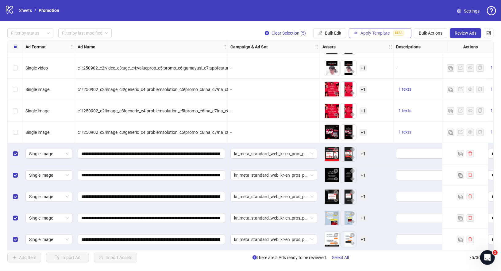
click at [383, 33] on span "Apply Template" at bounding box center [374, 33] width 29 height 5
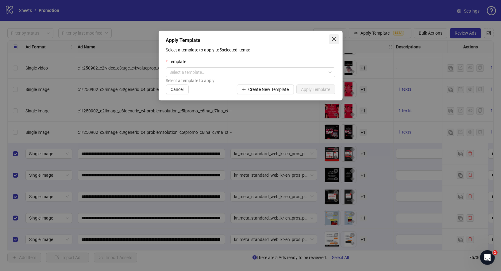
click at [333, 36] on button "Close" at bounding box center [334, 39] width 10 height 10
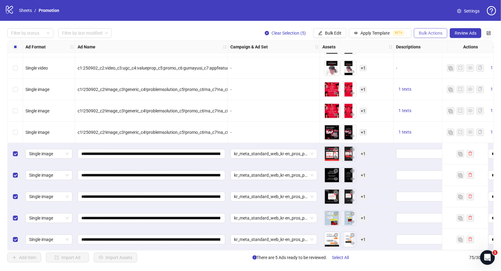
click at [430, 35] on span "Bulk Actions" at bounding box center [430, 33] width 24 height 5
click at [472, 32] on span "Review Ads" at bounding box center [465, 33] width 22 height 5
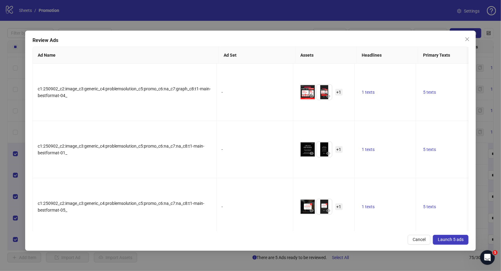
click at [449, 241] on span "Launch 5 ads" at bounding box center [450, 239] width 26 height 5
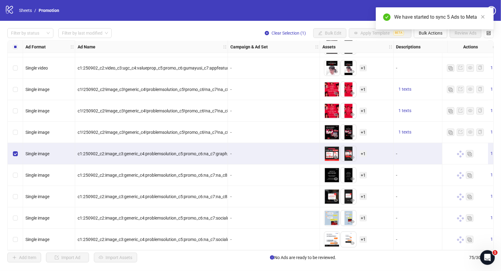
click at [18, 173] on div "Select row 72" at bounding box center [15, 175] width 15 height 21
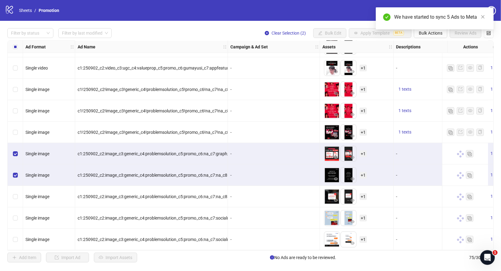
click at [18, 196] on div "Select row 73" at bounding box center [15, 196] width 15 height 21
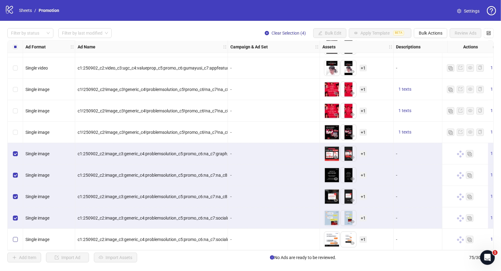
click at [15, 240] on label "Select row 75" at bounding box center [15, 239] width 5 height 7
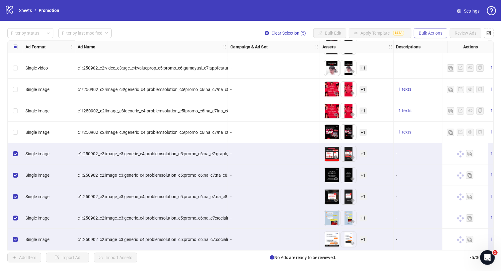
click at [436, 32] on span "Bulk Actions" at bounding box center [430, 33] width 24 height 5
click at [451, 67] on span "Duplicate with assets" at bounding box center [440, 65] width 42 height 7
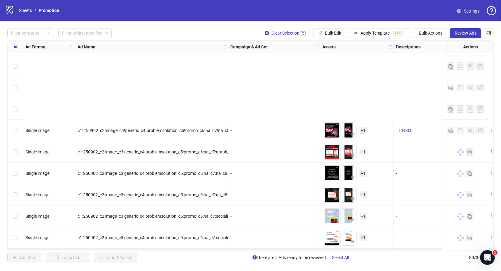
scroll to position [1521, 0]
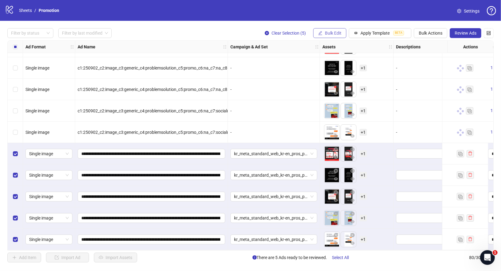
click at [335, 33] on span "Bulk Edit" at bounding box center [333, 33] width 17 height 5
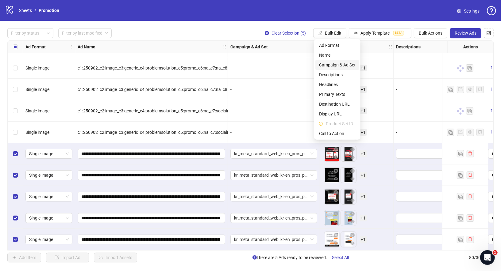
click at [343, 64] on span "Campaign & Ad Set" at bounding box center [337, 65] width 36 height 7
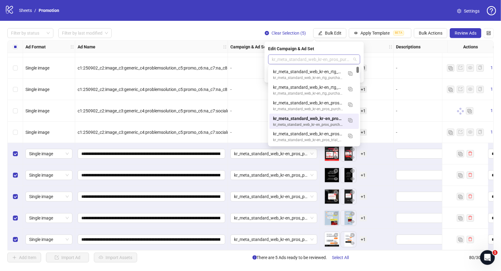
click at [318, 60] on span "kr_meta_standard_web_kr-en_pros_purchase_promo_no-disc_T1_Purchase_broad_best" at bounding box center [314, 59] width 85 height 9
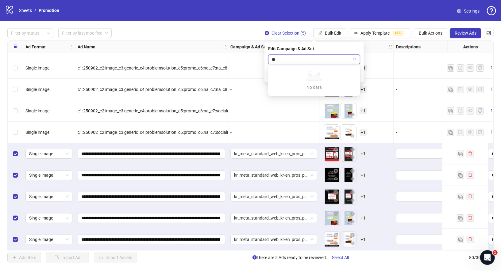
type input "*"
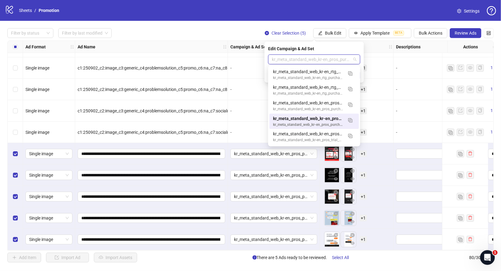
type input "*"
click at [303, 63] on span "kr_meta_standard_web_kr-en_pros_purchase_promo_no-disc_T1_Purchase_broad_best" at bounding box center [314, 59] width 85 height 9
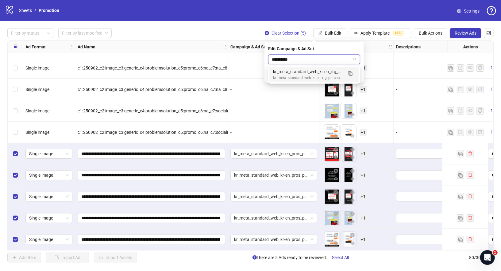
type input "**********"
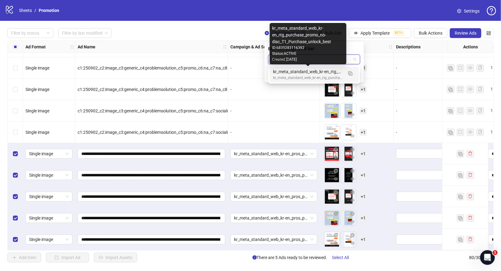
click at [315, 73] on div "kr_meta_standard_web_kr-en_rtg_purchase_promo_no-disc_T1_Purchase_unlock_best" at bounding box center [308, 71] width 70 height 7
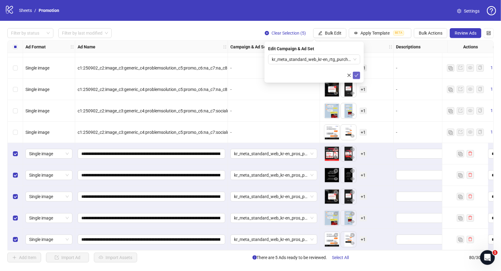
click at [357, 76] on icon "check" at bounding box center [356, 75] width 4 height 4
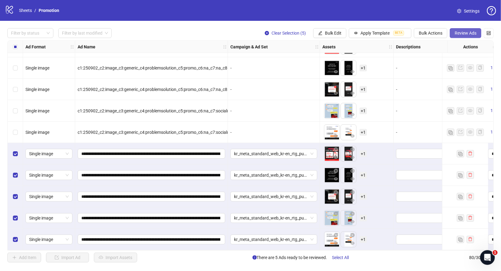
click at [468, 36] on button "Review Ads" at bounding box center [465, 33] width 32 height 10
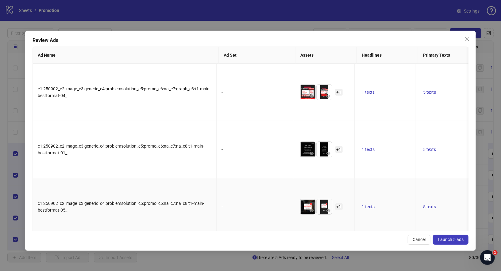
scroll to position [84, 0]
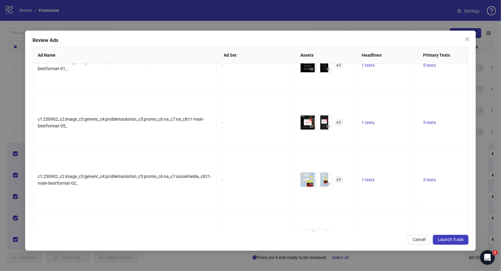
click at [452, 239] on span "Launch 5 ads" at bounding box center [450, 239] width 26 height 5
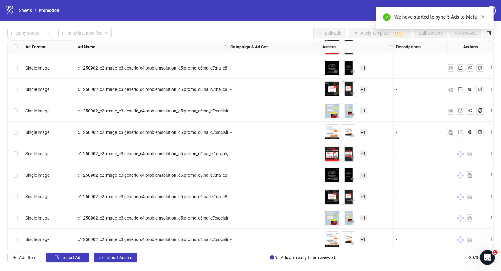
click at [487, 13] on div "We have started to sync 5 Ads to Meta" at bounding box center [434, 18] width 118 height 22
click at [485, 14] on link "Close" at bounding box center [482, 16] width 7 height 7
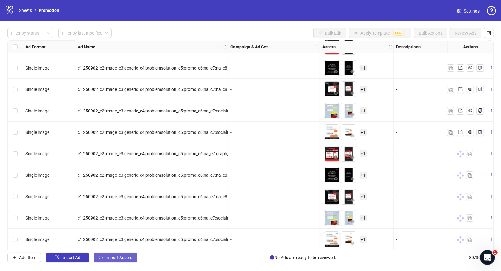
click at [127, 258] on span "Import Assets" at bounding box center [118, 257] width 27 height 5
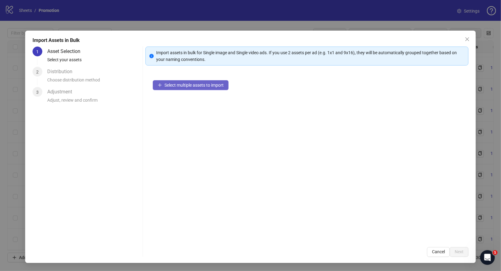
click at [208, 86] on span "Select multiple assets to import" at bounding box center [193, 85] width 59 height 5
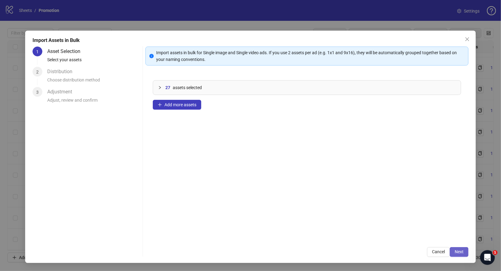
click at [459, 247] on button "Next" at bounding box center [458, 252] width 19 height 10
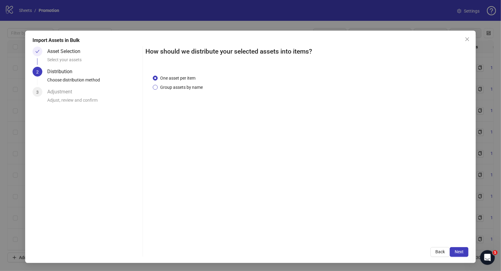
click at [186, 86] on span "Group assets by name" at bounding box center [182, 87] width 48 height 7
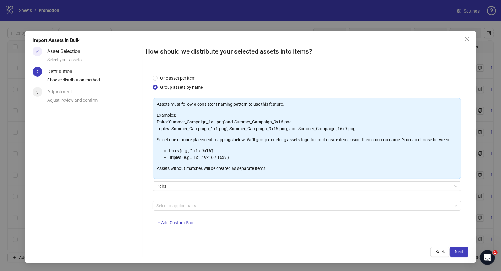
click at [205, 191] on div "Pairs" at bounding box center [307, 189] width 308 height 17
click at [203, 187] on span "Pairs" at bounding box center [306, 186] width 301 height 9
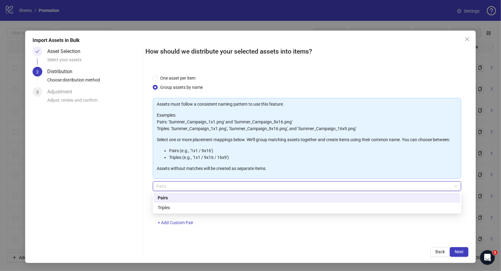
click at [181, 209] on div "Triples" at bounding box center [307, 207] width 299 height 7
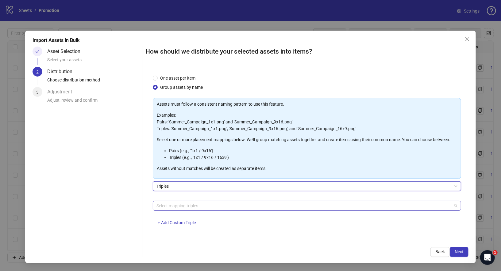
click at [195, 207] on div at bounding box center [303, 206] width 299 height 9
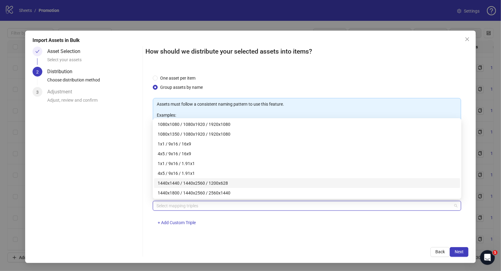
click at [189, 183] on div "1440x1440 / 1440x2560 / 1200x628" at bounding box center [307, 183] width 299 height 7
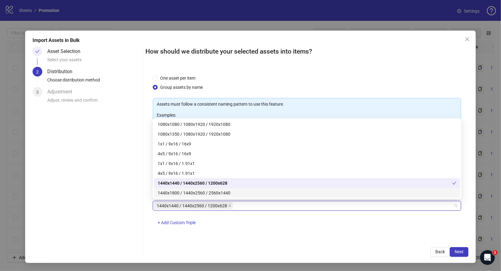
click at [200, 192] on div "1440x1800 / 1440x2560 / 2560x1440" at bounding box center [307, 193] width 299 height 7
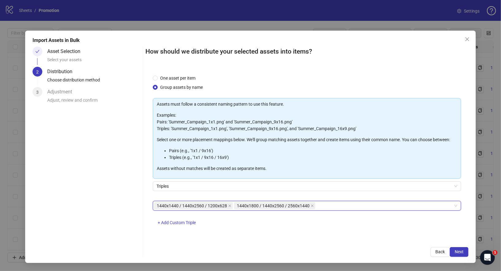
click at [331, 228] on div "1440x1440 / 1440x2560 / 1200x628, 1440x1800 / 1440x2560 / 2560x1440 1440x1440 /…" at bounding box center [307, 217] width 308 height 32
click at [466, 249] on button "Next" at bounding box center [458, 252] width 19 height 10
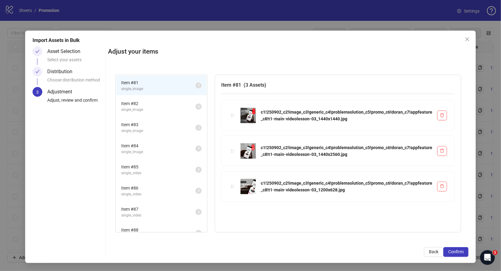
scroll to position [30, 0]
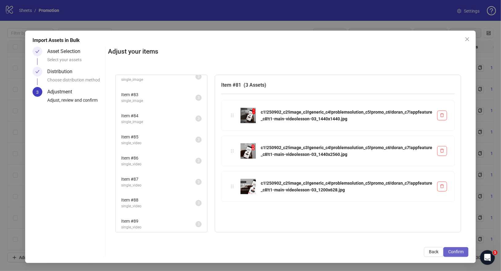
click at [456, 251] on span "Confirm" at bounding box center [455, 251] width 15 height 5
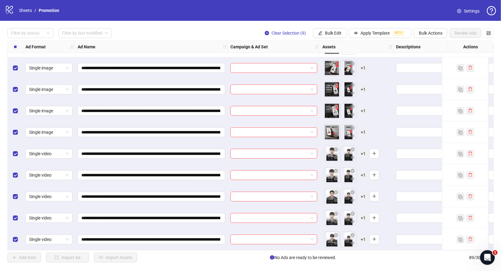
scroll to position [1695, 0]
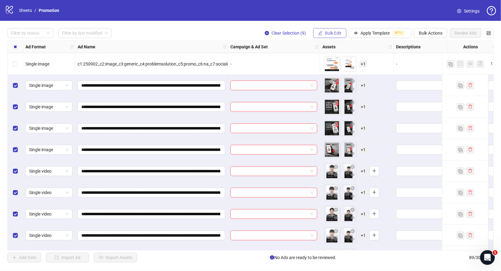
click at [336, 35] on span "Bulk Edit" at bounding box center [333, 33] width 17 height 5
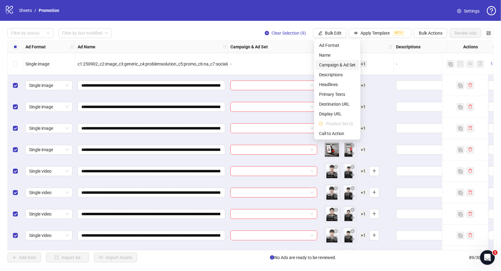
click at [337, 66] on span "Campaign & Ad Set" at bounding box center [337, 65] width 36 height 7
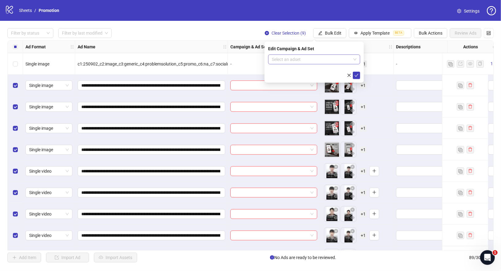
click at [307, 57] on input "search" at bounding box center [311, 59] width 79 height 9
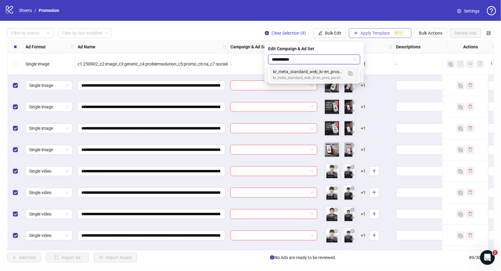
type input "**********"
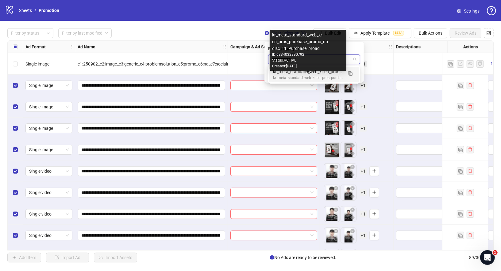
click at [327, 75] on div "kr_meta_standard_web_kr-en_pros_purchase_promo_no-disc_T1_Purchase_broad" at bounding box center [308, 78] width 70 height 6
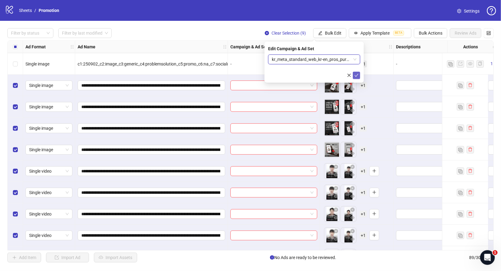
click at [357, 74] on icon "check" at bounding box center [356, 75] width 4 height 4
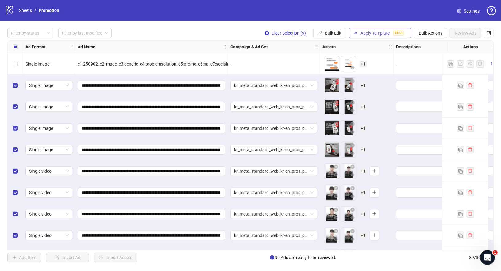
click at [370, 34] on span "Apply Template" at bounding box center [374, 33] width 29 height 5
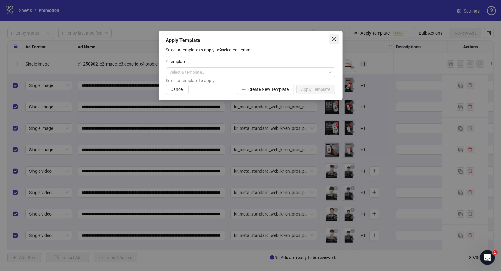
click at [333, 39] on icon "close" at bounding box center [333, 39] width 5 height 5
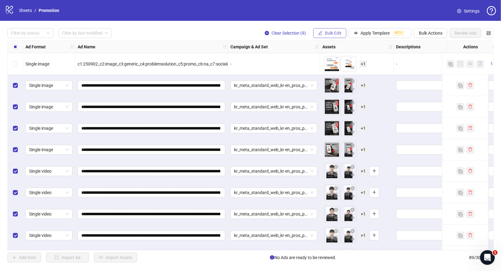
click at [336, 32] on span "Bulk Edit" at bounding box center [333, 33] width 17 height 5
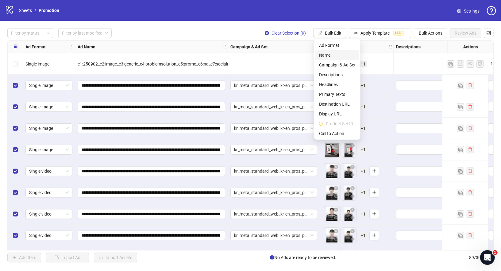
click at [335, 56] on span "Name" at bounding box center [337, 55] width 36 height 7
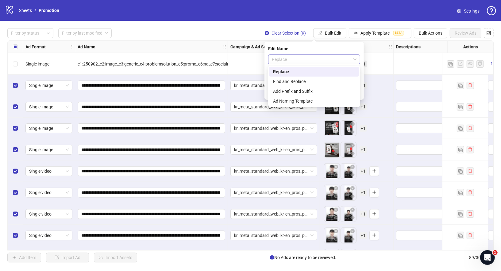
click at [305, 59] on span "Replace" at bounding box center [314, 59] width 85 height 9
click at [297, 83] on div "Find and Replace" at bounding box center [314, 81] width 82 height 7
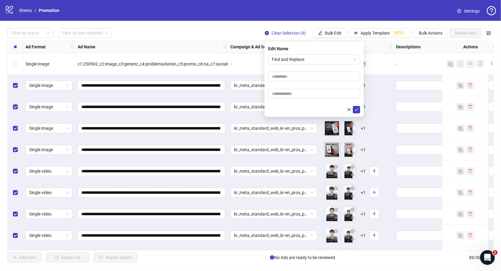
click at [300, 69] on form "Find and Replace" at bounding box center [314, 84] width 92 height 59
click at [300, 74] on input "text" at bounding box center [314, 77] width 92 height 10
type input "*"
click at [299, 96] on input "text" at bounding box center [314, 94] width 92 height 10
type input "*"
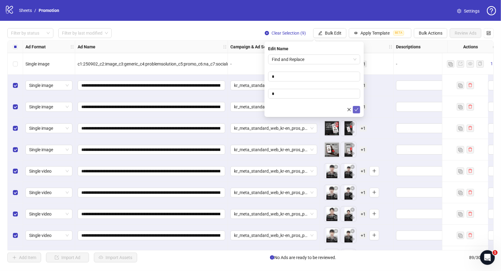
click at [359, 109] on button "submit" at bounding box center [355, 109] width 7 height 7
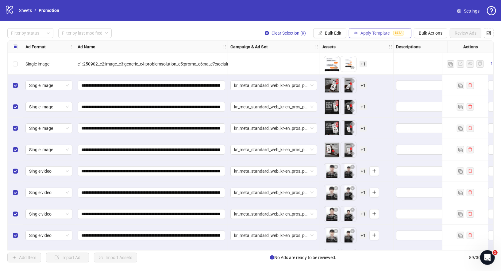
click at [372, 33] on span "Apply Template" at bounding box center [374, 33] width 29 height 5
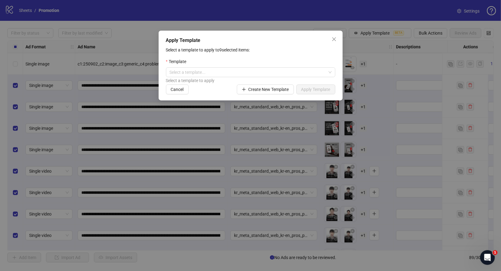
click at [249, 67] on div "Template" at bounding box center [250, 62] width 169 height 9
click at [248, 73] on input "search" at bounding box center [247, 72] width 156 height 9
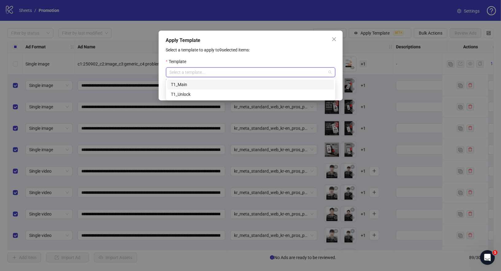
click at [203, 83] on div "T1_Main" at bounding box center [250, 84] width 159 height 7
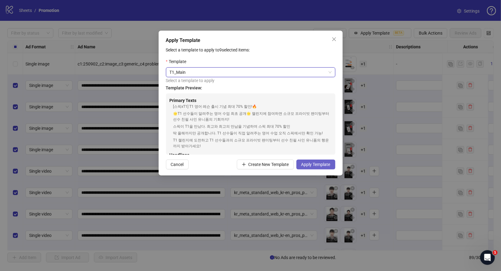
click at [323, 165] on span "Apply Template" at bounding box center [315, 164] width 29 height 5
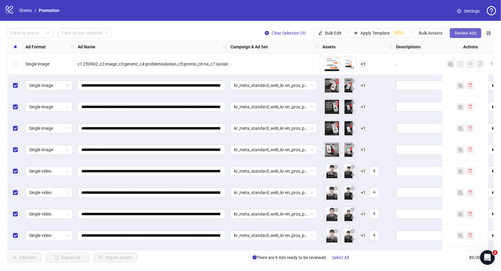
click at [463, 33] on span "Review Ads" at bounding box center [465, 33] width 22 height 5
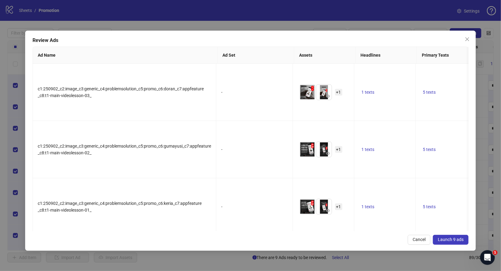
click at [455, 241] on span "Launch 9 ads" at bounding box center [450, 239] width 26 height 5
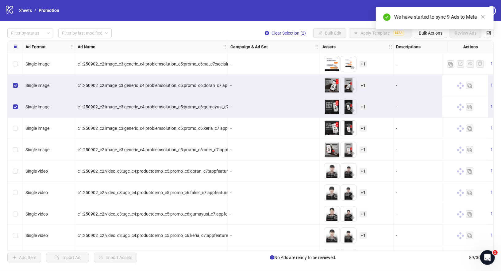
click at [16, 132] on div "Select row 83" at bounding box center [15, 128] width 15 height 21
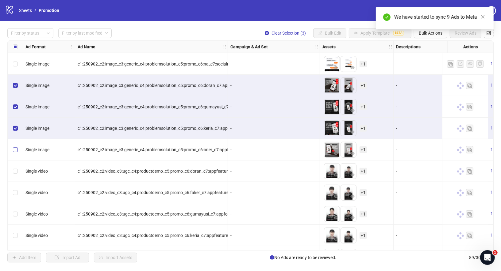
click at [16, 153] on label "Select row 84" at bounding box center [15, 150] width 5 height 7
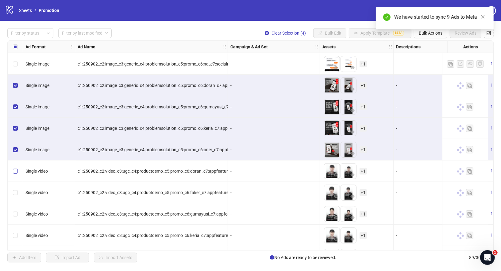
click at [16, 168] on label "Select row 85" at bounding box center [15, 171] width 5 height 7
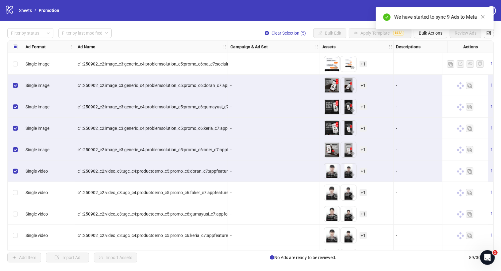
drag, startPoint x: 16, startPoint y: 196, endPoint x: 16, endPoint y: 208, distance: 12.0
click at [16, 196] on div "Select row 86" at bounding box center [15, 192] width 15 height 21
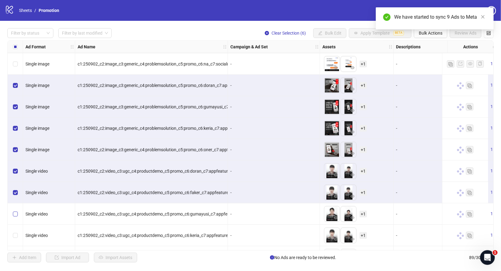
click at [16, 211] on label "Select row 87" at bounding box center [15, 214] width 5 height 7
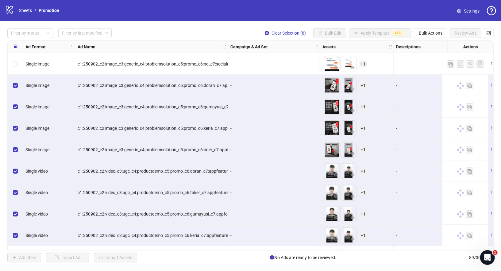
scroll to position [1714, 0]
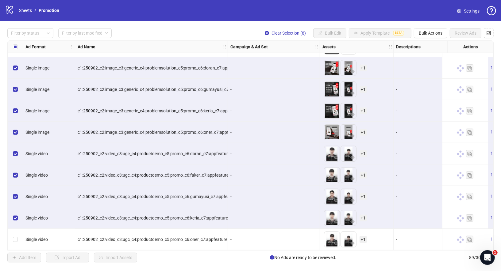
click at [18, 239] on div "Select row 89" at bounding box center [15, 239] width 15 height 21
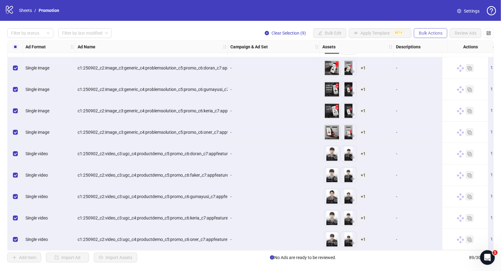
click at [436, 36] on button "Bulk Actions" at bounding box center [429, 33] width 33 height 10
click at [446, 65] on span "Duplicate with assets" at bounding box center [440, 65] width 42 height 7
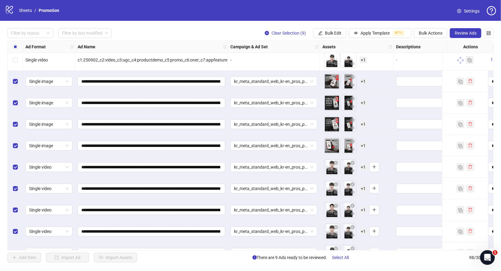
scroll to position [1907, 0]
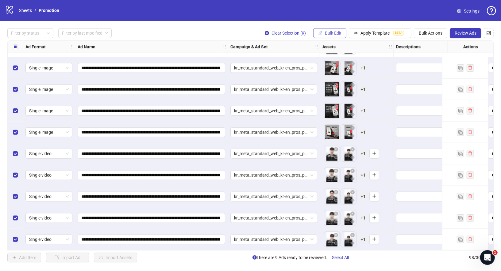
click at [340, 30] on button "Bulk Edit" at bounding box center [329, 33] width 33 height 10
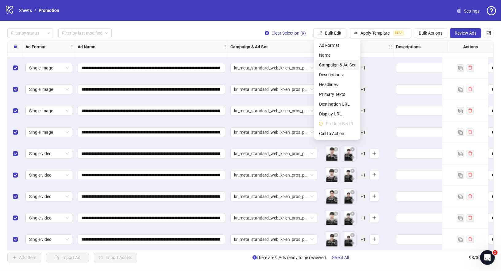
click at [343, 66] on span "Campaign & Ad Set" at bounding box center [337, 65] width 36 height 7
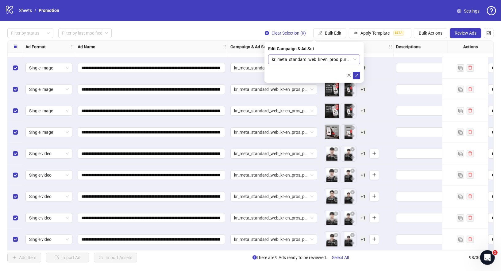
click at [331, 60] on span "kr_meta_standard_web_kr-en_pros_purchase_promo_no-disc_T1_Purchase_broad_lesson" at bounding box center [314, 59] width 85 height 9
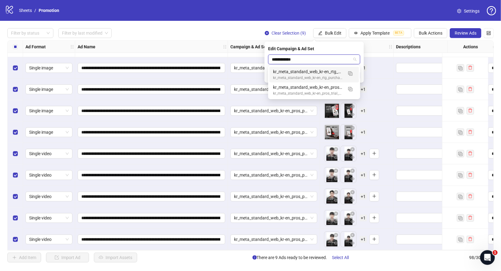
type input "**********"
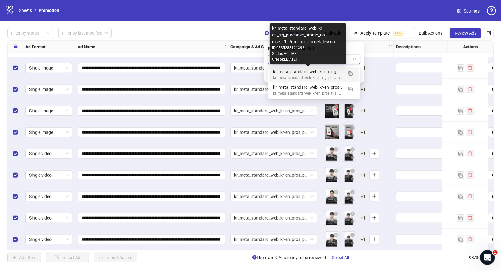
click at [320, 70] on div "kr_meta_standard_web_kr-en_rtg_purchase_promo_no-disc_T1_Purchase_unlock_lesson" at bounding box center [308, 71] width 70 height 7
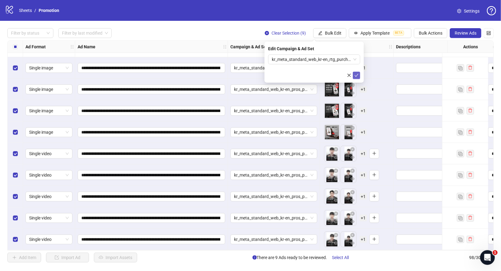
click at [357, 75] on icon "check" at bounding box center [356, 75] width 4 height 4
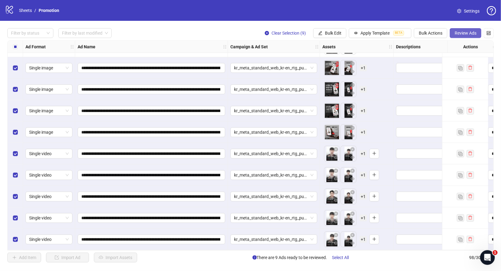
click at [469, 35] on span "Review Ads" at bounding box center [465, 33] width 22 height 5
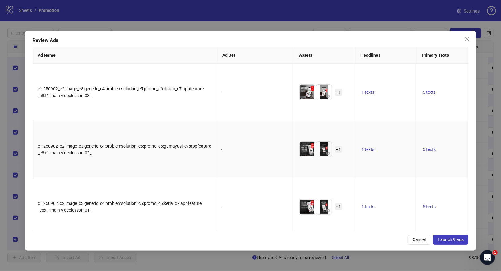
scroll to position [286, 0]
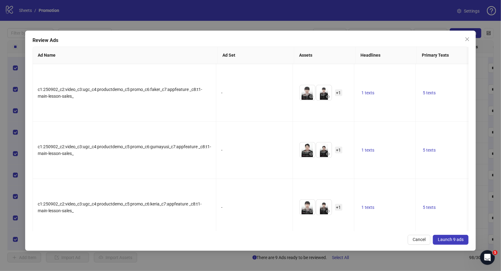
click at [441, 241] on span "Launch 9 ads" at bounding box center [450, 239] width 26 height 5
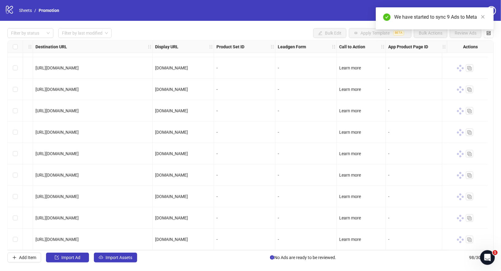
scroll to position [1907, 0]
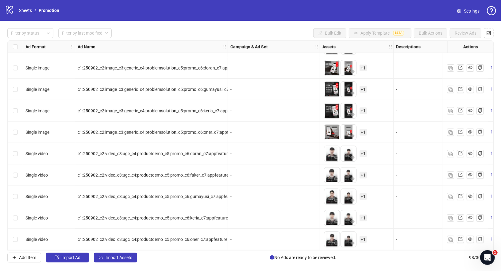
click at [233, 25] on div "Filter by status Filter by last modified Bulk Edit Apply Template BETA Bulk Act…" at bounding box center [250, 145] width 501 height 249
